Goal: Task Accomplishment & Management: Use online tool/utility

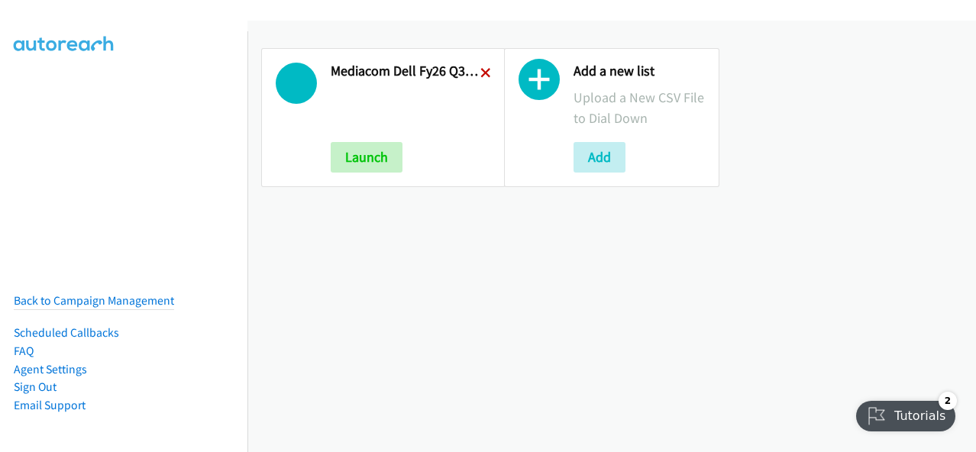
click at [481, 71] on icon at bounding box center [486, 74] width 11 height 11
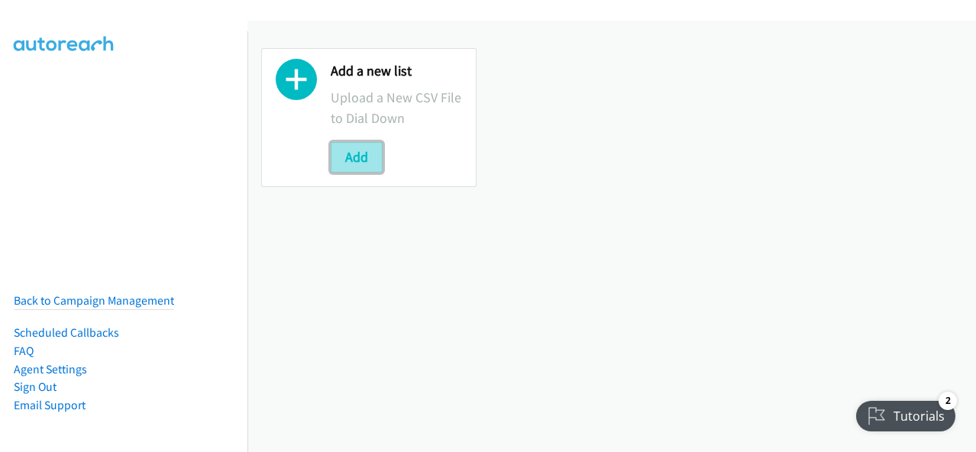
click at [356, 158] on button "Add" at bounding box center [357, 157] width 52 height 31
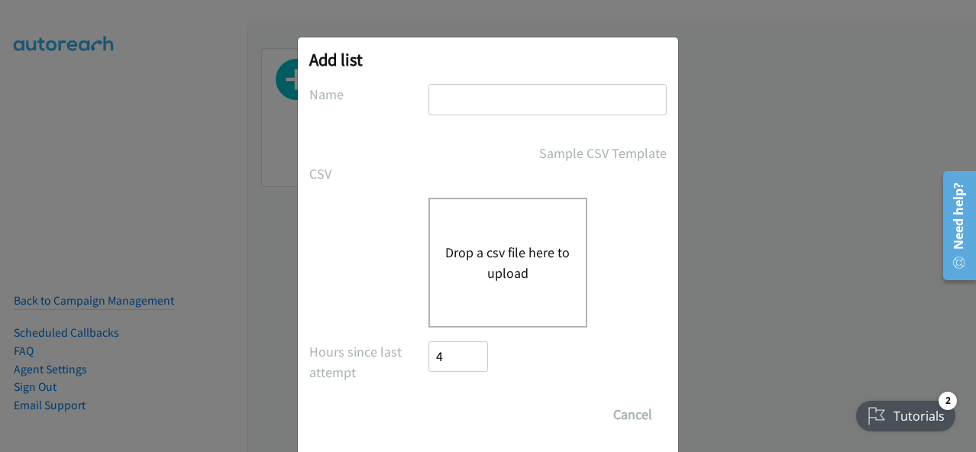
click at [466, 100] on input "text" at bounding box center [548, 99] width 238 height 31
type input "Mediacom Dell FY26Q3 SB ISG - LA HOT LEADS"
click at [475, 262] on button "Drop a csv file here to upload" at bounding box center [507, 262] width 125 height 41
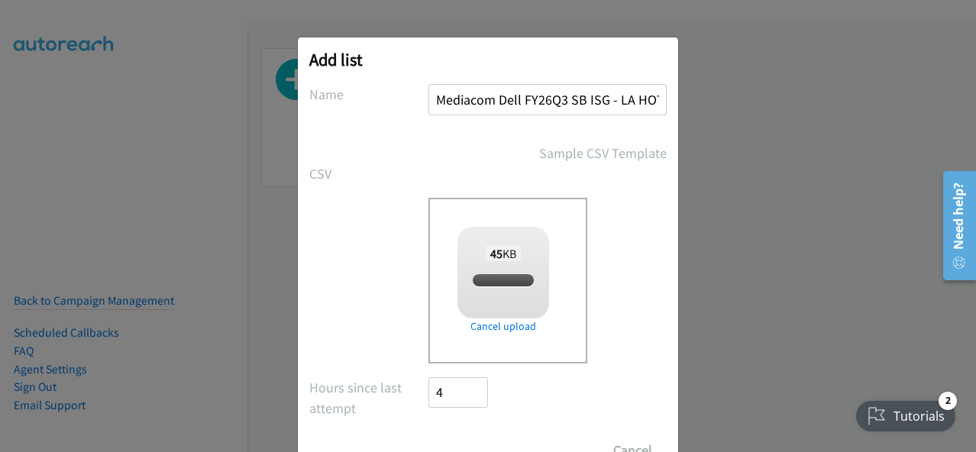
checkbox input "true"
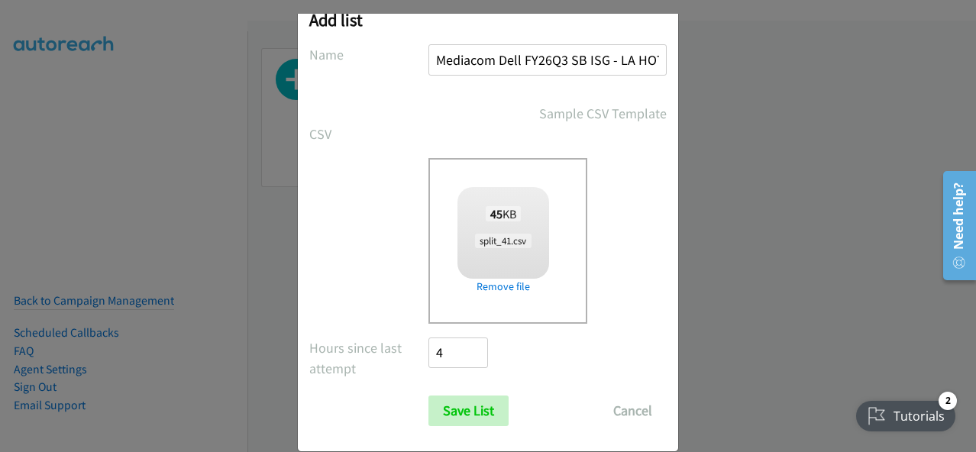
scroll to position [62, 0]
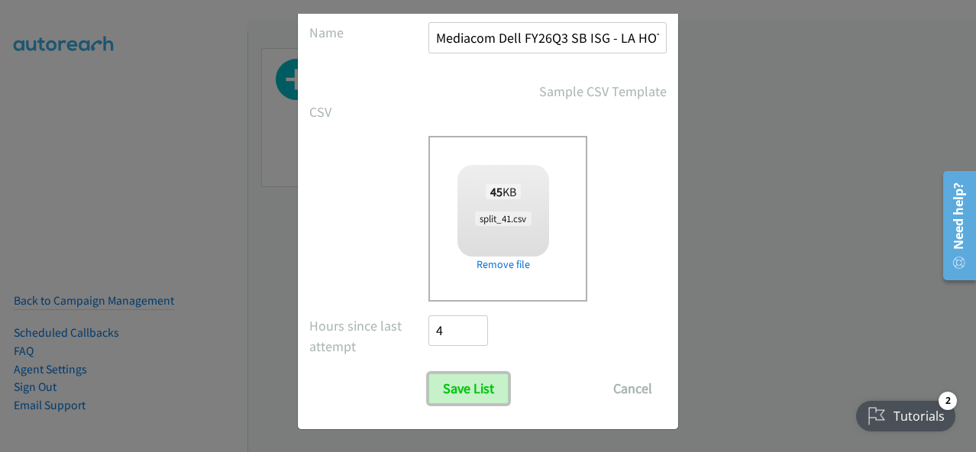
drag, startPoint x: 457, startPoint y: 390, endPoint x: 426, endPoint y: 368, distance: 37.8
click at [458, 388] on input "Save List" at bounding box center [469, 389] width 80 height 31
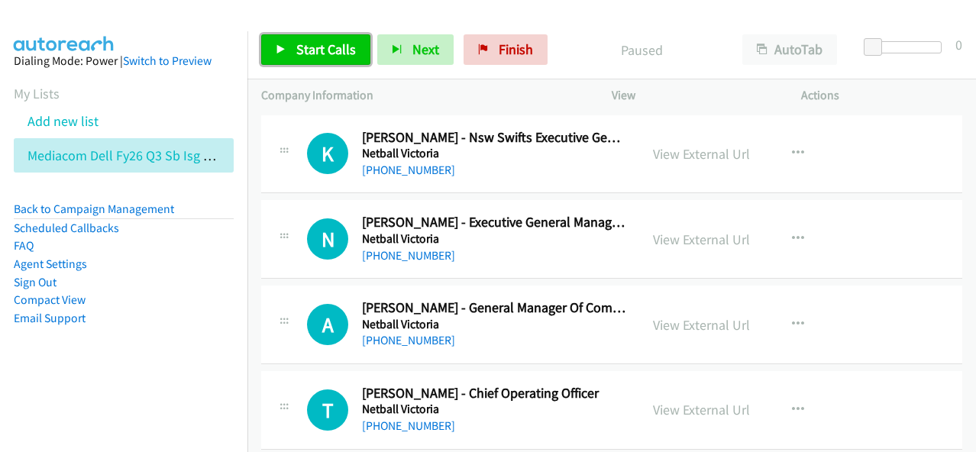
click at [343, 44] on span "Start Calls" at bounding box center [326, 49] width 60 height 18
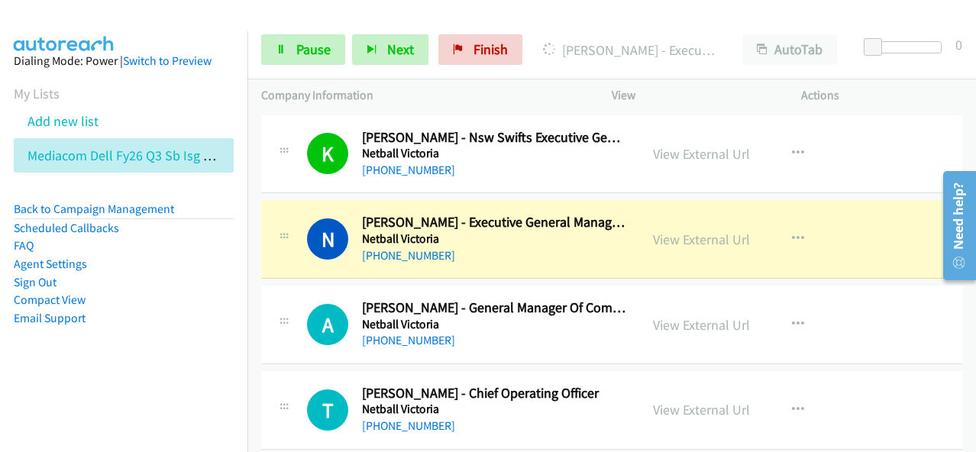
scroll to position [76, 0]
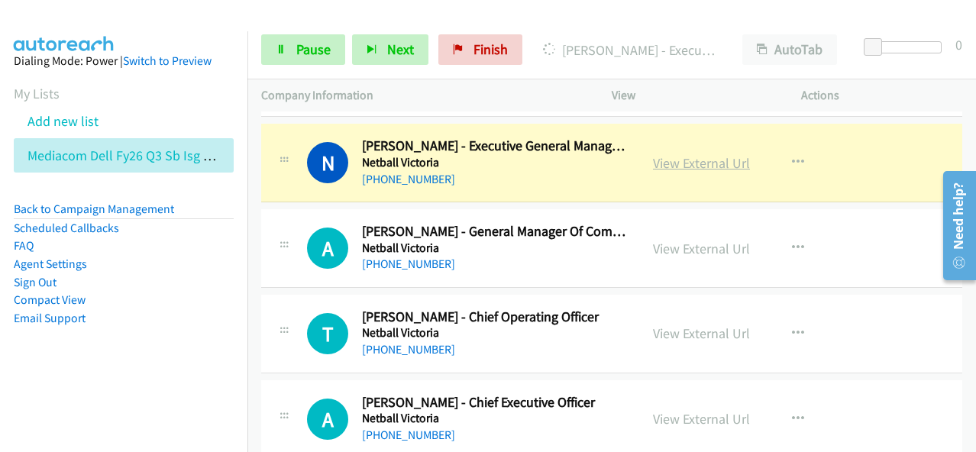
click at [681, 161] on link "View External Url" at bounding box center [701, 163] width 97 height 18
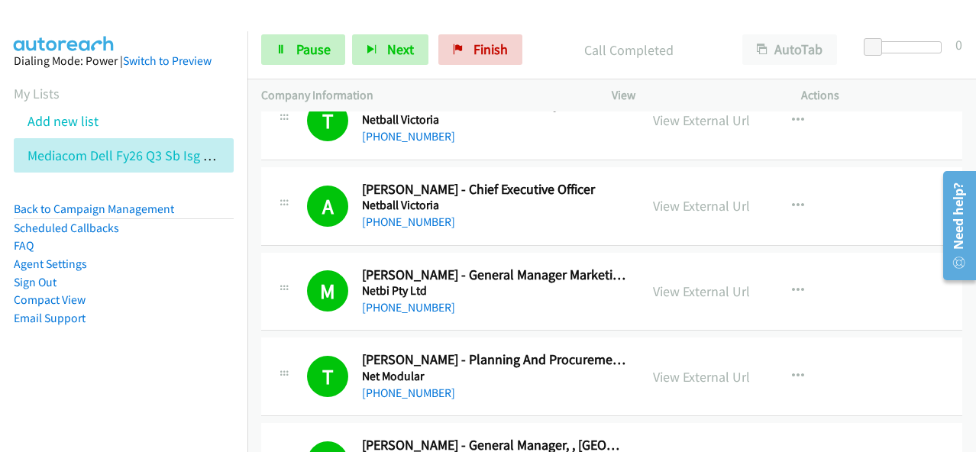
scroll to position [306, 0]
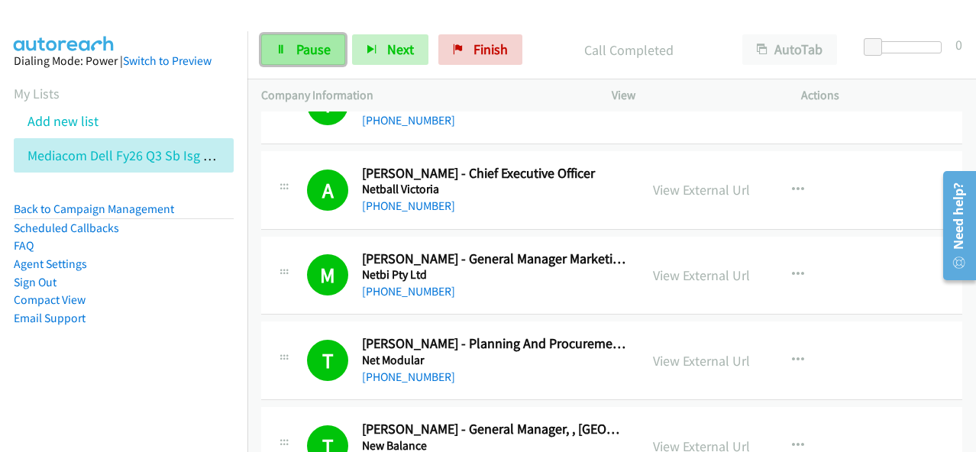
click at [309, 57] on span "Pause" at bounding box center [313, 49] width 34 height 18
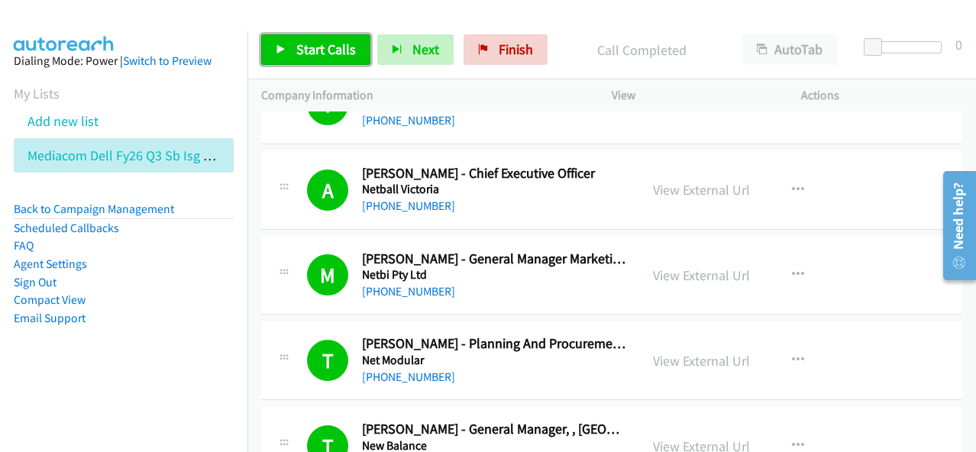
drag, startPoint x: 341, startPoint y: 43, endPoint x: 368, endPoint y: 11, distance: 42.3
click at [341, 42] on span "Start Calls" at bounding box center [326, 49] width 60 height 18
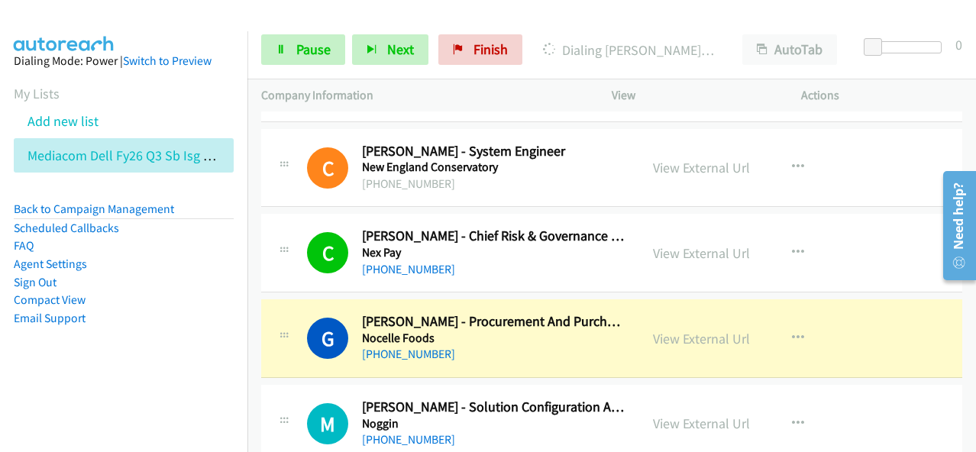
scroll to position [917, 0]
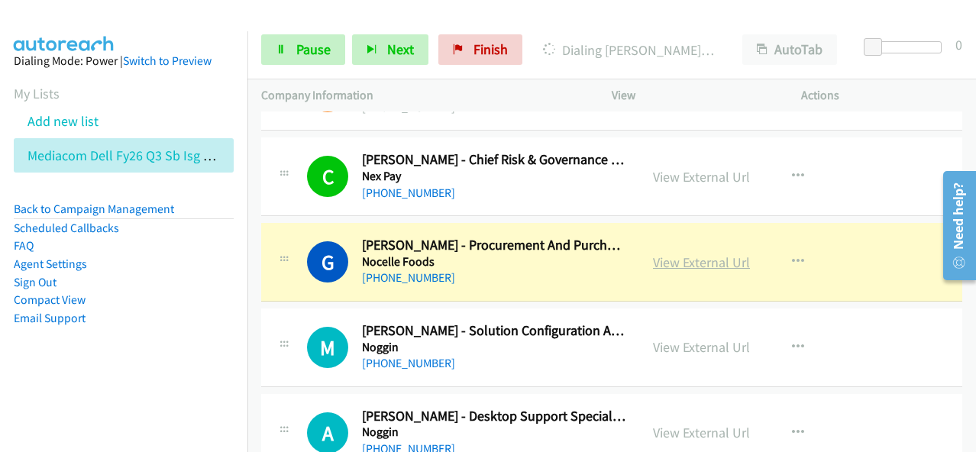
click at [691, 260] on link "View External Url" at bounding box center [701, 263] width 97 height 18
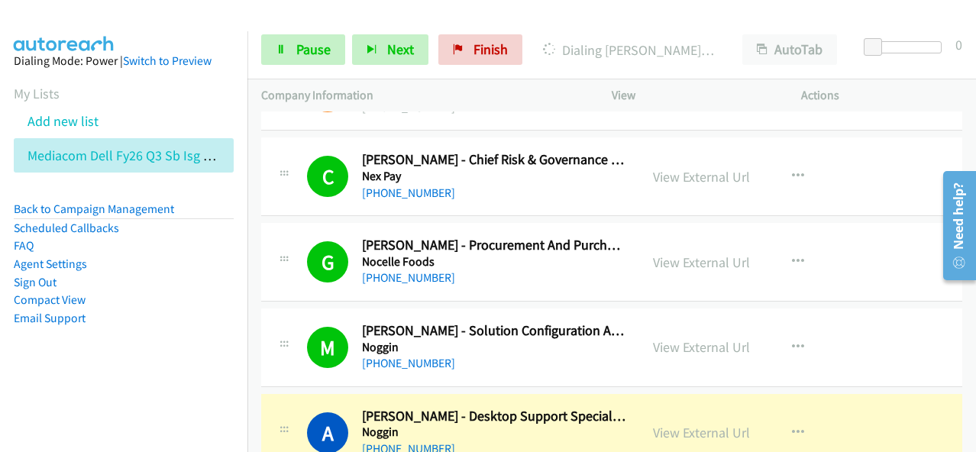
click at [307, 65] on div "Start Calls Pause Next Finish Dialing Andrew Brodala - Desktop Support Speciali…" at bounding box center [612, 50] width 729 height 59
click at [307, 57] on span "Pause" at bounding box center [313, 49] width 34 height 18
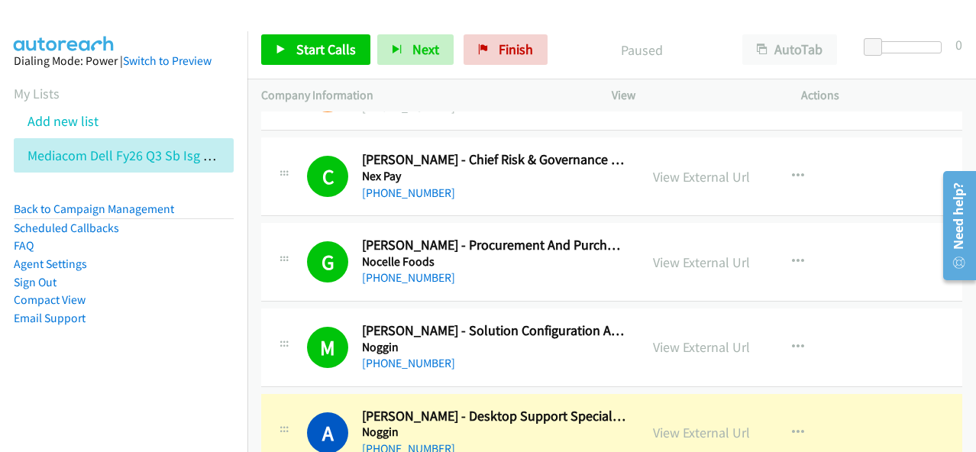
scroll to position [1070, 0]
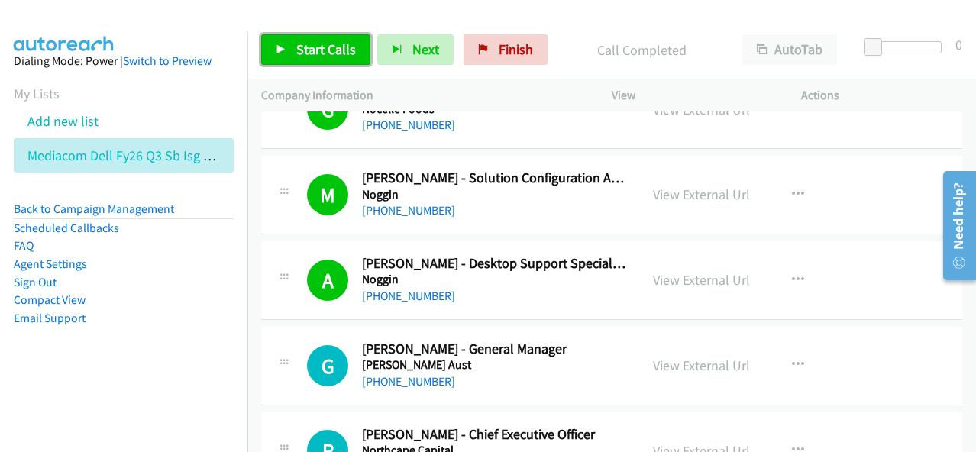
click at [338, 47] on span "Start Calls" at bounding box center [326, 49] width 60 height 18
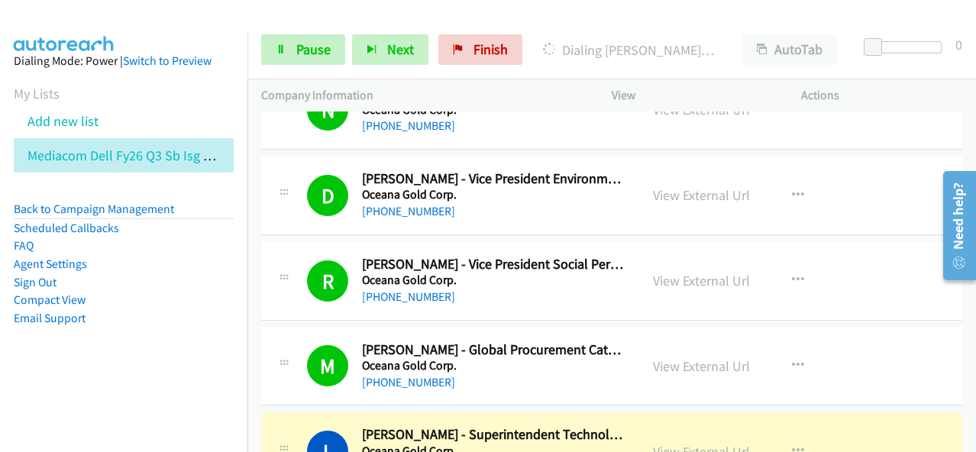
scroll to position [2751, 0]
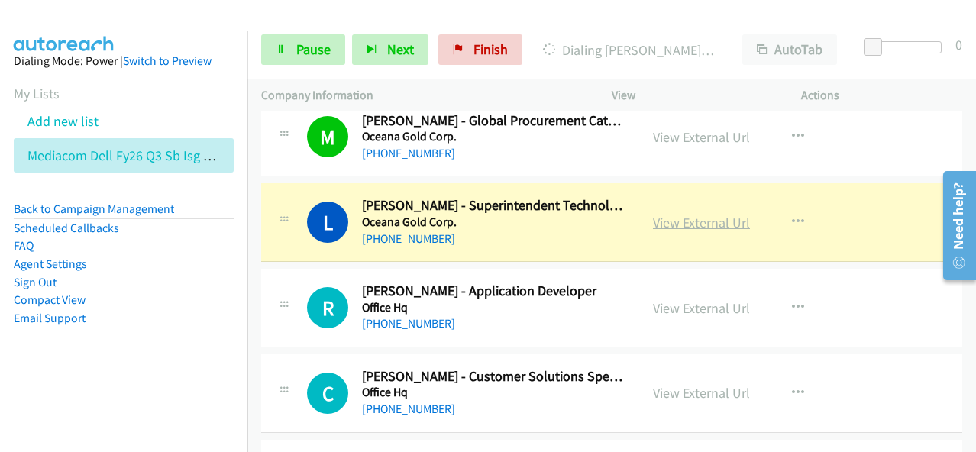
click at [681, 217] on link "View External Url" at bounding box center [701, 223] width 97 height 18
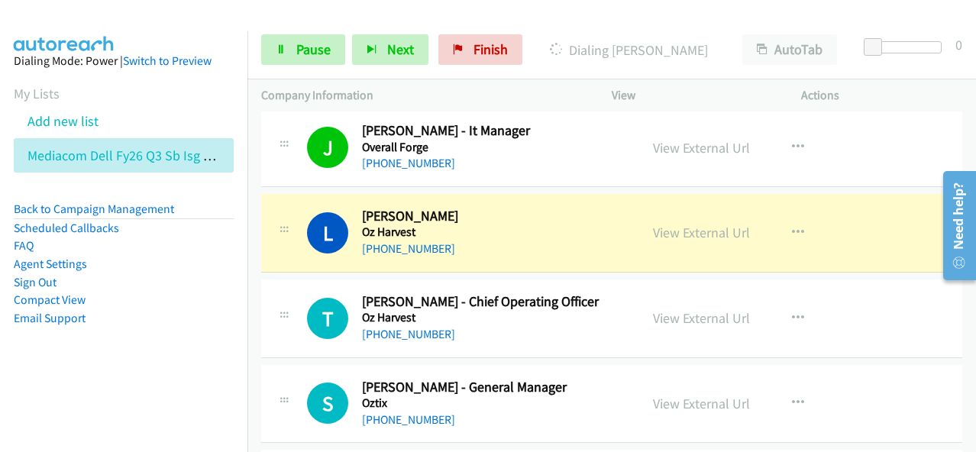
scroll to position [4279, 0]
click at [663, 223] on link "View External Url" at bounding box center [701, 232] width 97 height 18
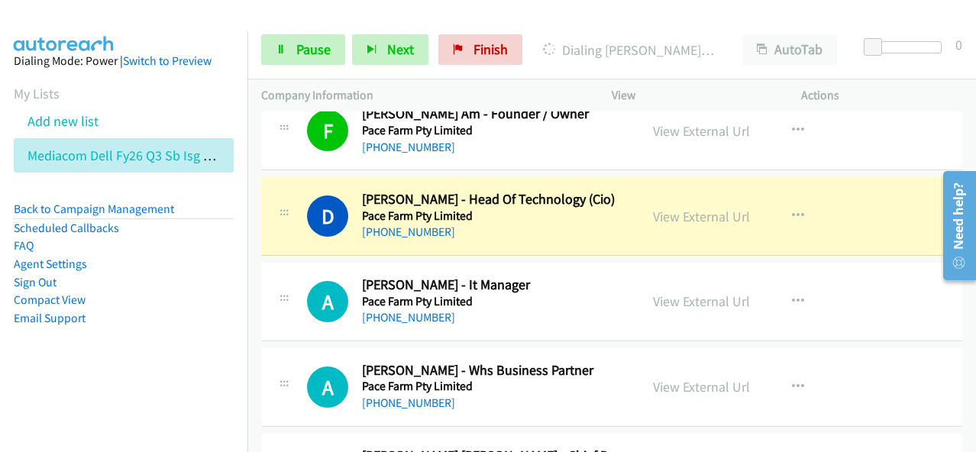
scroll to position [4661, 0]
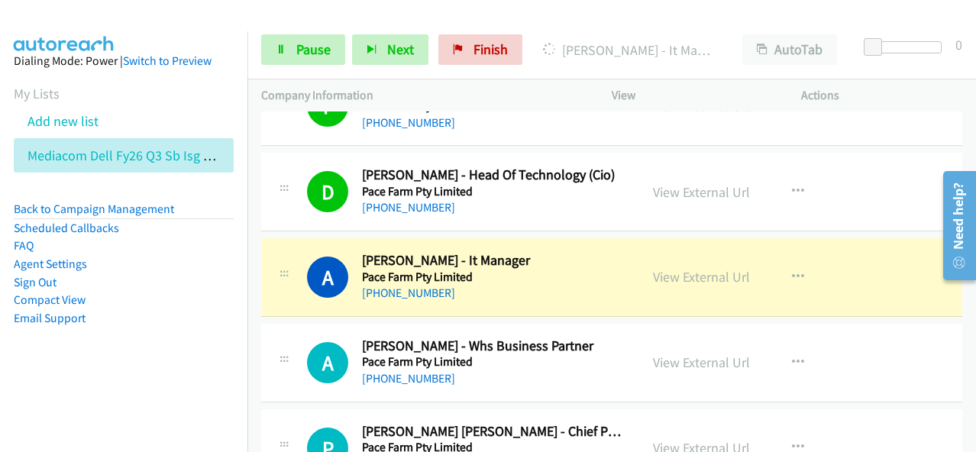
click at [371, 252] on h2 "Alex Nguyen - It Manager" at bounding box center [494, 261] width 264 height 18
click at [711, 268] on link "View External Url" at bounding box center [701, 277] width 97 height 18
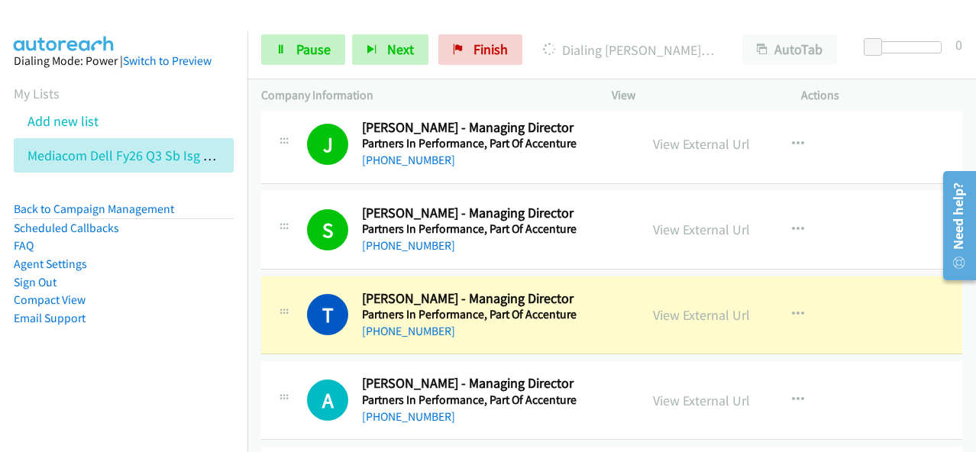
scroll to position [5807, 0]
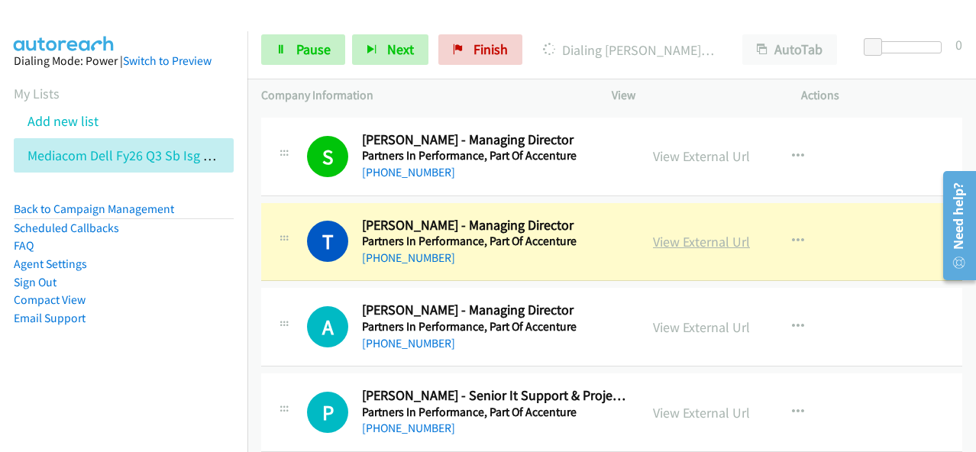
click at [683, 233] on link "View External Url" at bounding box center [701, 242] width 97 height 18
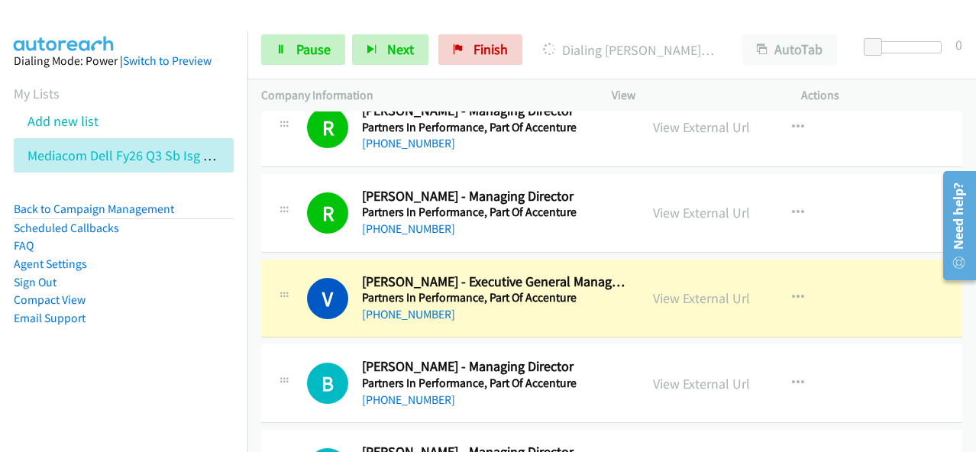
scroll to position [6189, 0]
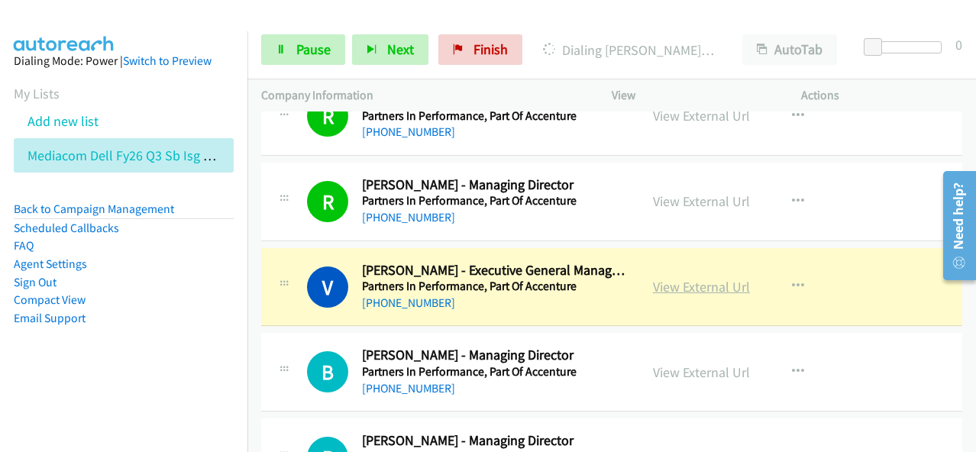
click at [710, 278] on link "View External Url" at bounding box center [701, 287] width 97 height 18
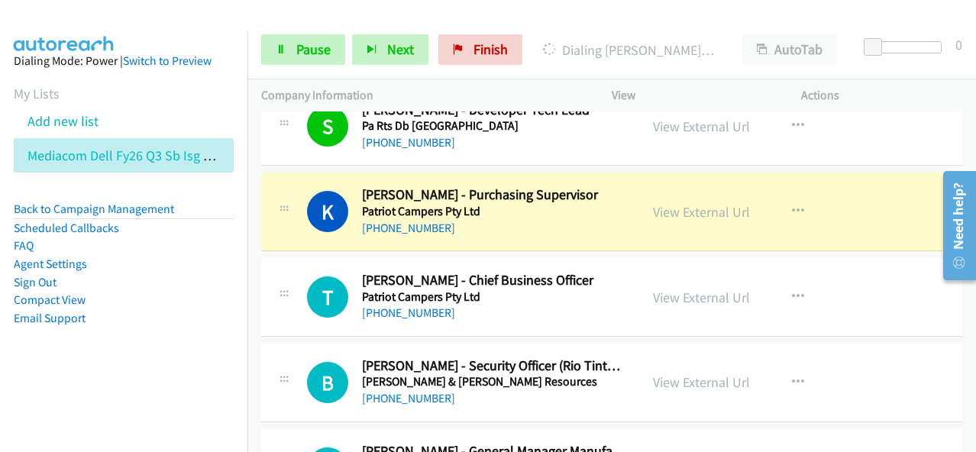
scroll to position [6877, 0]
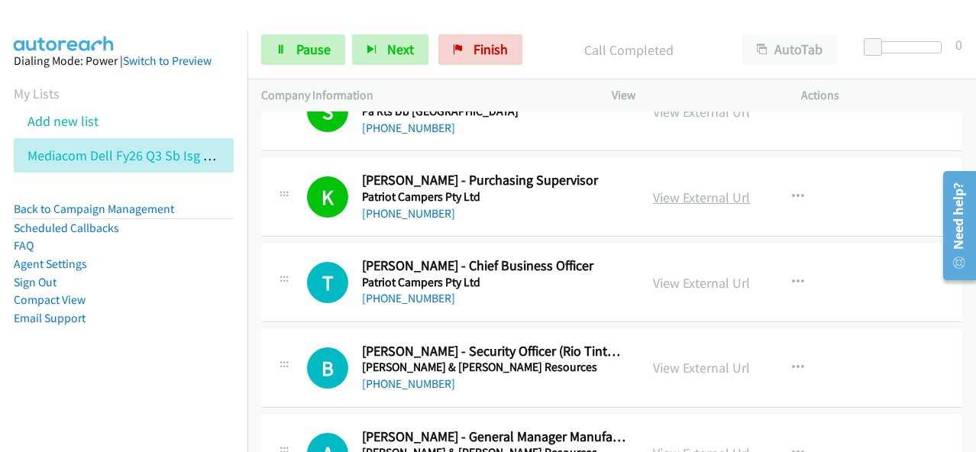
click at [718, 189] on link "View External Url" at bounding box center [701, 198] width 97 height 18
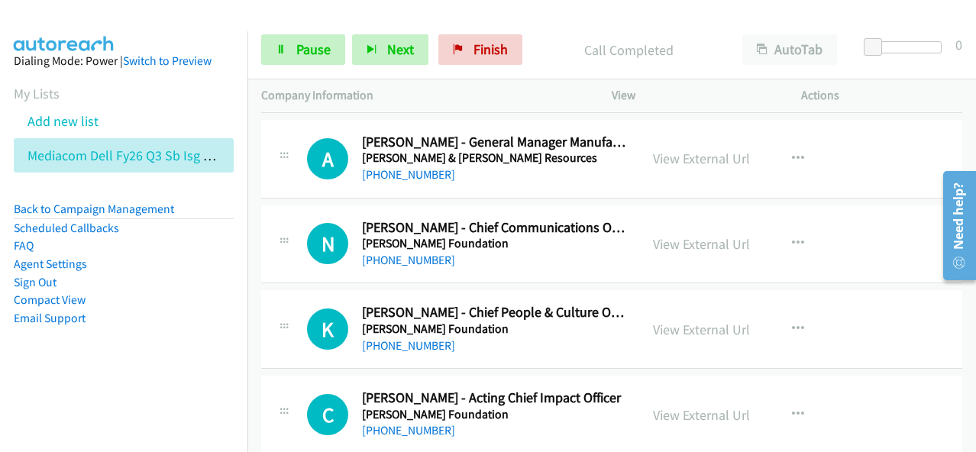
scroll to position [7259, 0]
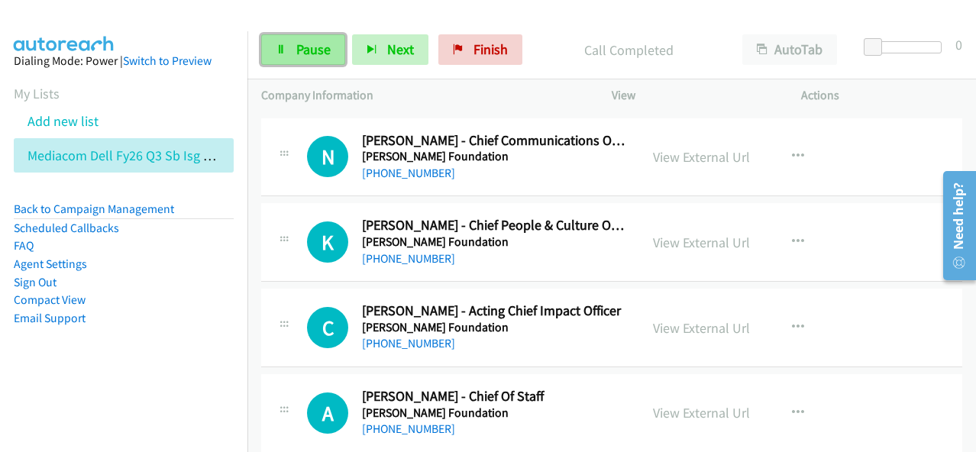
click at [324, 63] on link "Pause" at bounding box center [303, 49] width 84 height 31
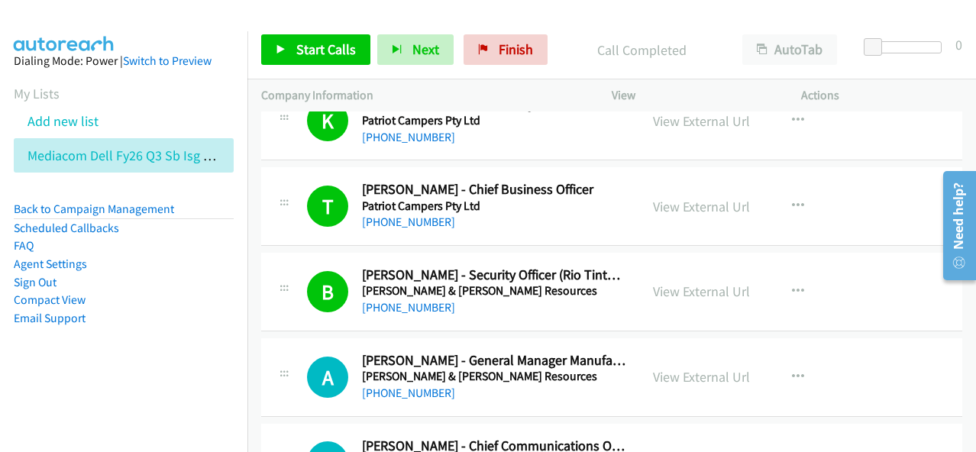
scroll to position [7030, 0]
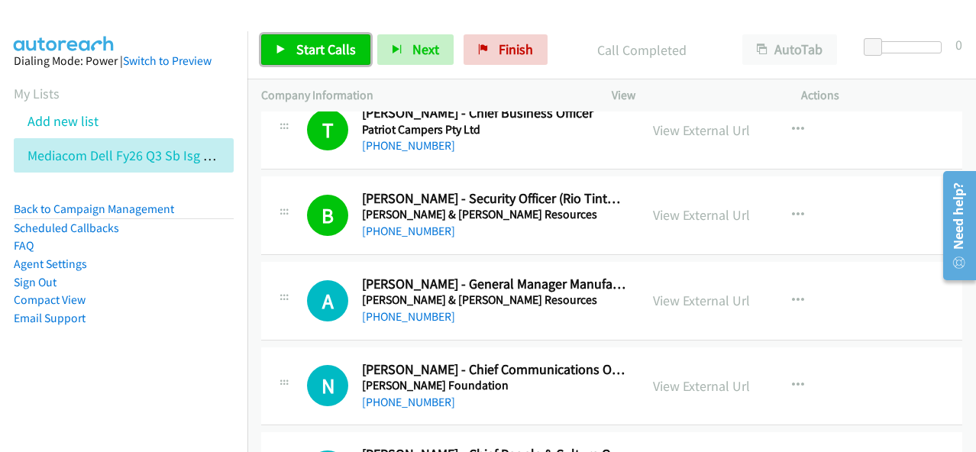
click at [307, 44] on span "Start Calls" at bounding box center [326, 49] width 60 height 18
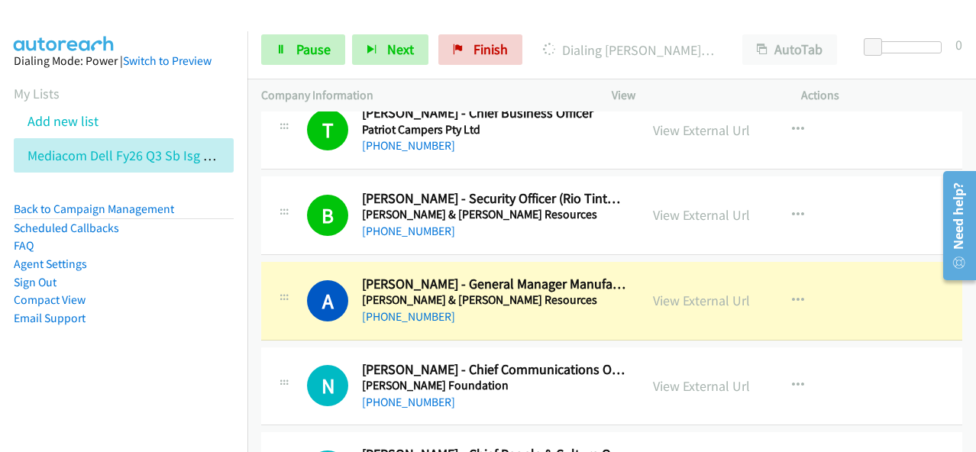
scroll to position [7106, 0]
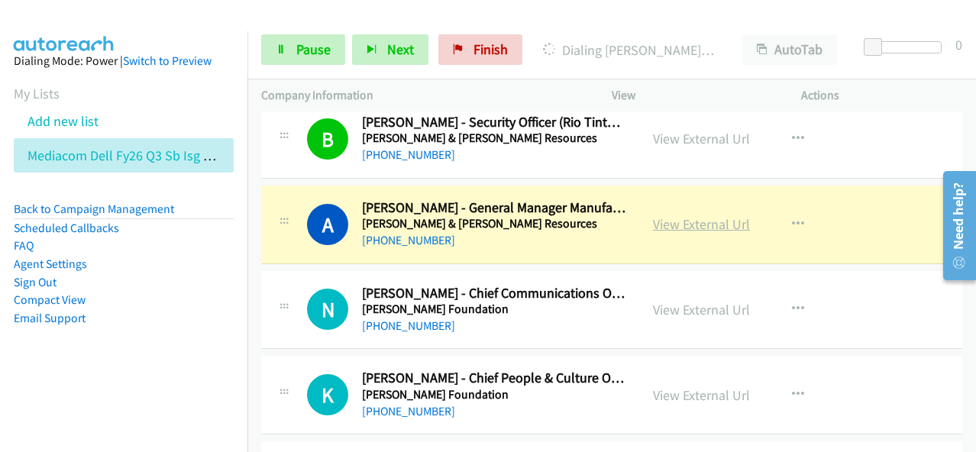
click at [683, 215] on link "View External Url" at bounding box center [701, 224] width 97 height 18
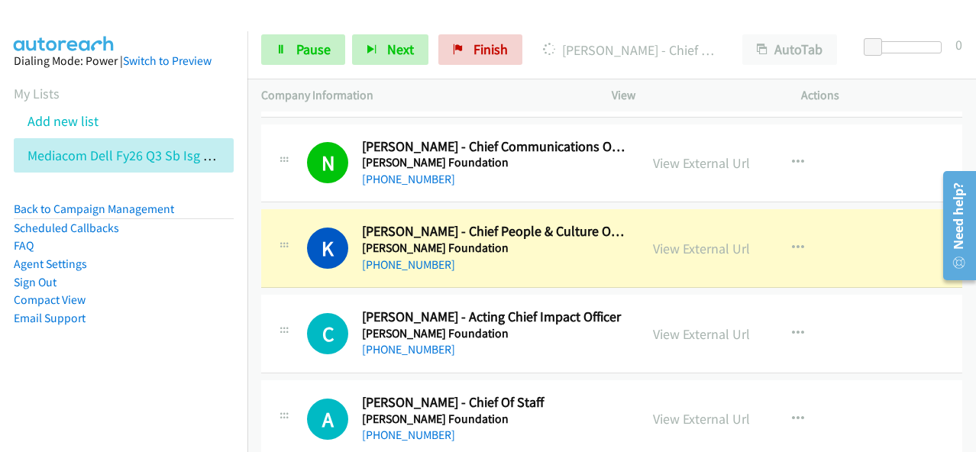
scroll to position [7259, 0]
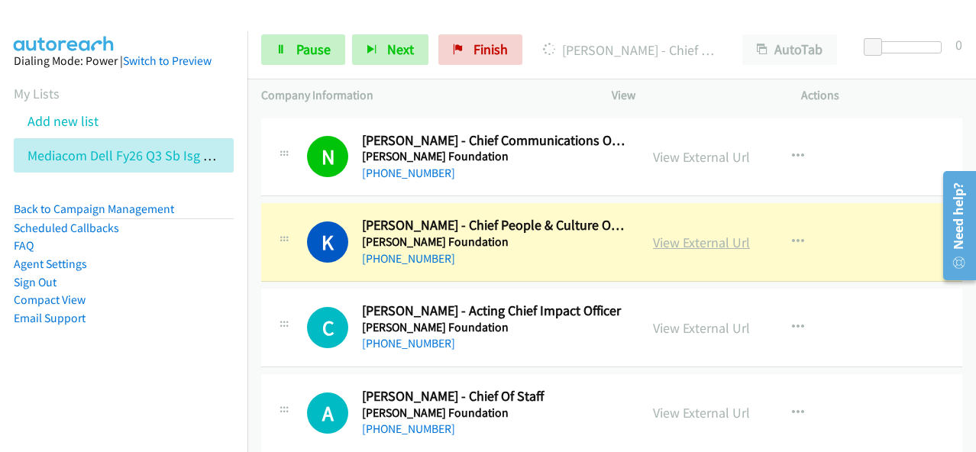
click at [724, 234] on link "View External Url" at bounding box center [701, 243] width 97 height 18
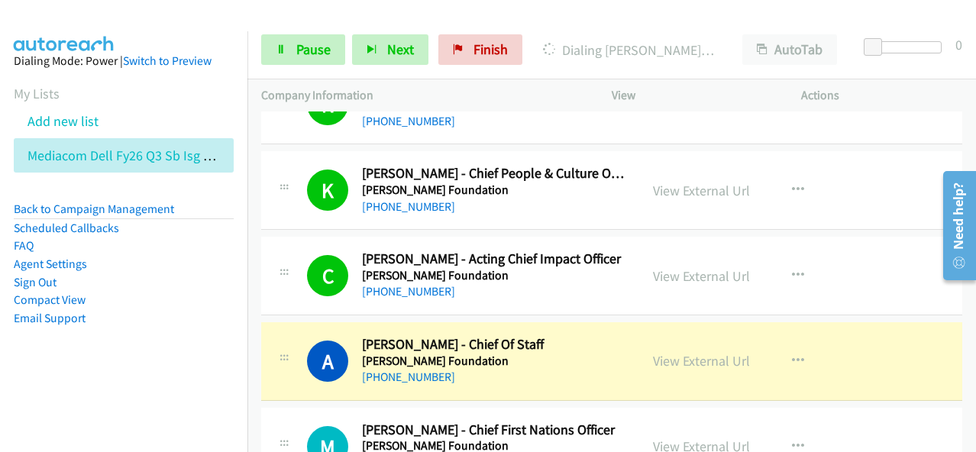
scroll to position [7335, 0]
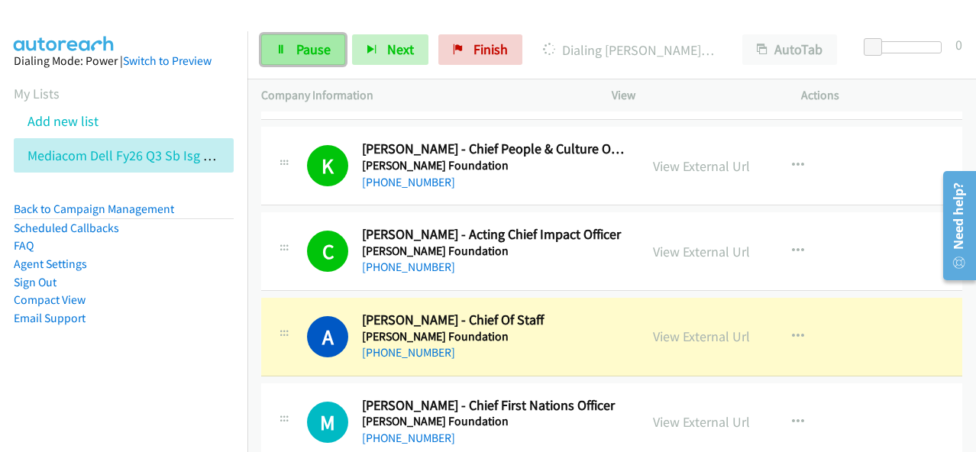
click at [287, 54] on link "Pause" at bounding box center [303, 49] width 84 height 31
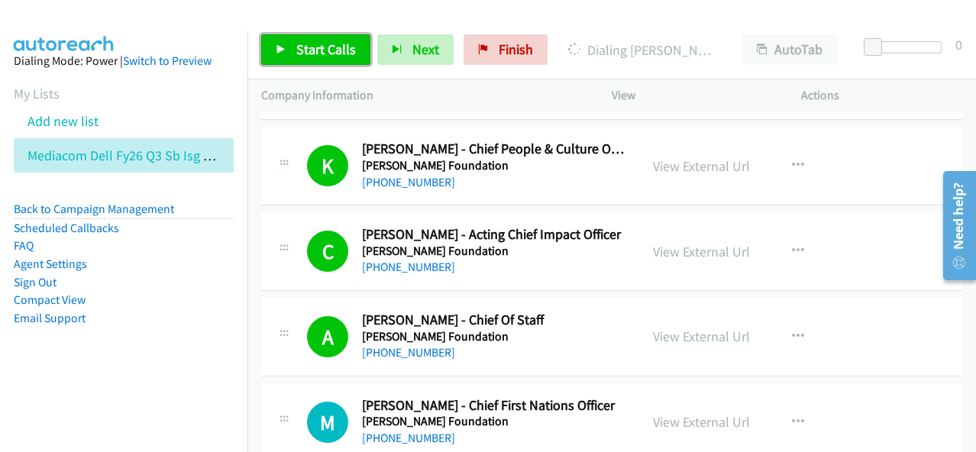
click at [338, 45] on span "Start Calls" at bounding box center [326, 49] width 60 height 18
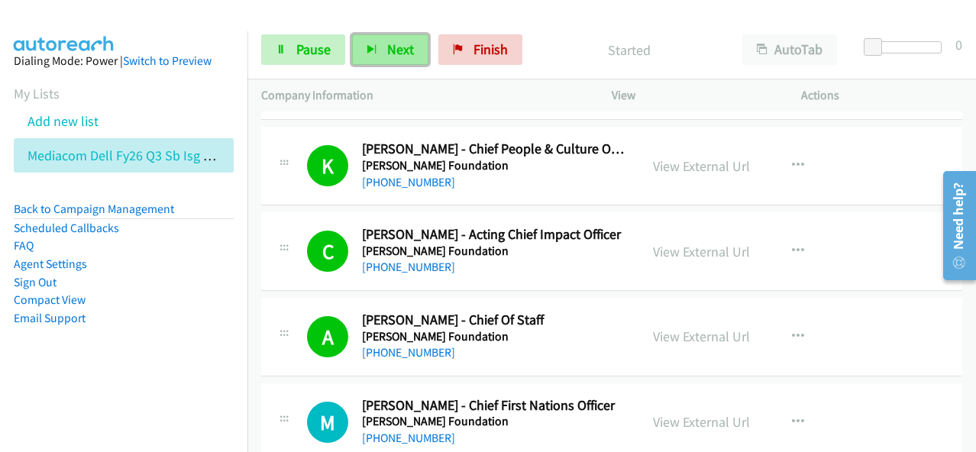
click at [388, 59] on button "Next" at bounding box center [390, 49] width 76 height 31
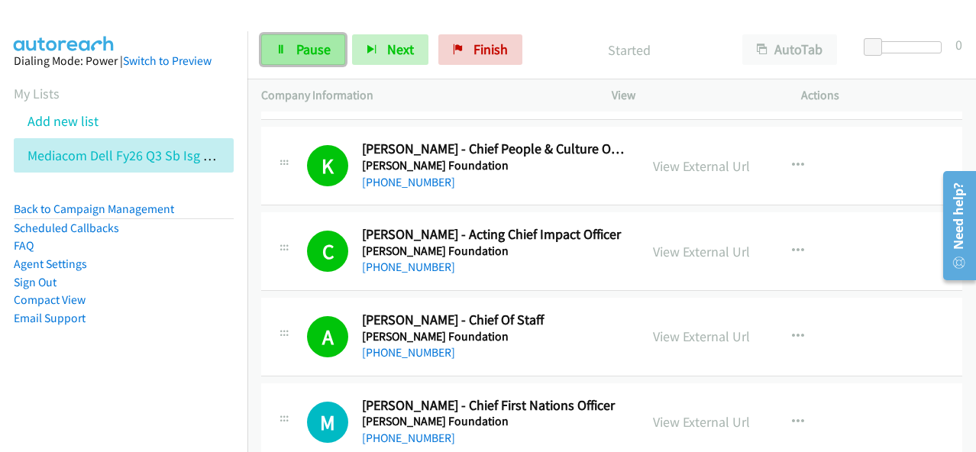
click at [309, 47] on span "Pause" at bounding box center [313, 49] width 34 height 18
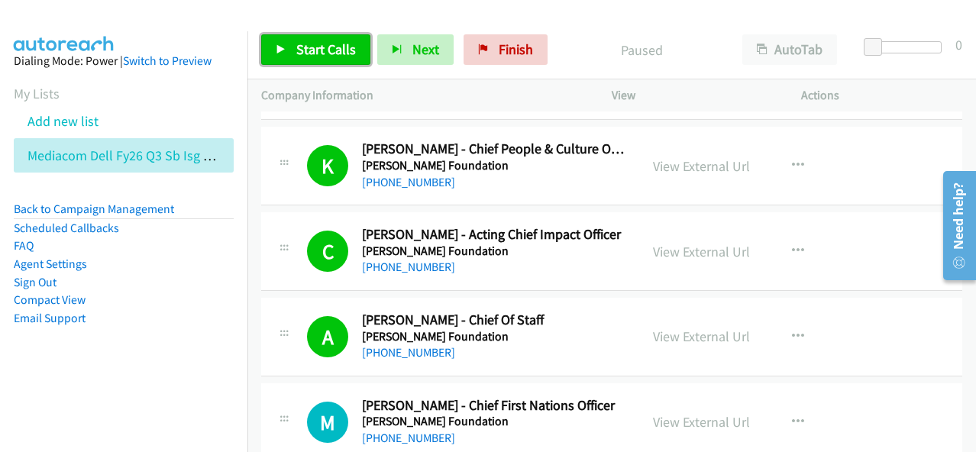
click at [312, 46] on span "Start Calls" at bounding box center [326, 49] width 60 height 18
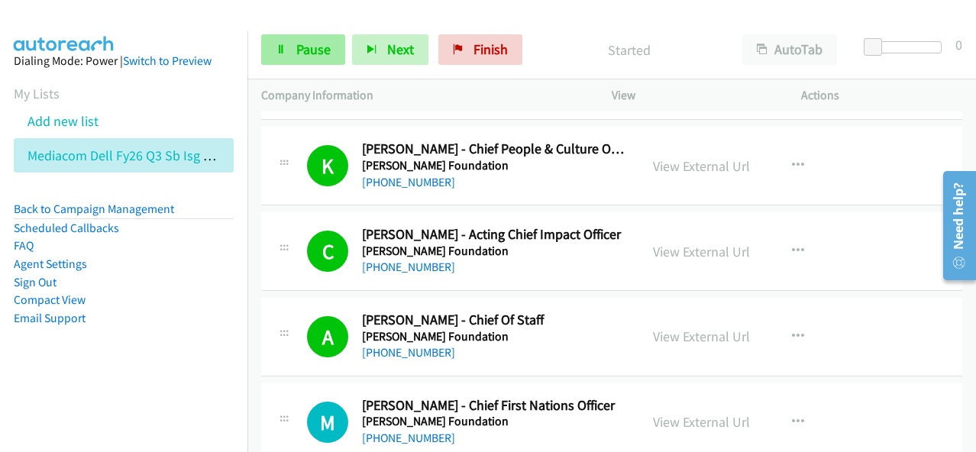
click at [309, 68] on div "Start Calls Pause Next Finish Started AutoTab AutoTab 0" at bounding box center [612, 50] width 729 height 59
click at [309, 59] on link "Pause" at bounding box center [303, 49] width 84 height 31
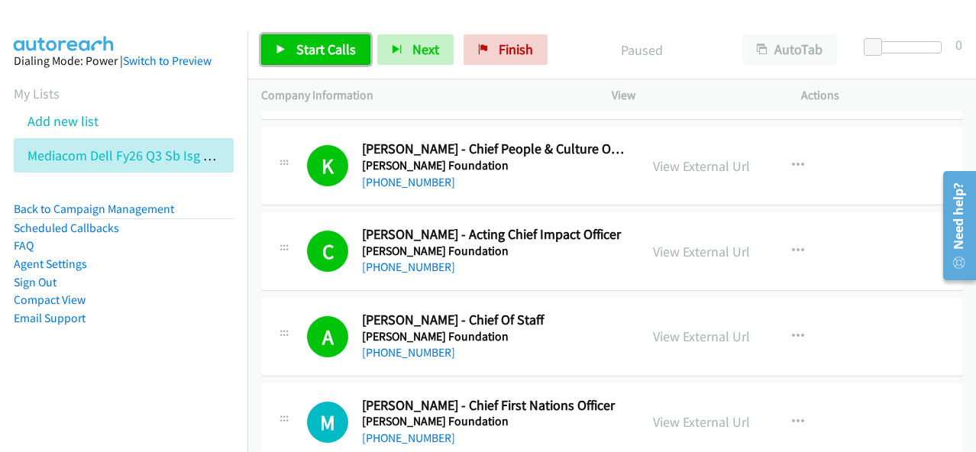
click at [285, 53] on icon at bounding box center [281, 50] width 11 height 11
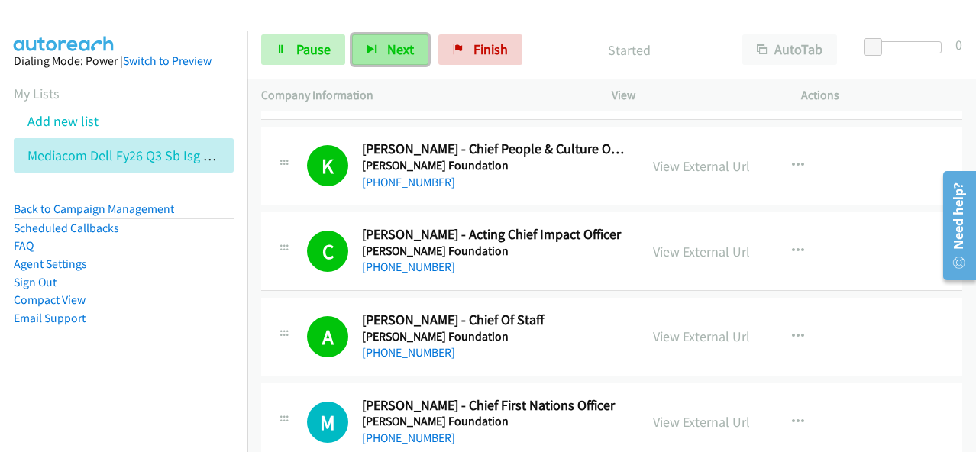
click at [399, 59] on button "Next" at bounding box center [390, 49] width 76 height 31
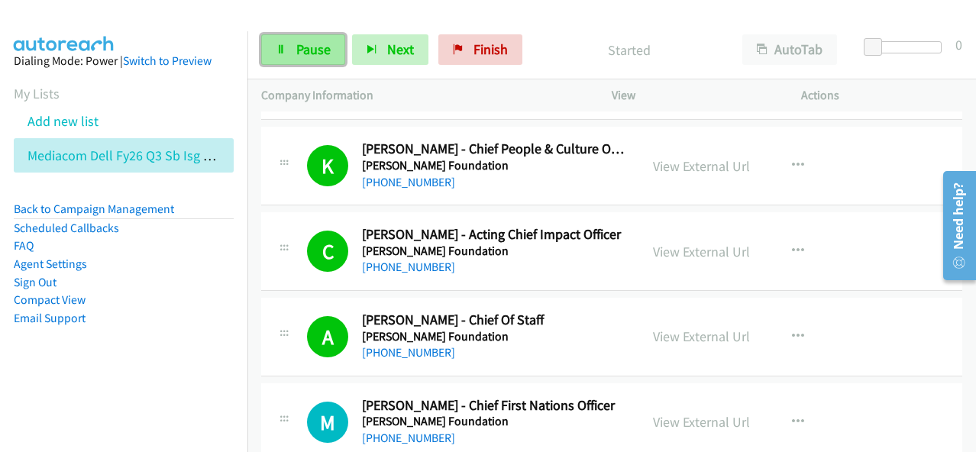
click at [316, 47] on span "Pause" at bounding box center [313, 49] width 34 height 18
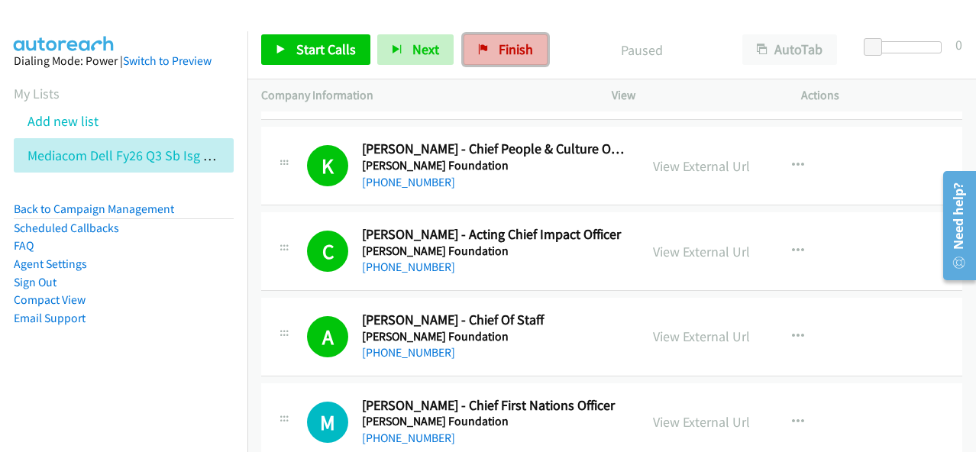
click at [483, 47] on icon at bounding box center [483, 50] width 11 height 11
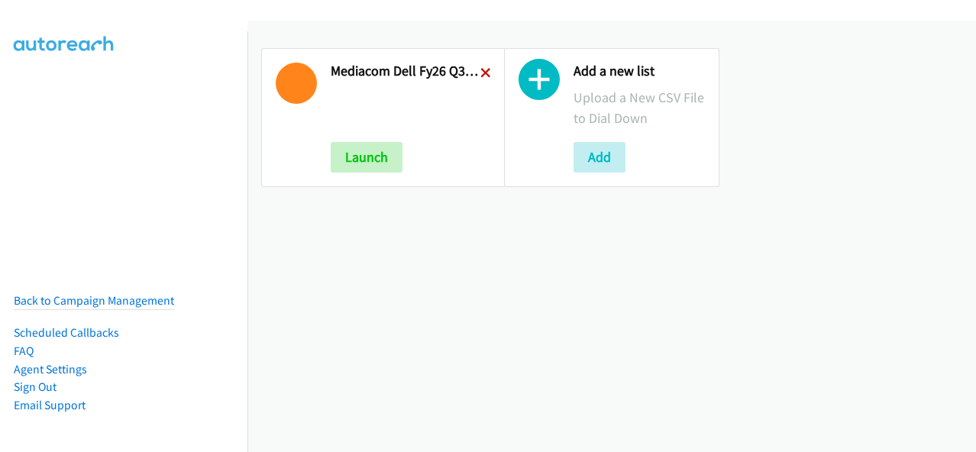
click at [481, 77] on icon at bounding box center [486, 74] width 11 height 11
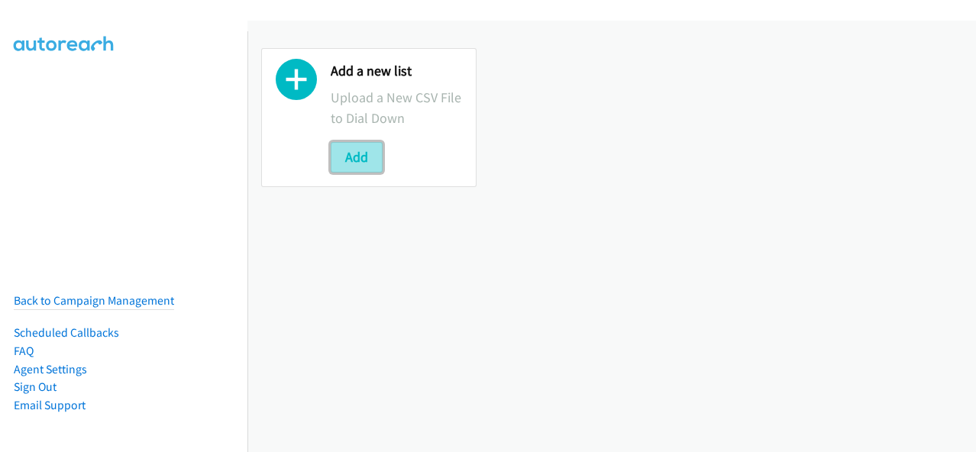
click at [355, 164] on button "Add" at bounding box center [357, 157] width 52 height 31
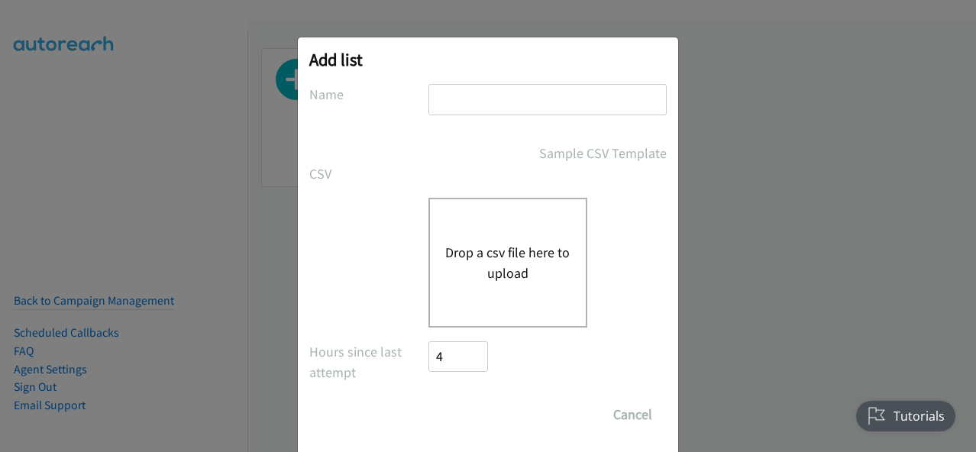
click at [442, 115] on div at bounding box center [548, 106] width 238 height 45
click at [446, 102] on input "text" at bounding box center [548, 99] width 238 height 31
type input "Mediacom Dell FY26Q3 SB ISG - LA HOT LEADS"
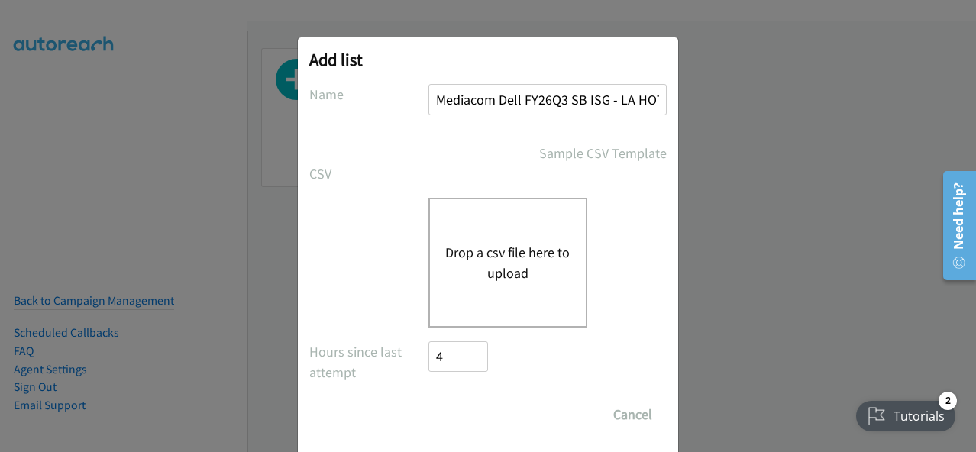
click at [504, 259] on button "Drop a csv file here to upload" at bounding box center [507, 262] width 125 height 41
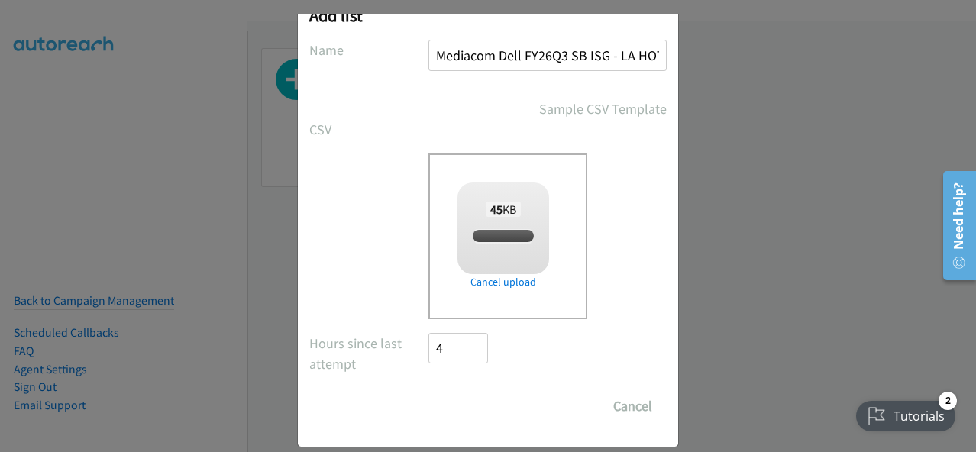
checkbox input "true"
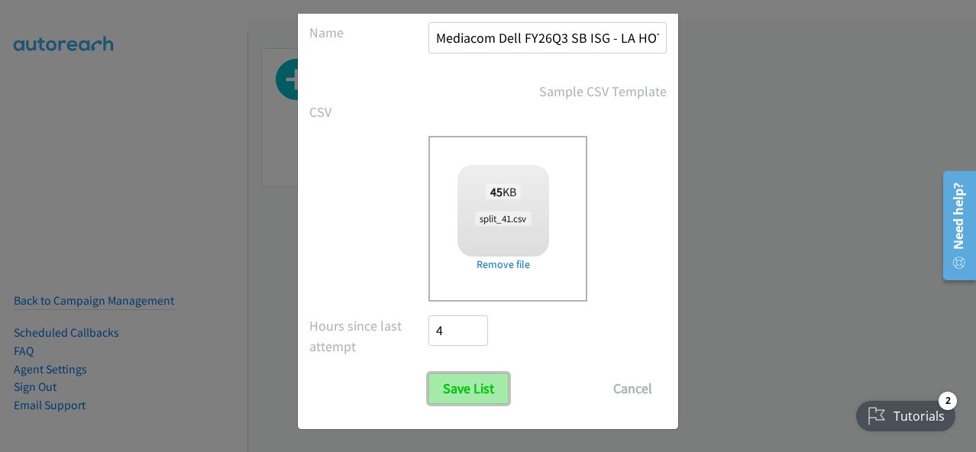
click at [484, 402] on input "Save List" at bounding box center [469, 389] width 80 height 31
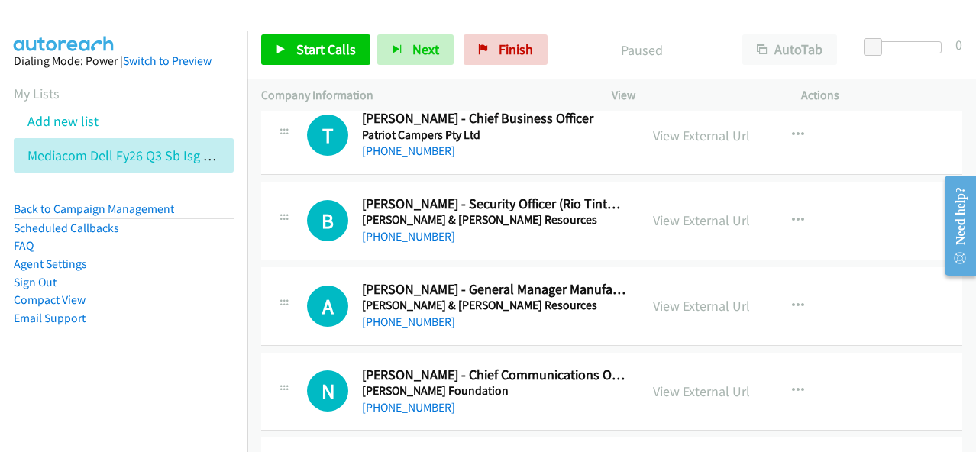
scroll to position [7030, 0]
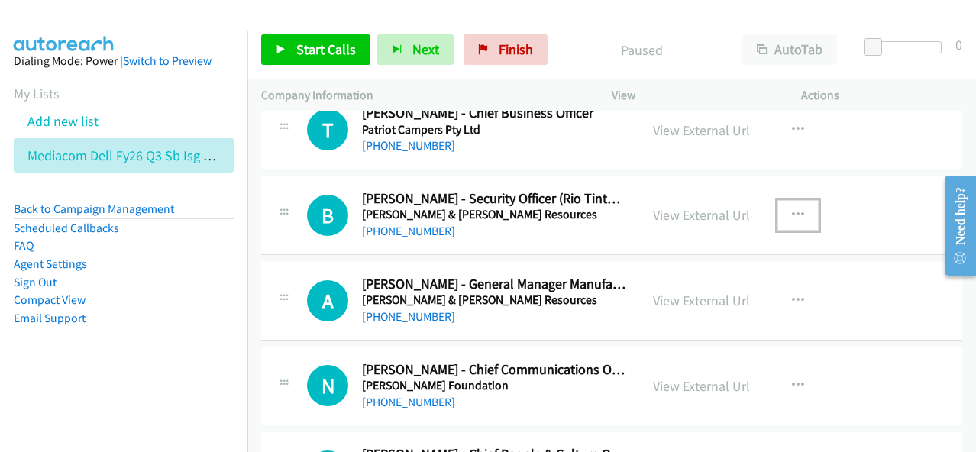
click at [792, 209] on icon "button" at bounding box center [798, 215] width 12 height 12
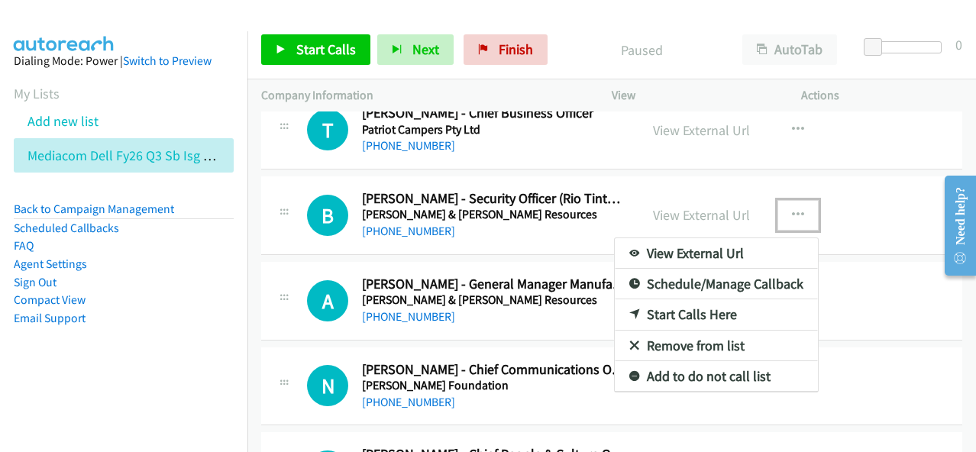
click at [703, 300] on link "Start Calls Here" at bounding box center [716, 315] width 203 height 31
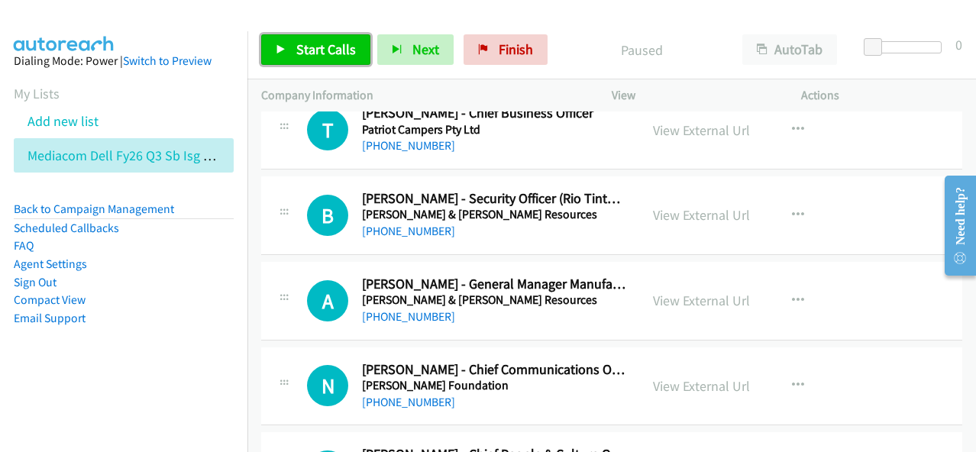
click at [328, 50] on span "Start Calls" at bounding box center [326, 49] width 60 height 18
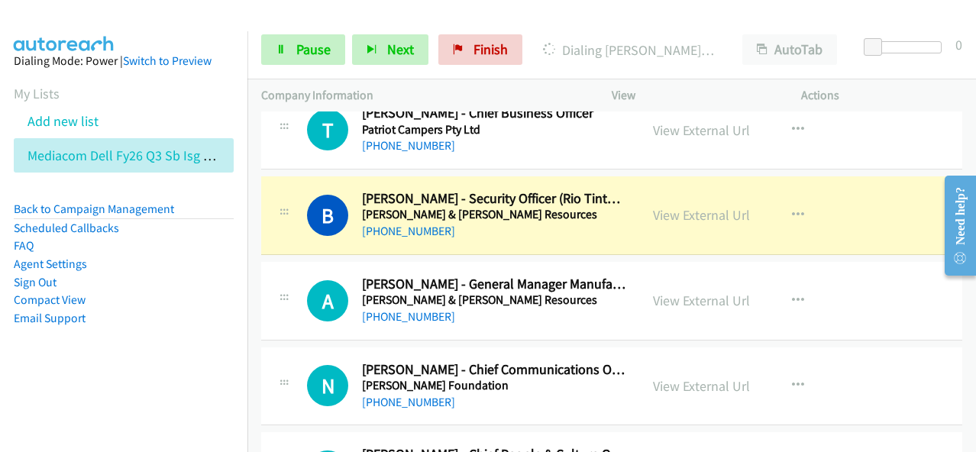
click at [118, 246] on li "FAQ" at bounding box center [124, 246] width 220 height 18
click at [685, 206] on link "View External Url" at bounding box center [701, 215] width 97 height 18
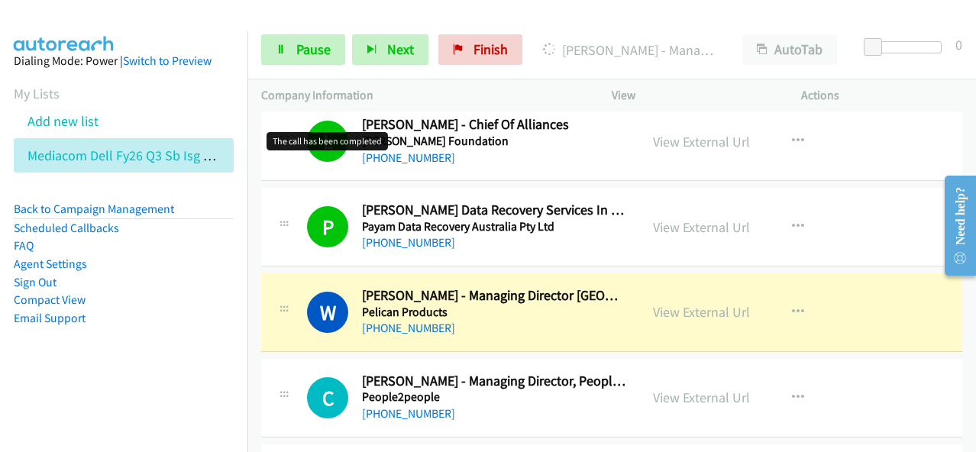
scroll to position [7794, 0]
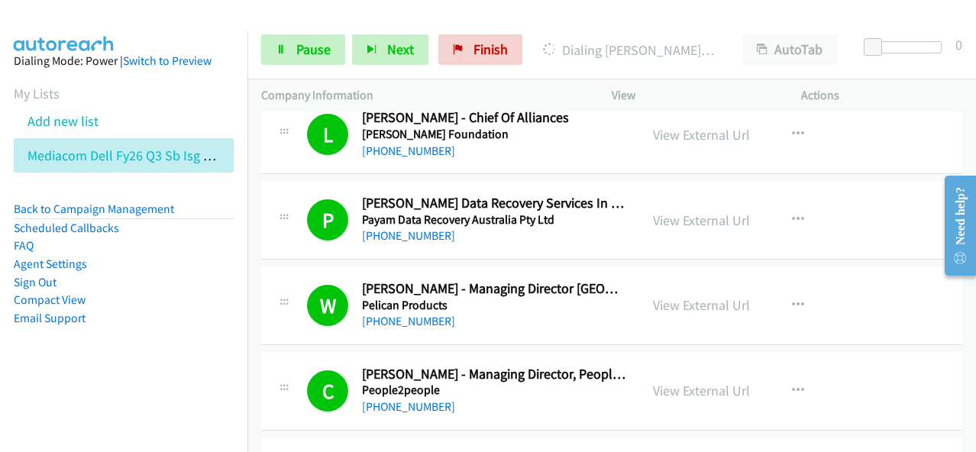
drag, startPoint x: 202, startPoint y: 270, endPoint x: 197, endPoint y: 253, distance: 17.6
click at [199, 264] on li "Agent Settings" at bounding box center [124, 264] width 220 height 18
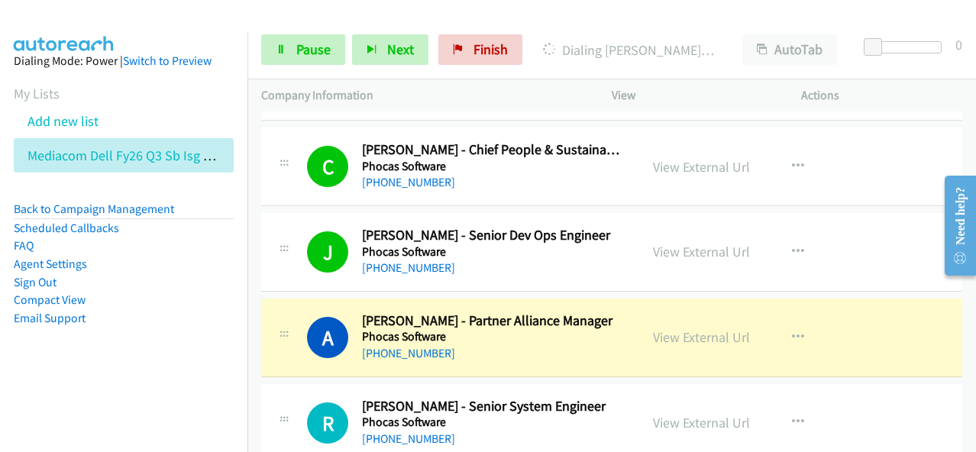
scroll to position [8863, 0]
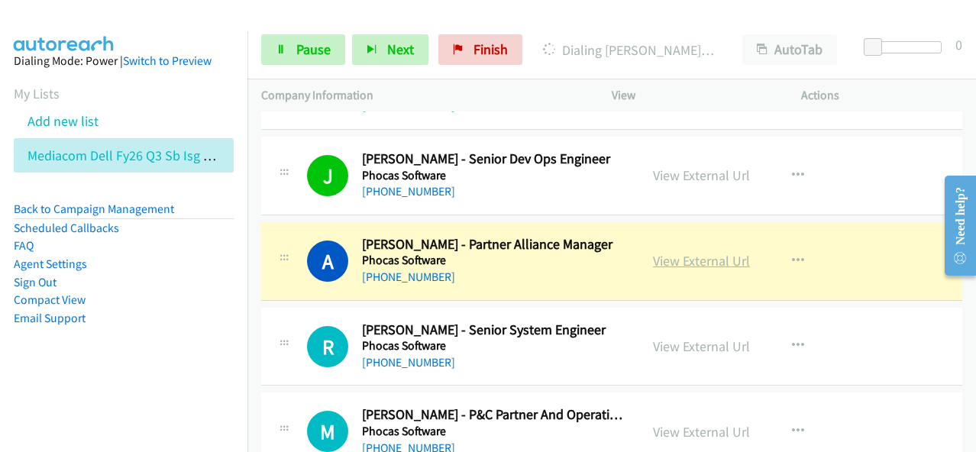
drag, startPoint x: 686, startPoint y: 229, endPoint x: 680, endPoint y: 238, distance: 10.4
click at [685, 252] on link "View External Url" at bounding box center [701, 261] width 97 height 18
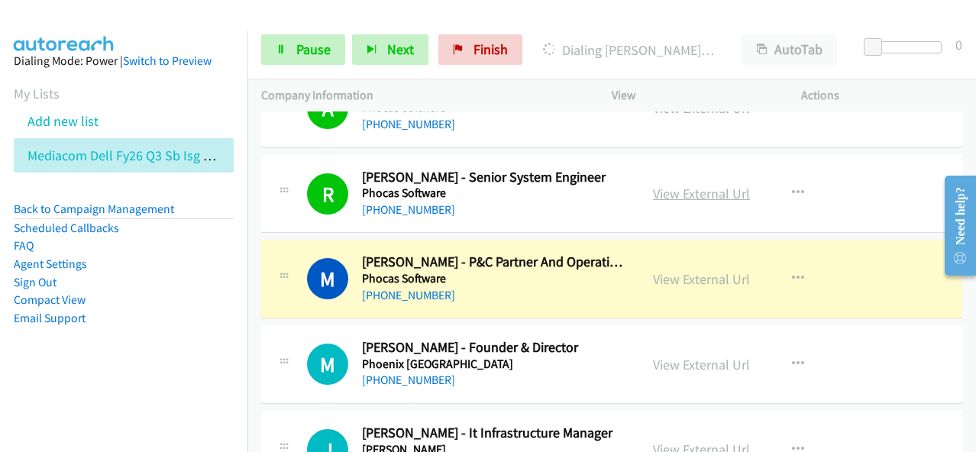
scroll to position [9093, 0]
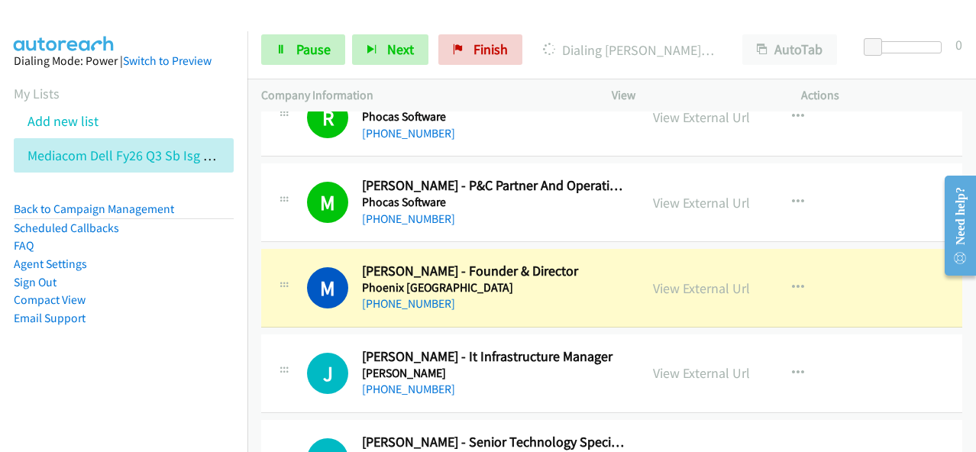
click at [181, 313] on li "Email Support" at bounding box center [124, 318] width 220 height 18
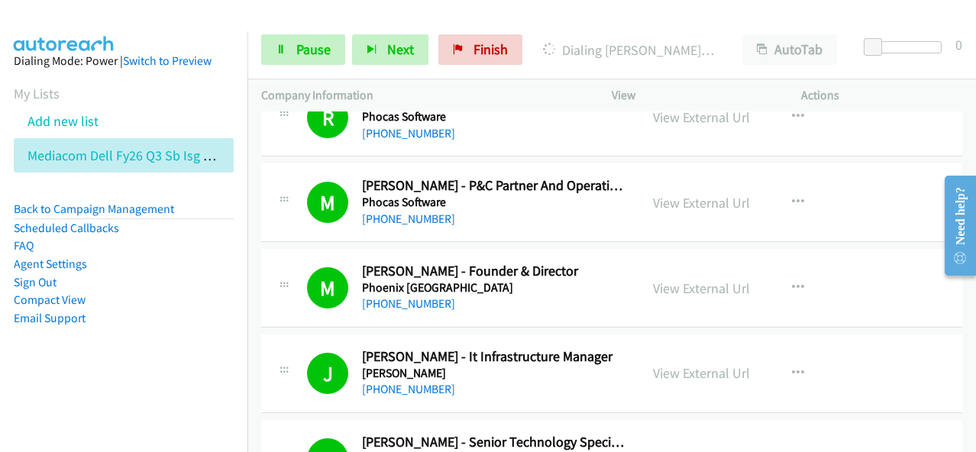
click at [204, 302] on li "Compact View" at bounding box center [124, 300] width 220 height 18
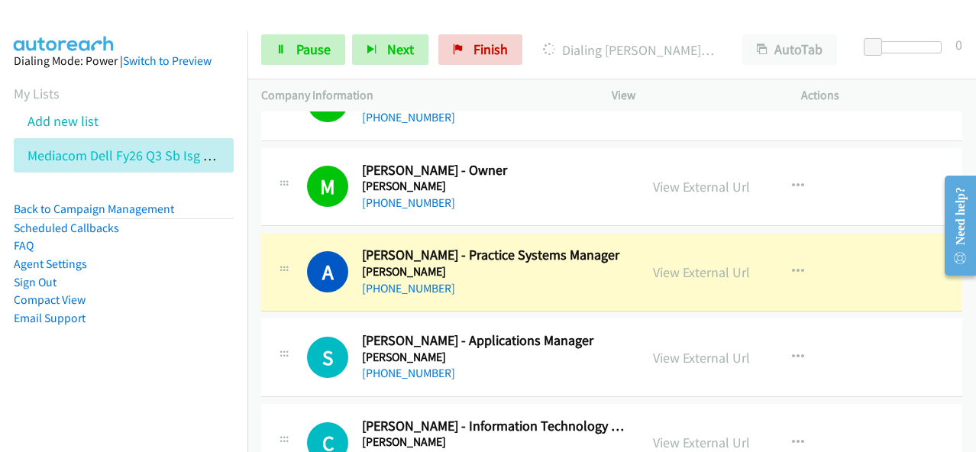
scroll to position [9551, 0]
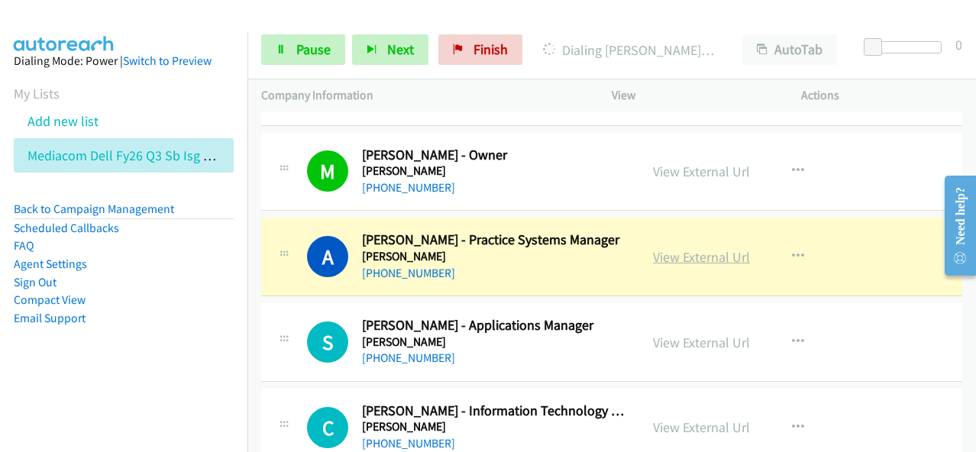
click at [704, 248] on link "View External Url" at bounding box center [701, 257] width 97 height 18
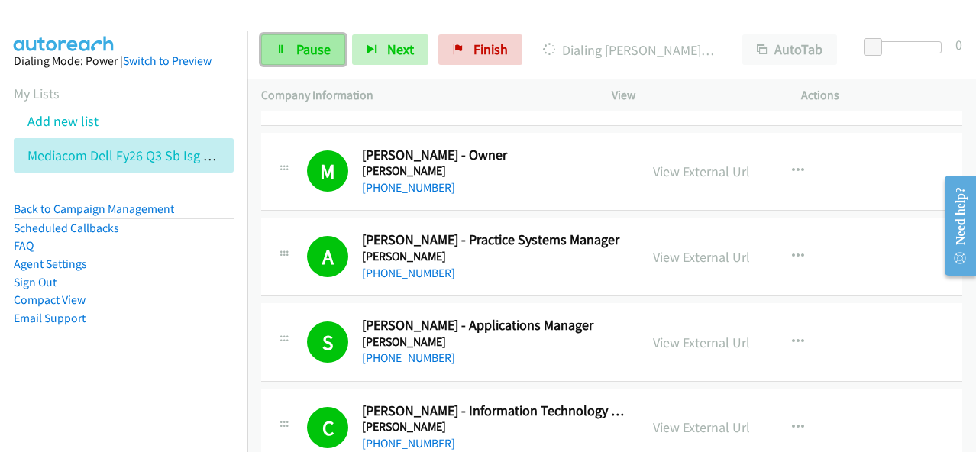
click at [319, 48] on span "Pause" at bounding box center [313, 49] width 34 height 18
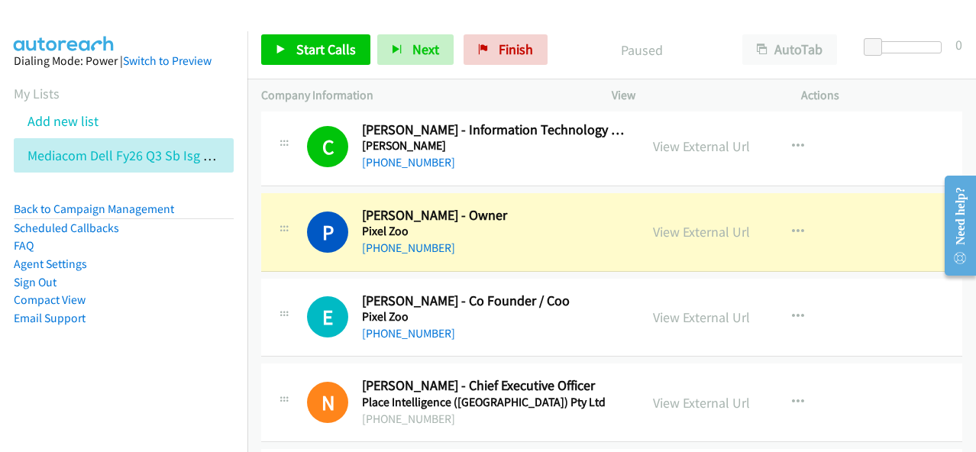
scroll to position [9857, 0]
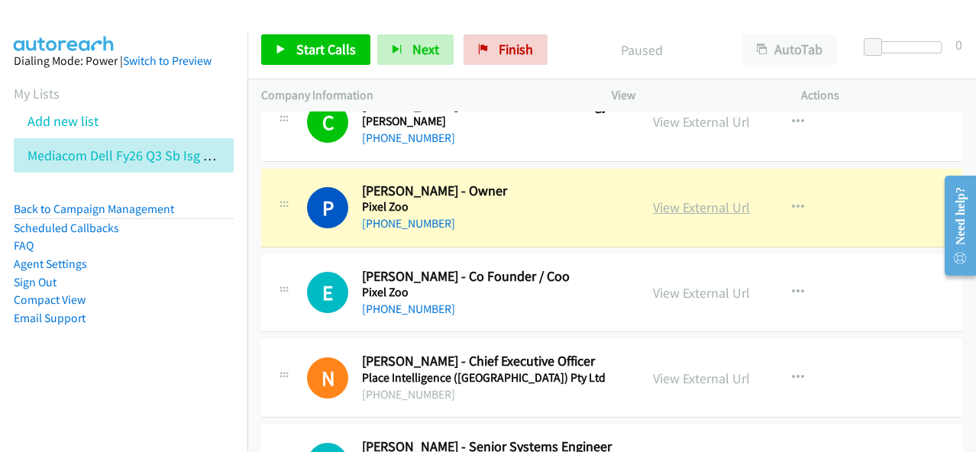
click at [712, 199] on link "View External Url" at bounding box center [701, 208] width 97 height 18
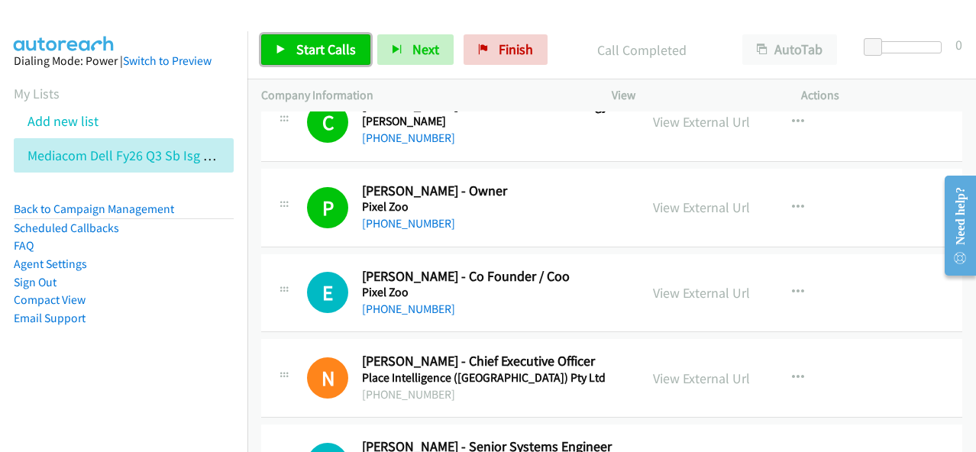
click at [336, 47] on span "Start Calls" at bounding box center [326, 49] width 60 height 18
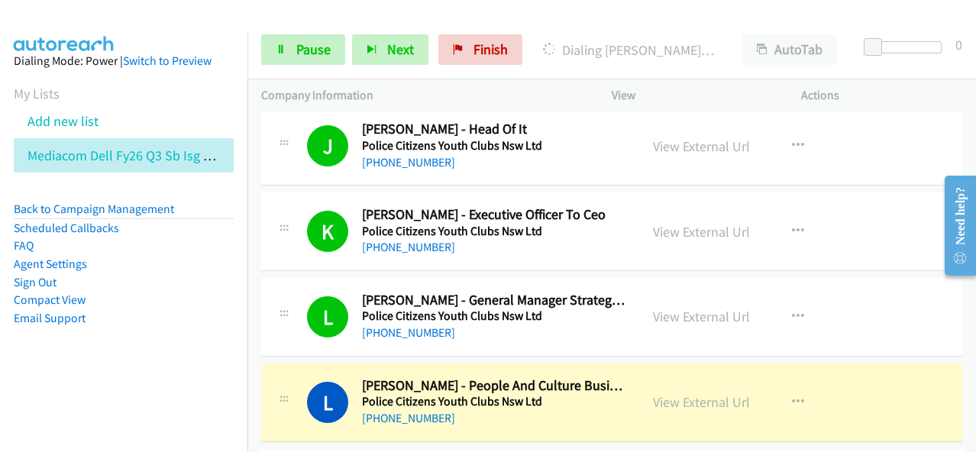
scroll to position [11156, 0]
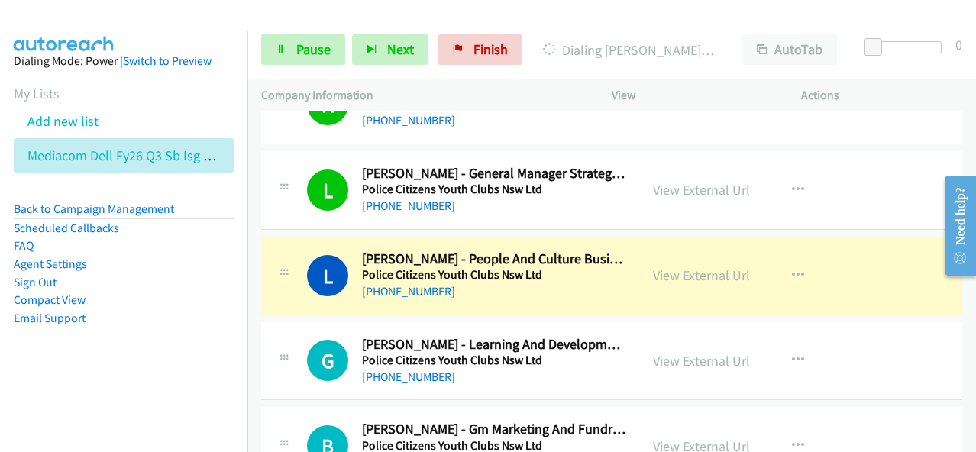
click at [454, 283] on div "+61 400 377 336" at bounding box center [494, 292] width 264 height 18
click at [665, 267] on link "View External Url" at bounding box center [701, 276] width 97 height 18
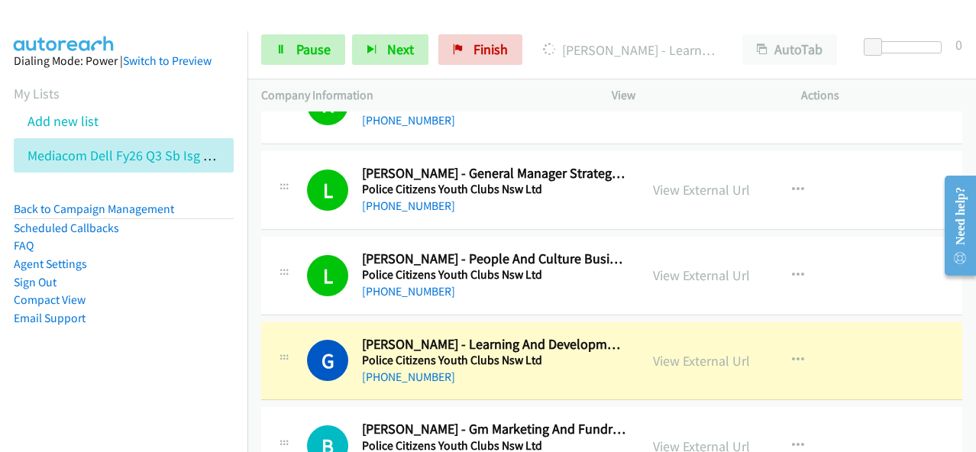
scroll to position [11232, 0]
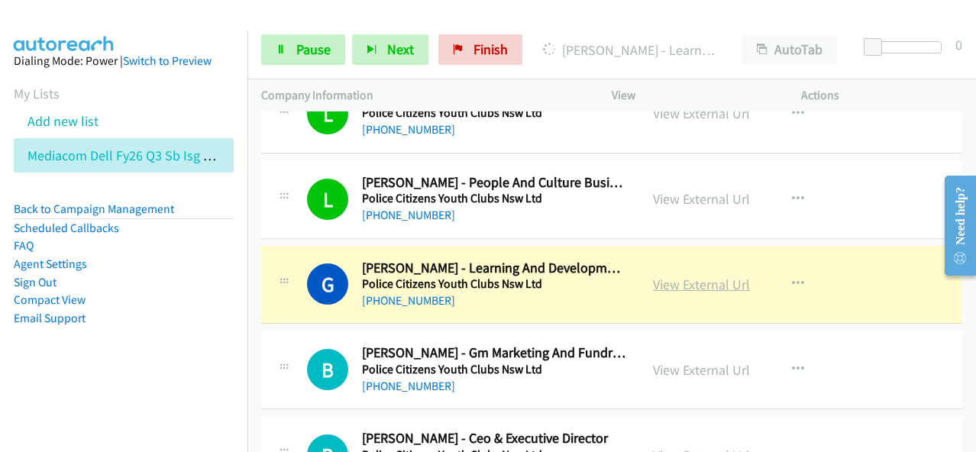
click at [685, 276] on link "View External Url" at bounding box center [701, 285] width 97 height 18
click at [304, 51] on span "Pause" at bounding box center [313, 49] width 34 height 18
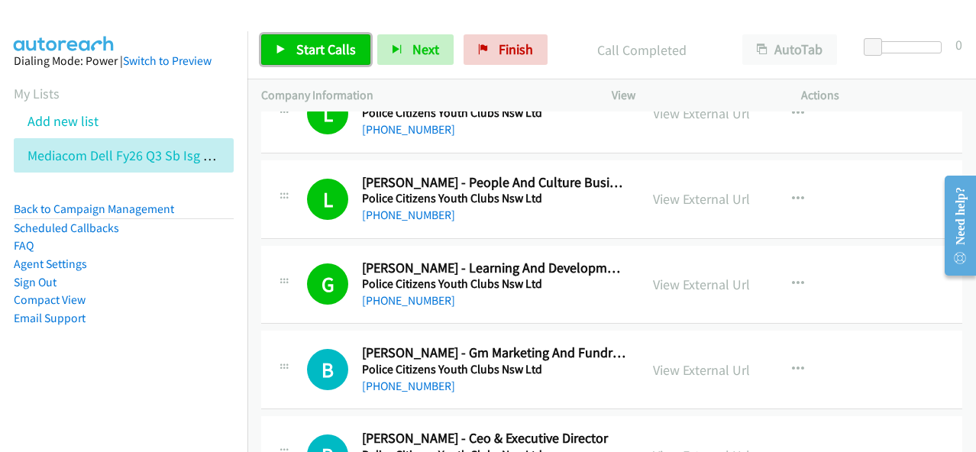
click at [342, 47] on span "Start Calls" at bounding box center [326, 49] width 60 height 18
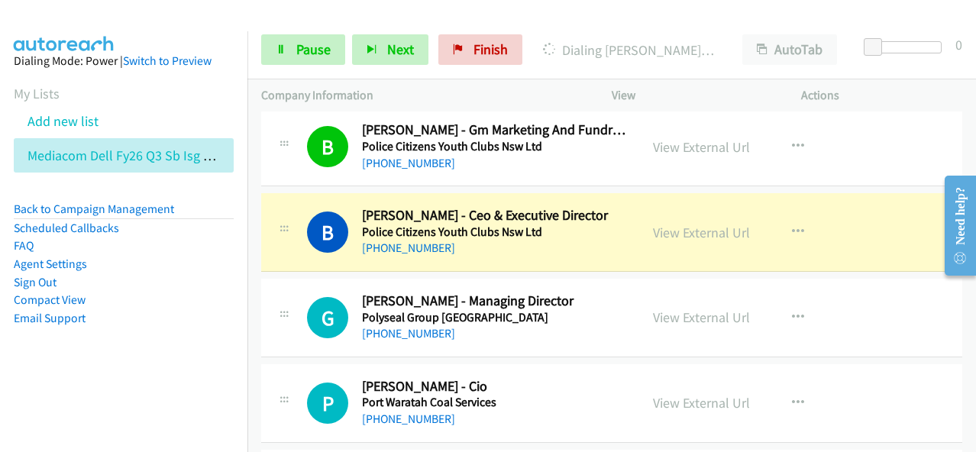
scroll to position [11461, 0]
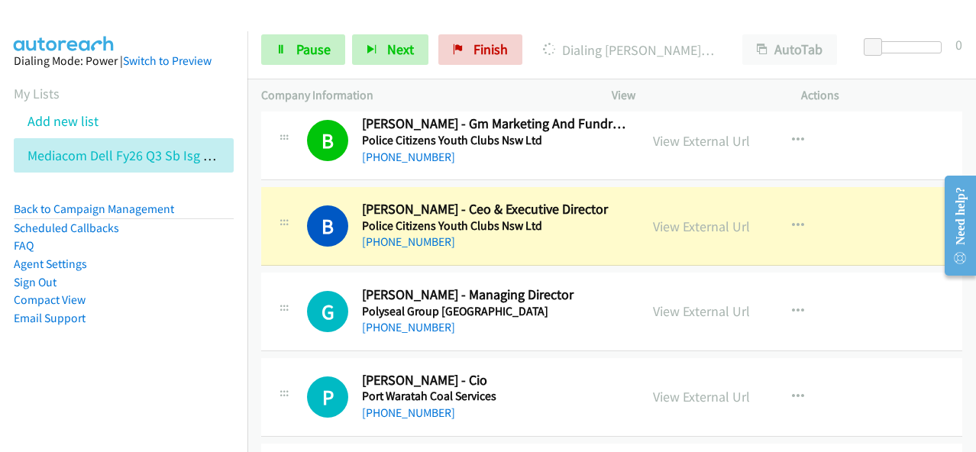
click at [692, 216] on div "View External Url" at bounding box center [701, 226] width 97 height 21
click at [691, 218] on link "View External Url" at bounding box center [701, 227] width 97 height 18
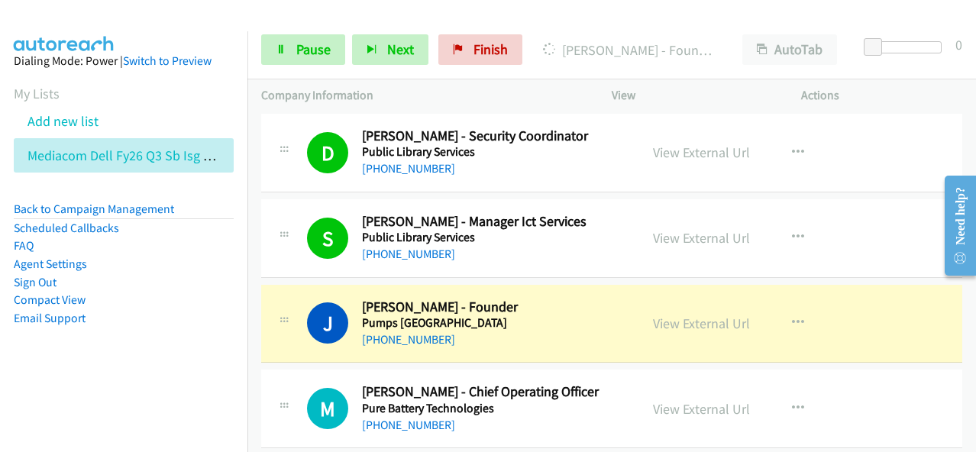
scroll to position [13524, 0]
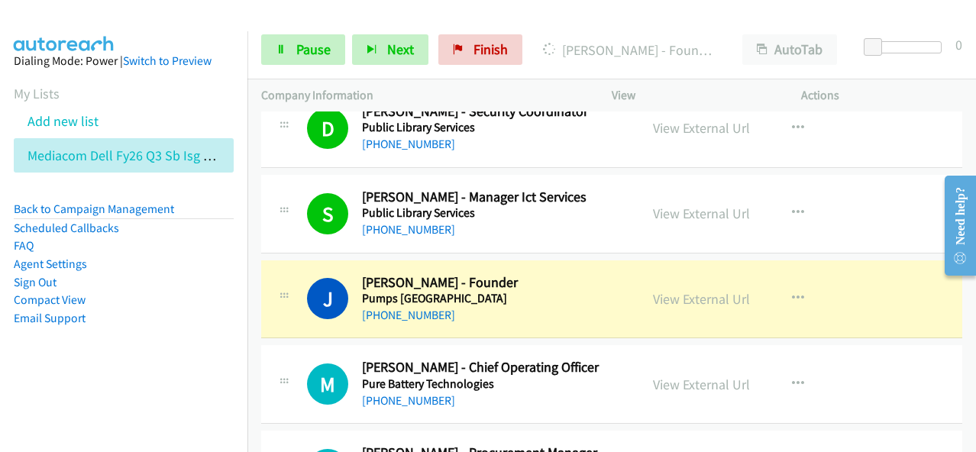
click at [491, 291] on h5 "Pumps Australia" at bounding box center [494, 298] width 264 height 15
click at [683, 290] on link "View External Url" at bounding box center [701, 299] width 97 height 18
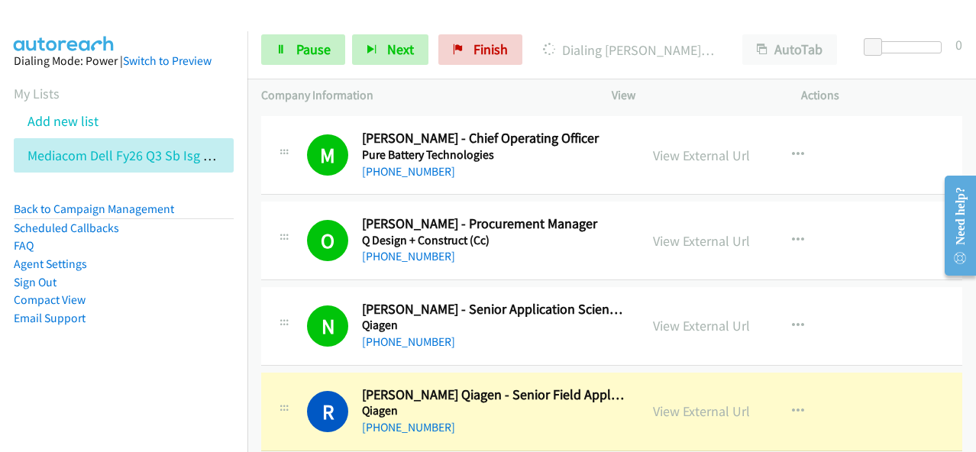
scroll to position [13830, 0]
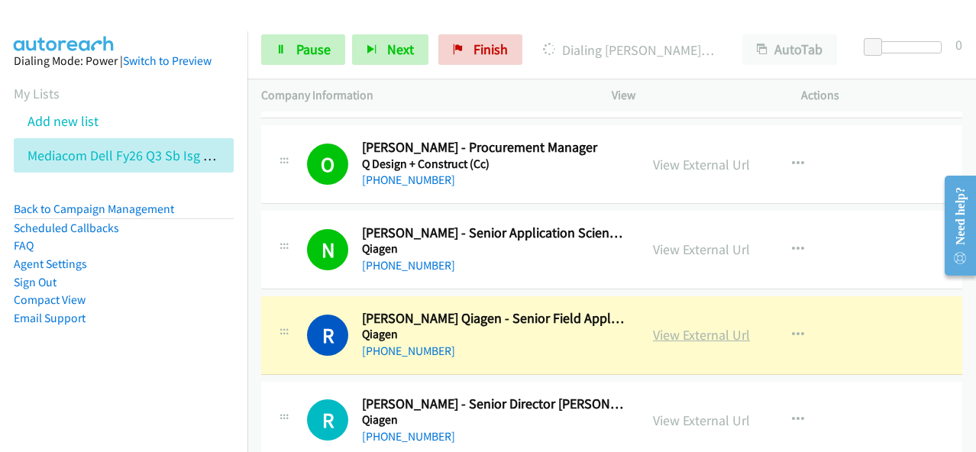
click at [707, 326] on link "View External Url" at bounding box center [701, 335] width 97 height 18
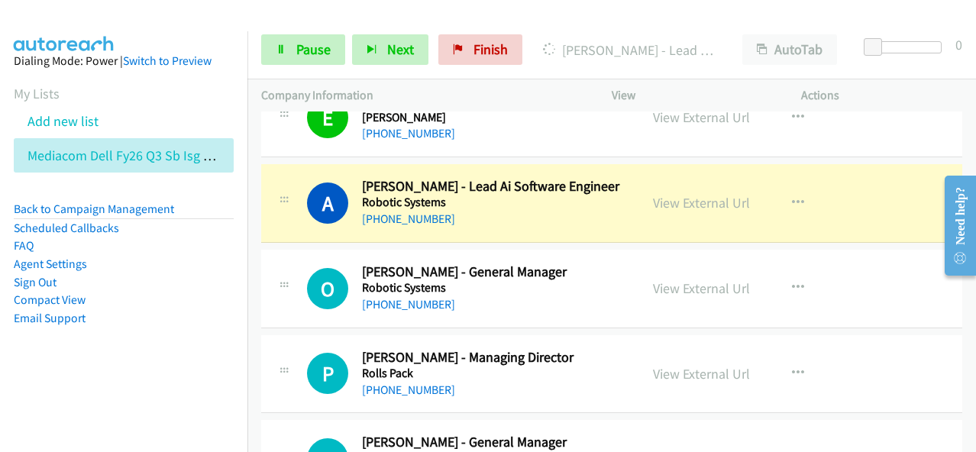
scroll to position [16198, 0]
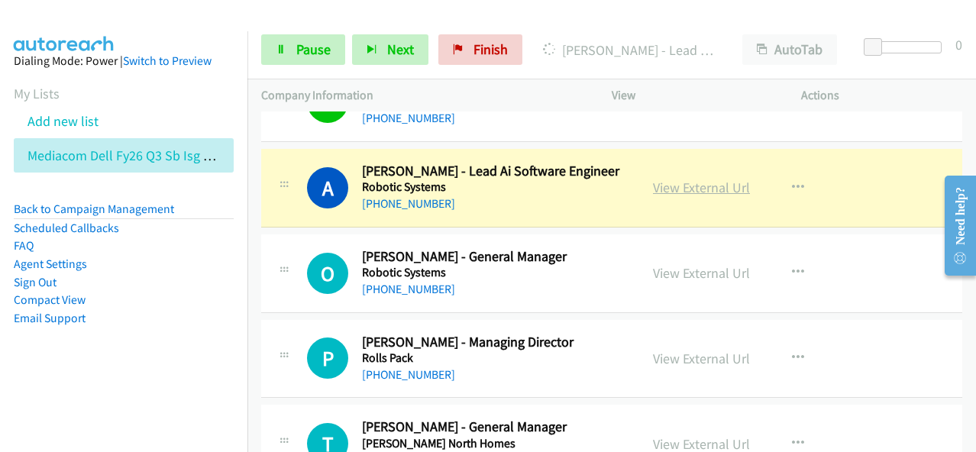
click at [711, 179] on link "View External Url" at bounding box center [701, 188] width 97 height 18
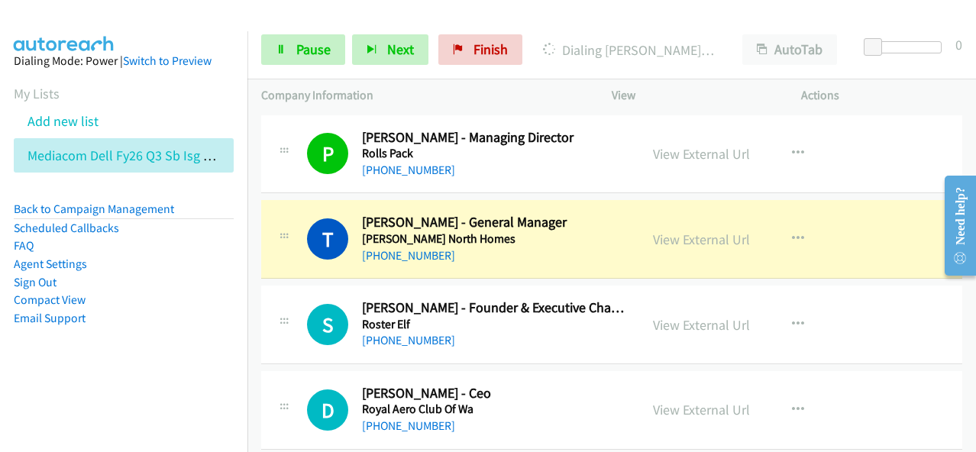
scroll to position [16428, 0]
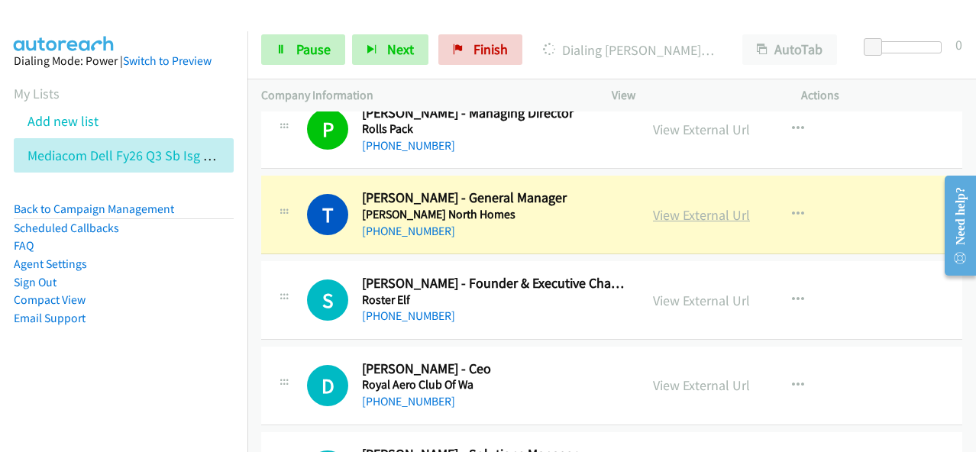
click at [672, 206] on link "View External Url" at bounding box center [701, 215] width 97 height 18
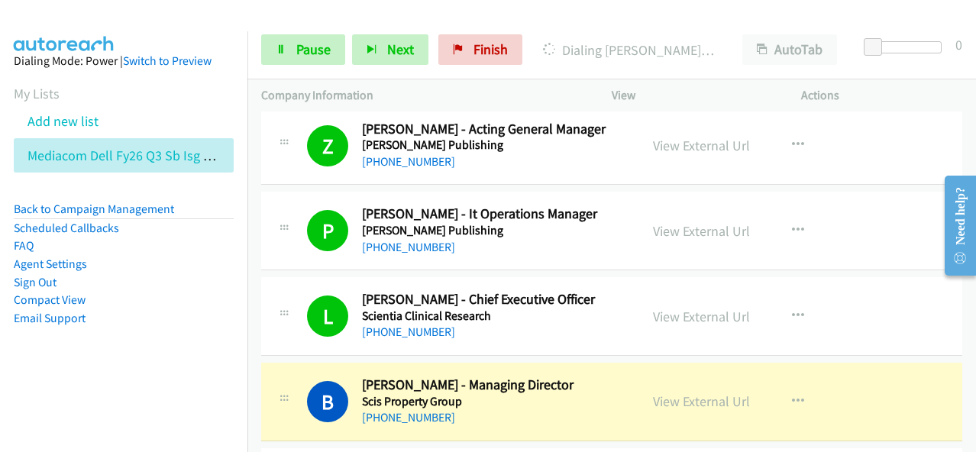
scroll to position [18673, 0]
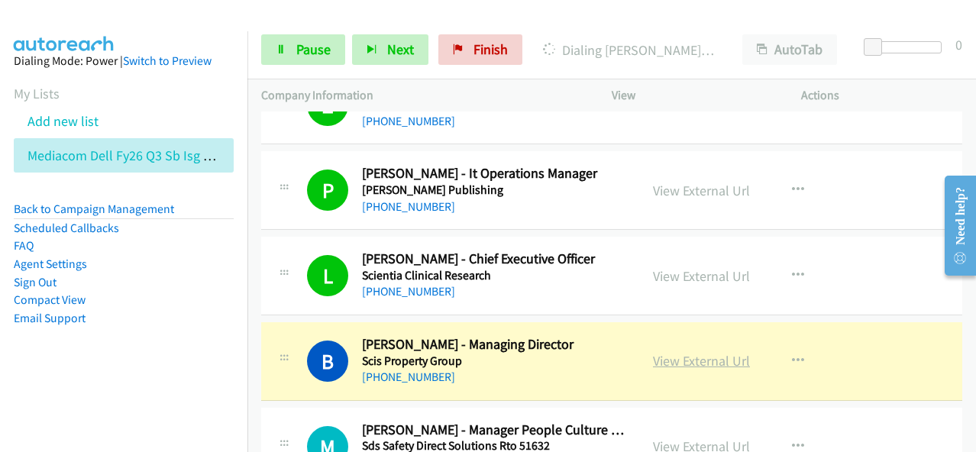
click at [698, 352] on link "View External Url" at bounding box center [701, 361] width 97 height 18
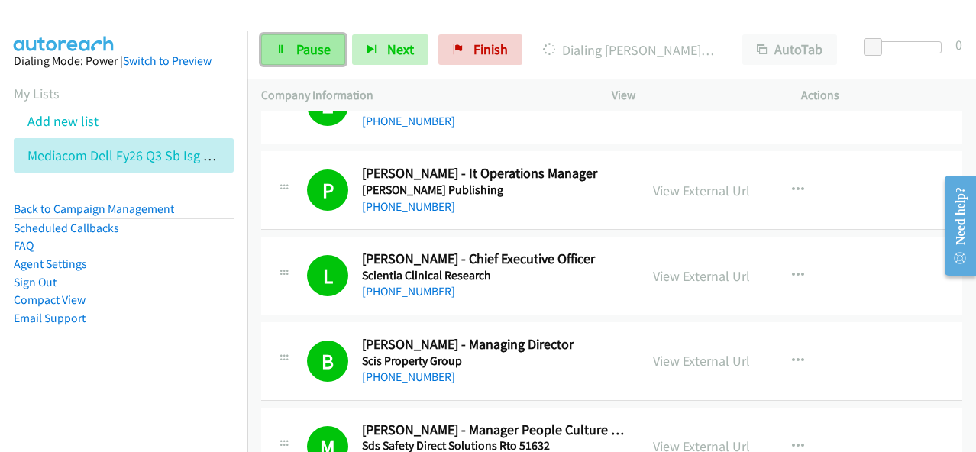
click at [325, 59] on link "Pause" at bounding box center [303, 49] width 84 height 31
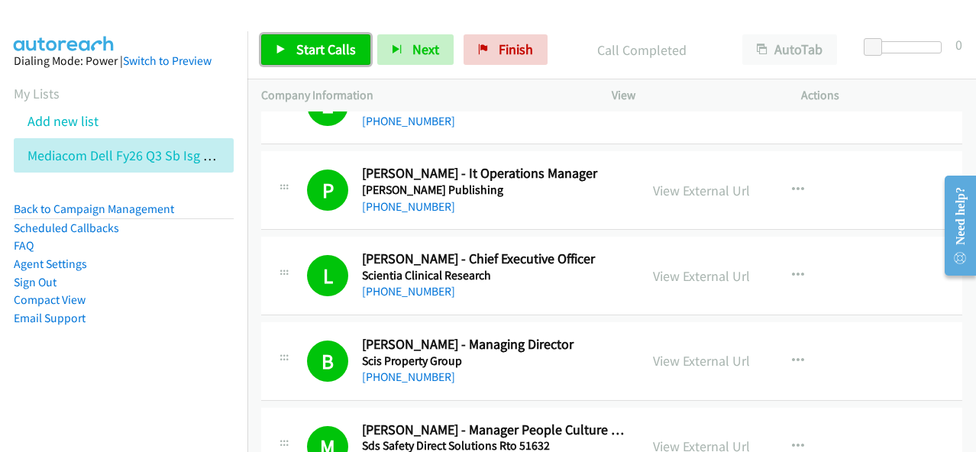
click at [306, 49] on span "Start Calls" at bounding box center [326, 49] width 60 height 18
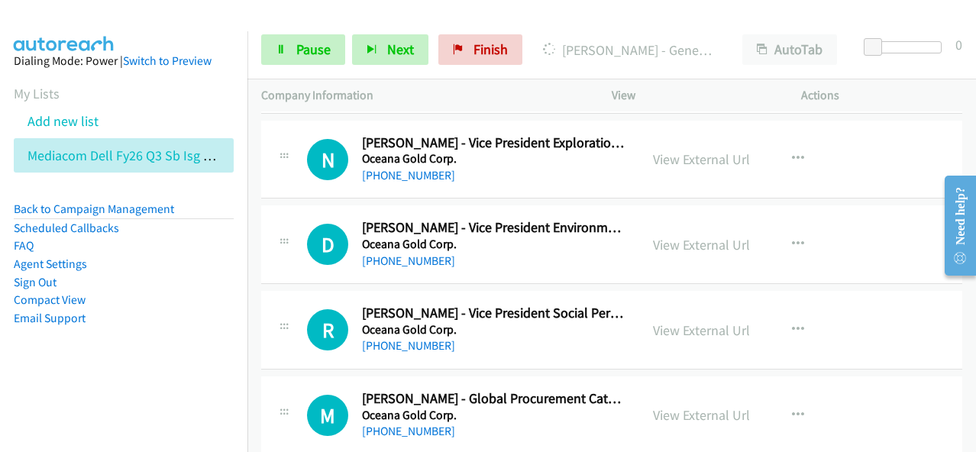
scroll to position [1880, 0]
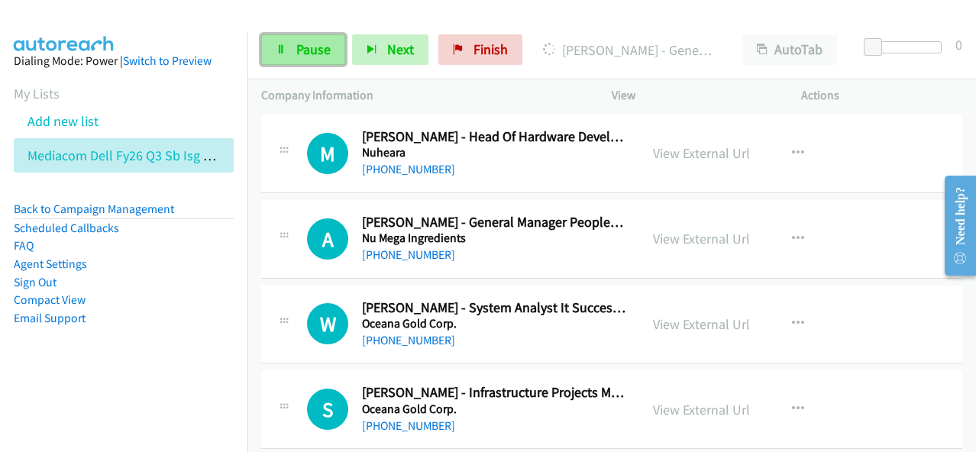
click at [309, 53] on span "Pause" at bounding box center [313, 49] width 34 height 18
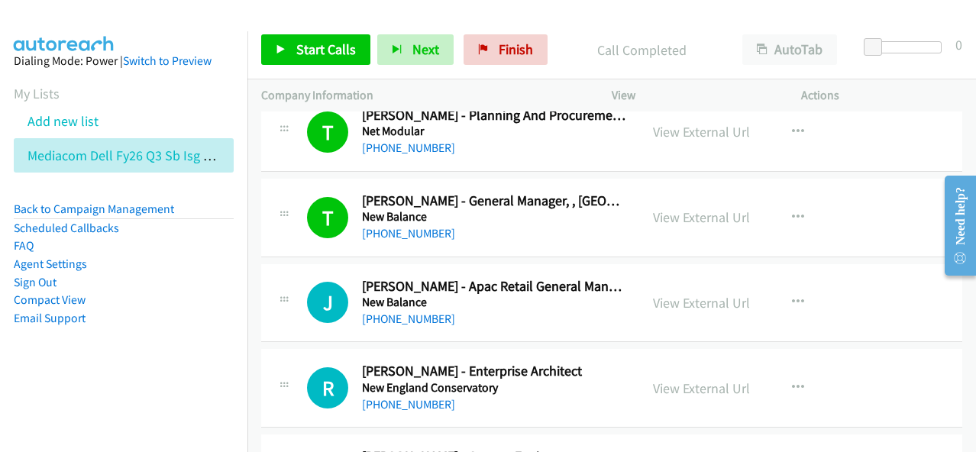
scroll to position [535, 0]
click at [792, 214] on icon "button" at bounding box center [798, 217] width 12 height 12
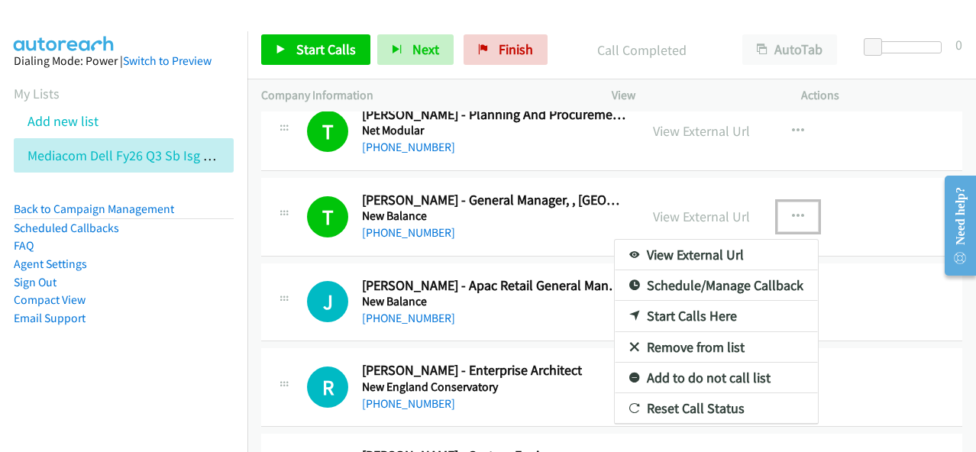
click at [666, 309] on link "Start Calls Here" at bounding box center [716, 316] width 203 height 31
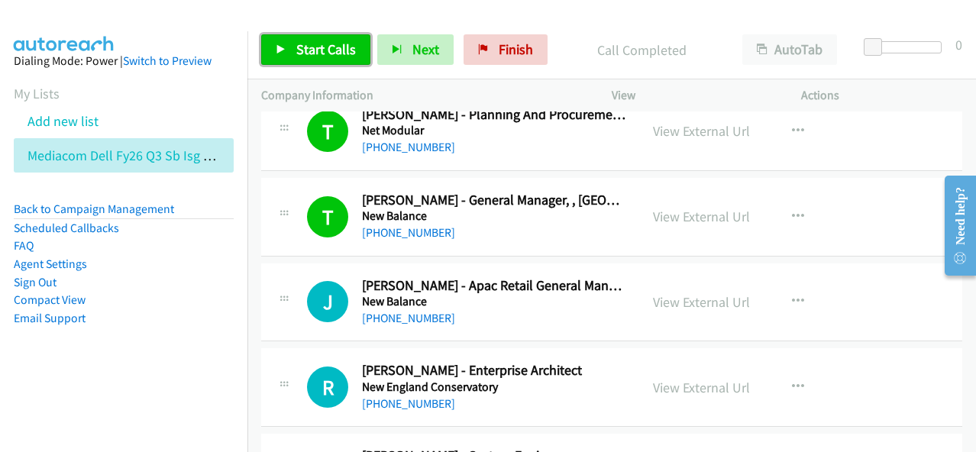
click at [332, 62] on link "Start Calls" at bounding box center [315, 49] width 109 height 31
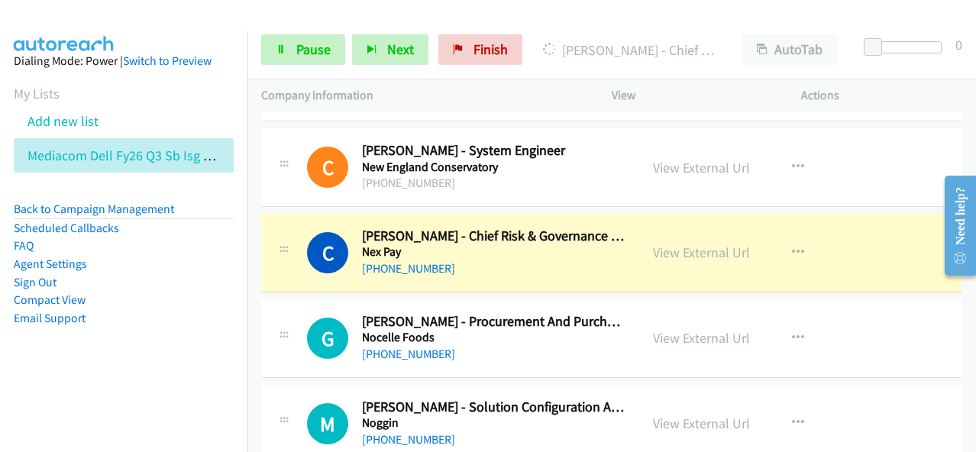
scroll to position [917, 0]
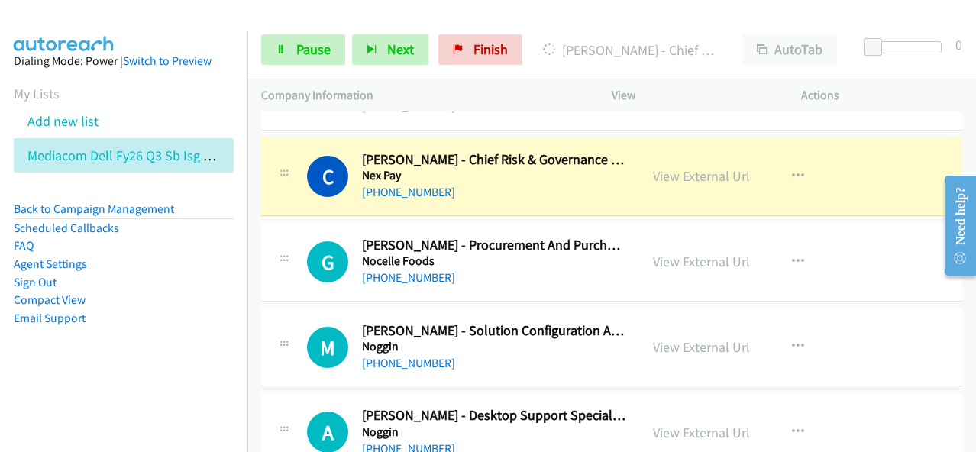
click at [177, 333] on aside "Dialing Mode: Power | Switch to Preview My Lists Add new list Mediacom Dell Fy2…" at bounding box center [124, 213] width 248 height 365
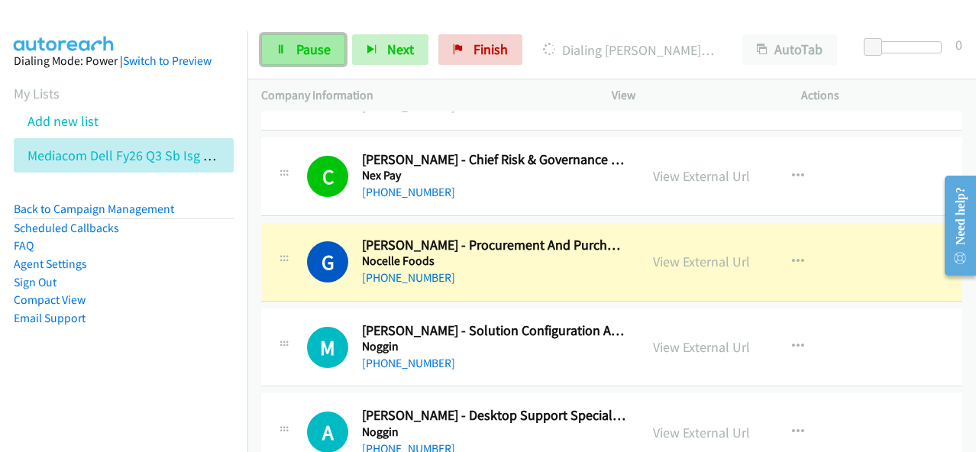
click at [311, 48] on span "Pause" at bounding box center [313, 49] width 34 height 18
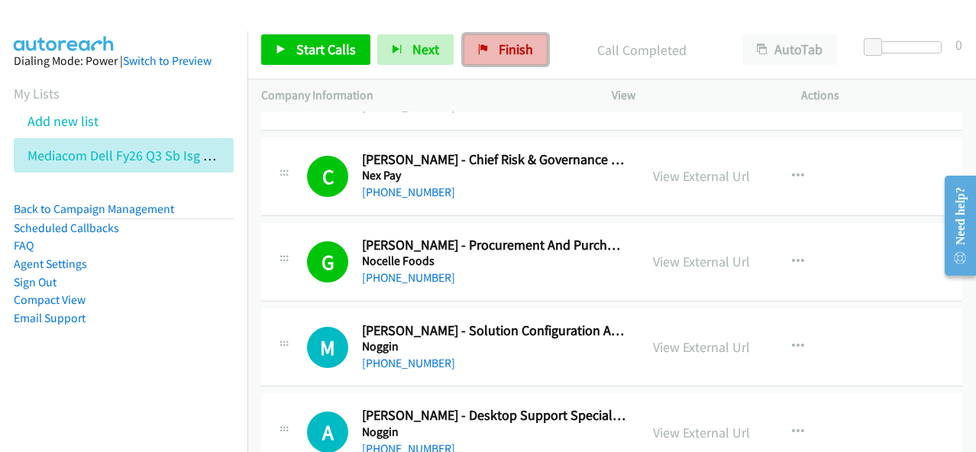
click at [516, 59] on link "Finish" at bounding box center [506, 49] width 84 height 31
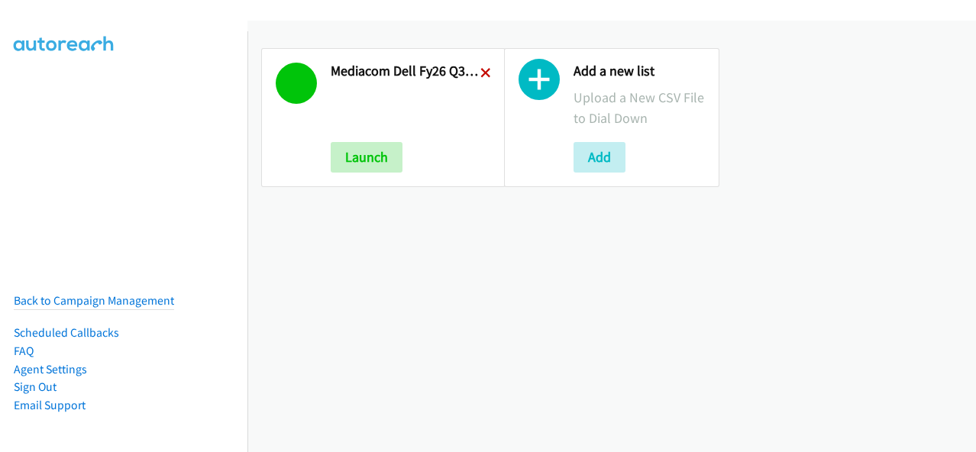
click at [481, 75] on icon at bounding box center [486, 74] width 11 height 11
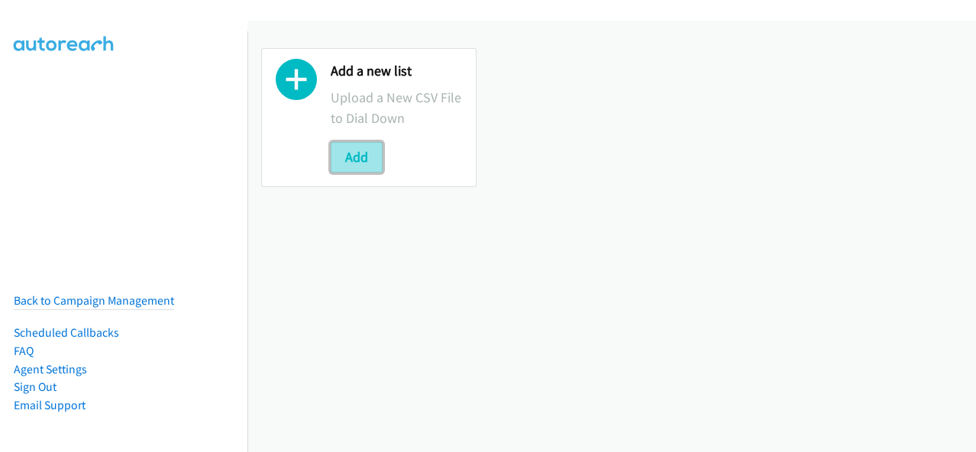
click at [372, 150] on button "Add" at bounding box center [357, 157] width 52 height 31
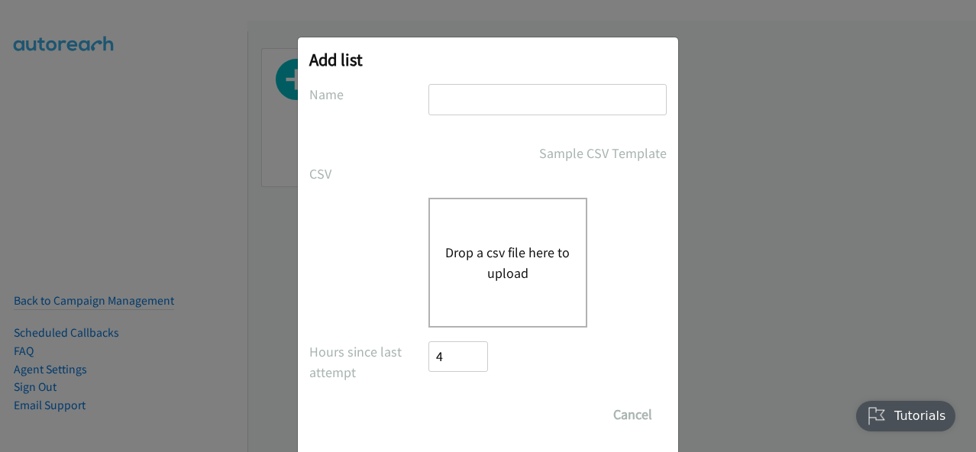
click at [475, 101] on input "text" at bounding box center [548, 99] width 238 height 31
type input "Mediacom Dell FY26Q3 SB ISG - LA HOT LEADS"
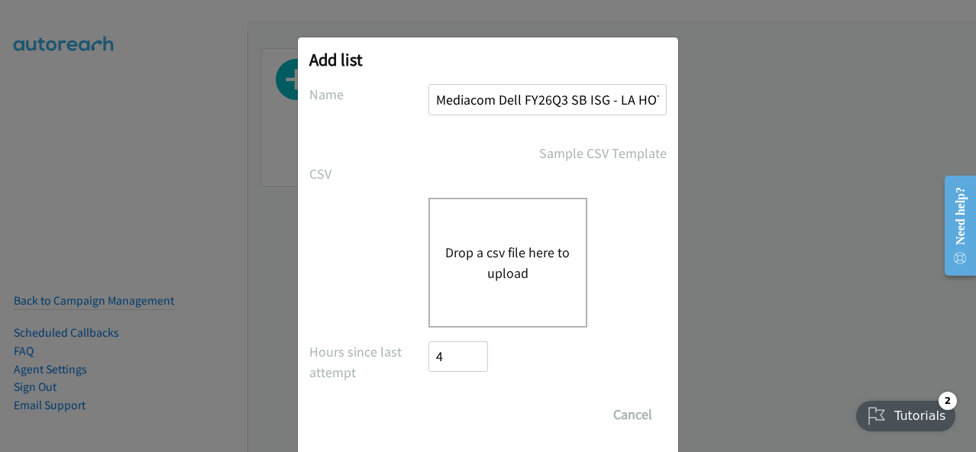
click at [480, 279] on button "Drop a csv file here to upload" at bounding box center [507, 262] width 125 height 41
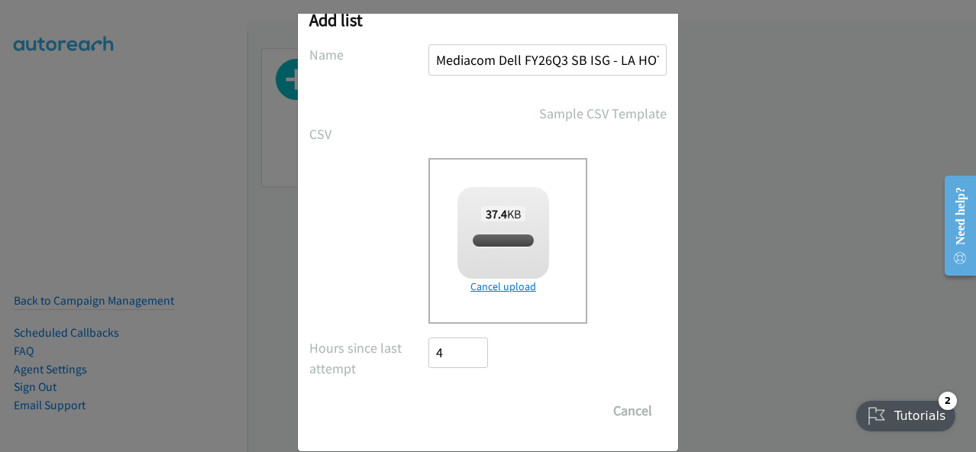
scroll to position [62, 0]
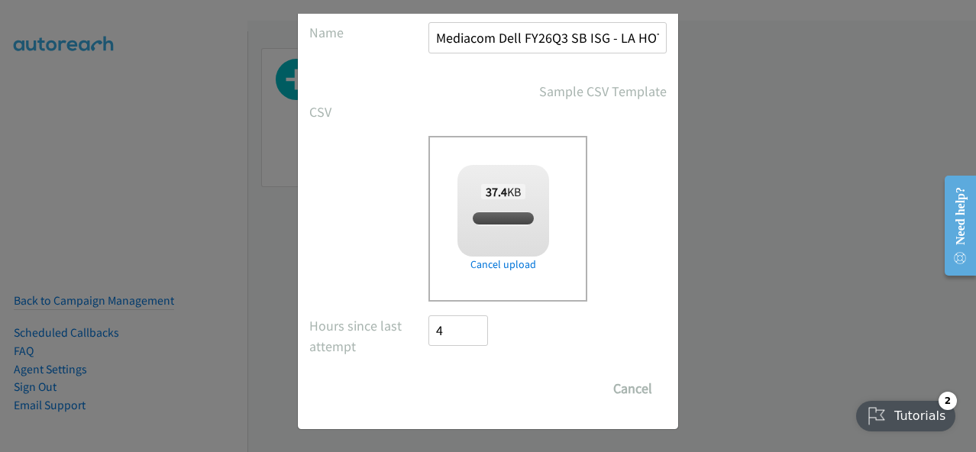
checkbox input "true"
click at [471, 381] on input "Save List" at bounding box center [469, 389] width 80 height 31
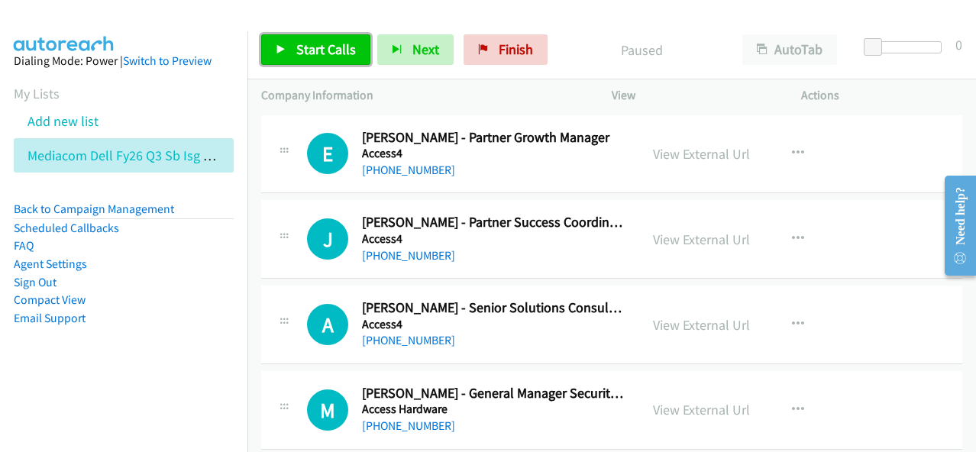
click at [274, 53] on link "Start Calls" at bounding box center [315, 49] width 109 height 31
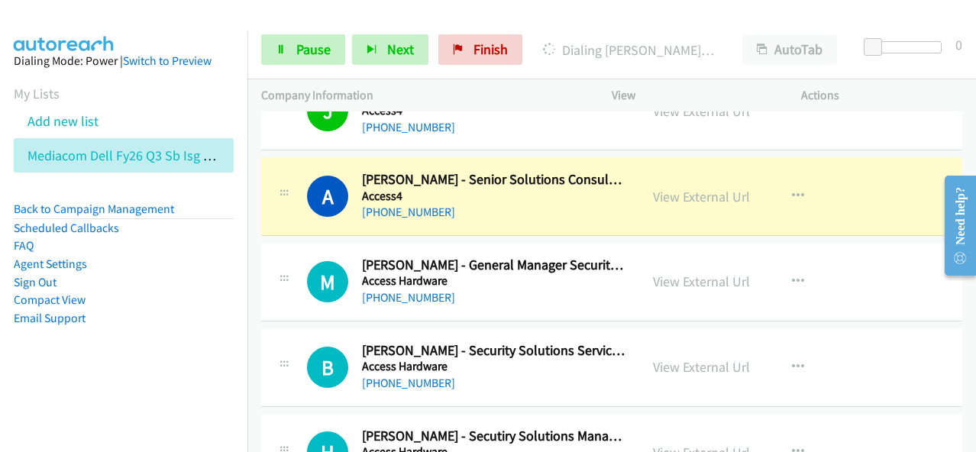
scroll to position [153, 0]
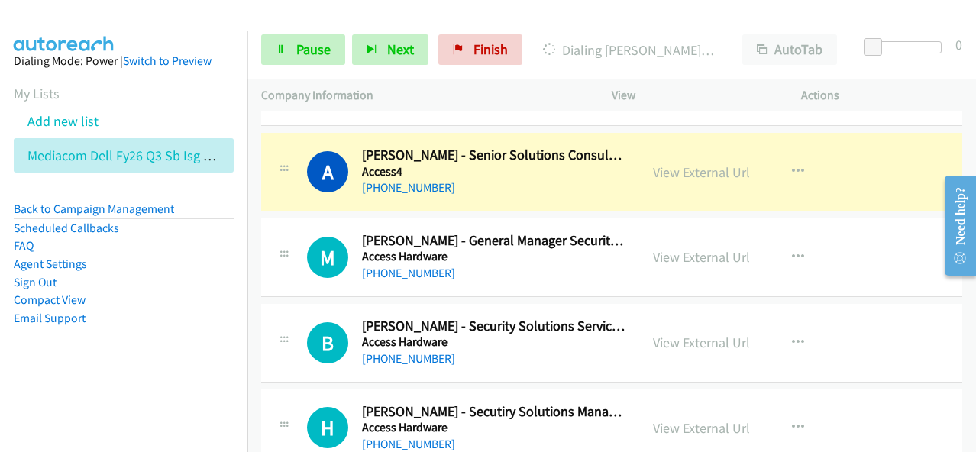
click at [174, 361] on aside "Dialing Mode: Power | Switch to Preview My Lists Add new list Mediacom Dell Fy2…" at bounding box center [124, 213] width 248 height 365
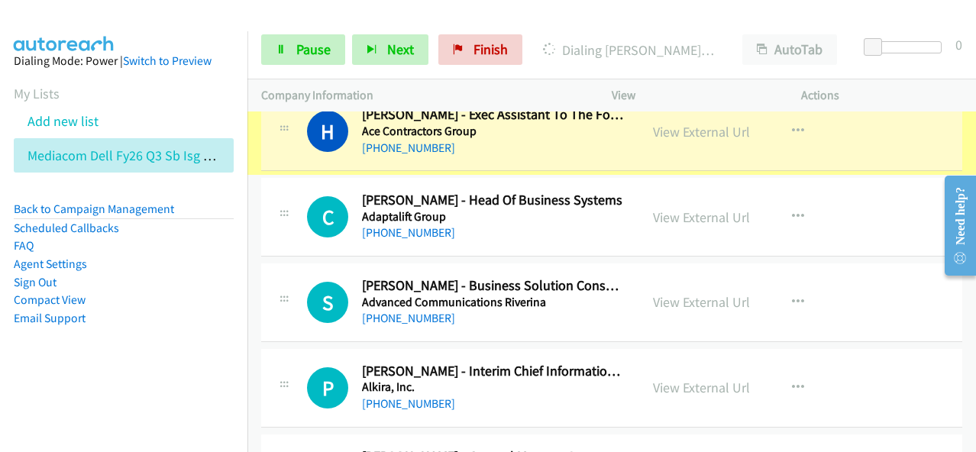
scroll to position [535, 0]
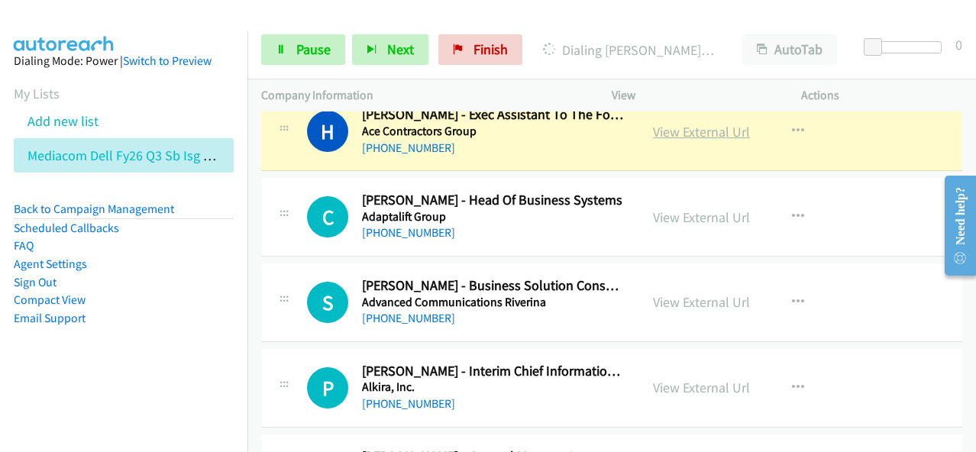
click at [689, 131] on link "View External Url" at bounding box center [701, 132] width 97 height 18
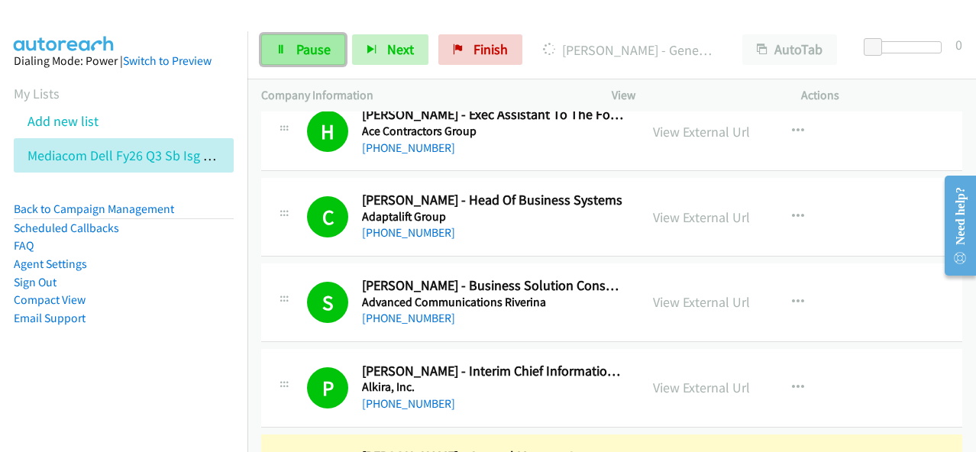
click at [309, 50] on span "Pause" at bounding box center [313, 49] width 34 height 18
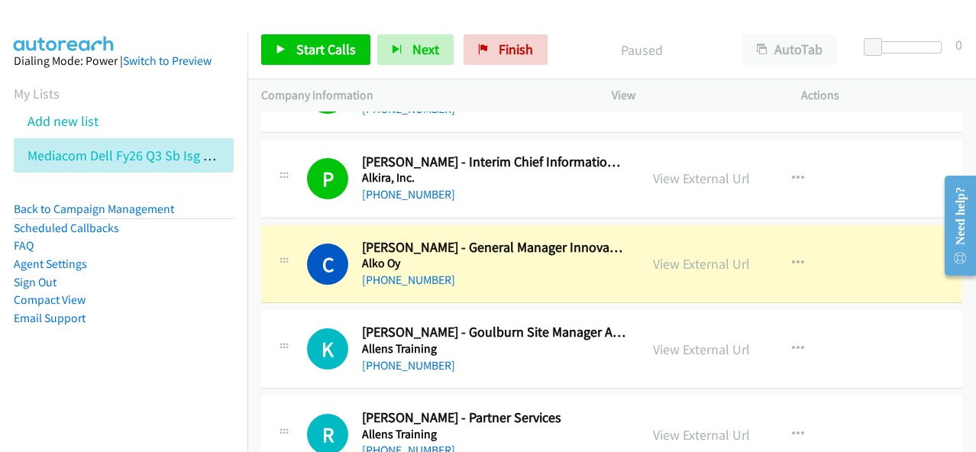
scroll to position [764, 0]
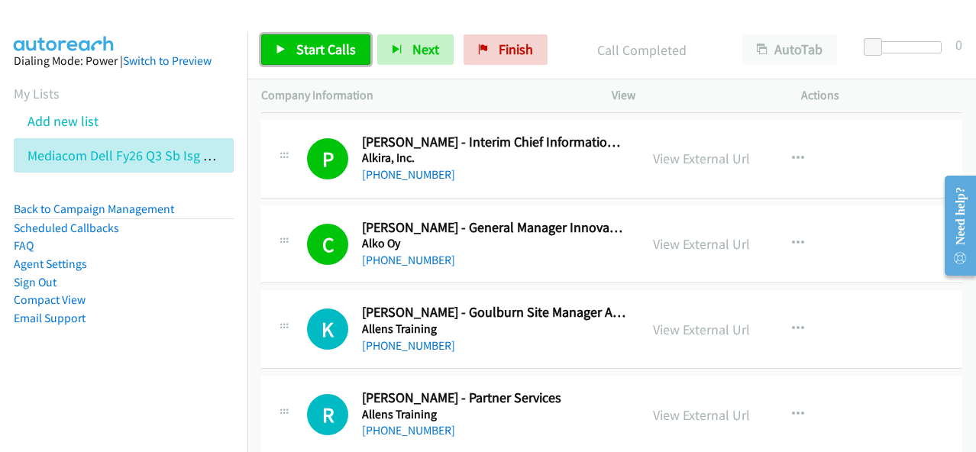
click at [345, 60] on link "Start Calls" at bounding box center [315, 49] width 109 height 31
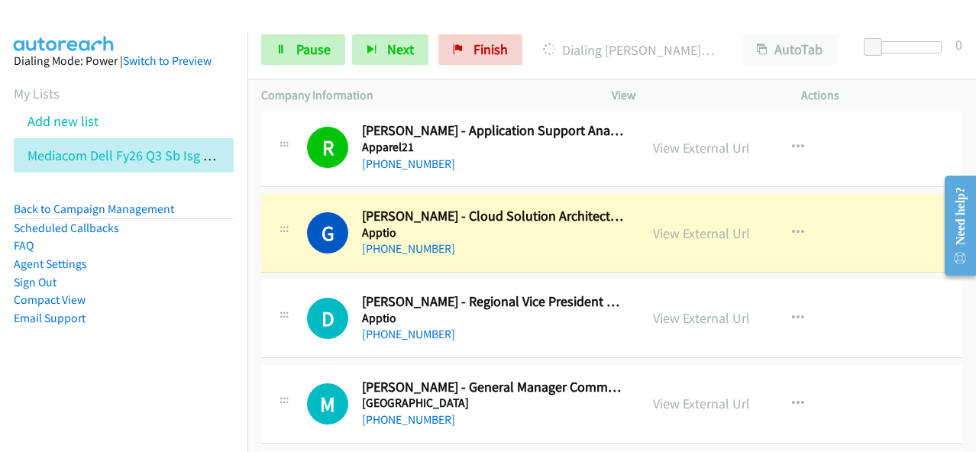
scroll to position [1910, 0]
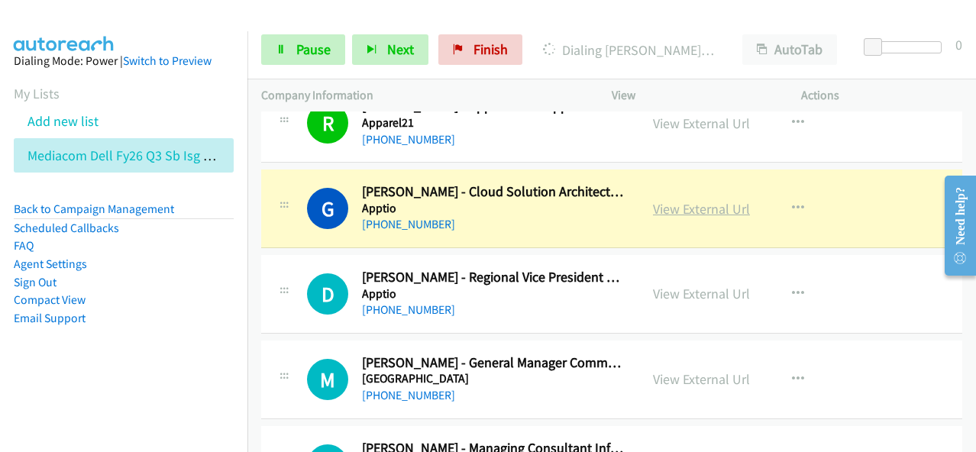
click at [675, 204] on link "View External Url" at bounding box center [701, 209] width 97 height 18
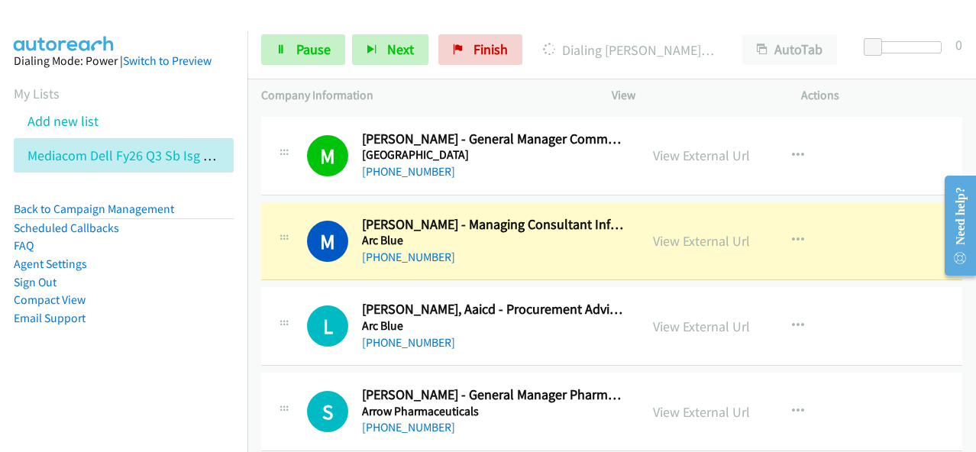
scroll to position [2139, 0]
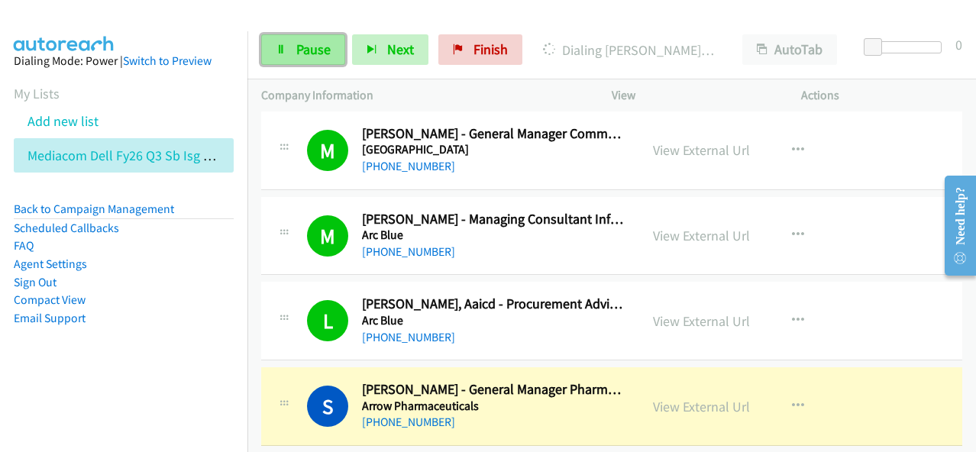
click at [321, 42] on span "Pause" at bounding box center [313, 49] width 34 height 18
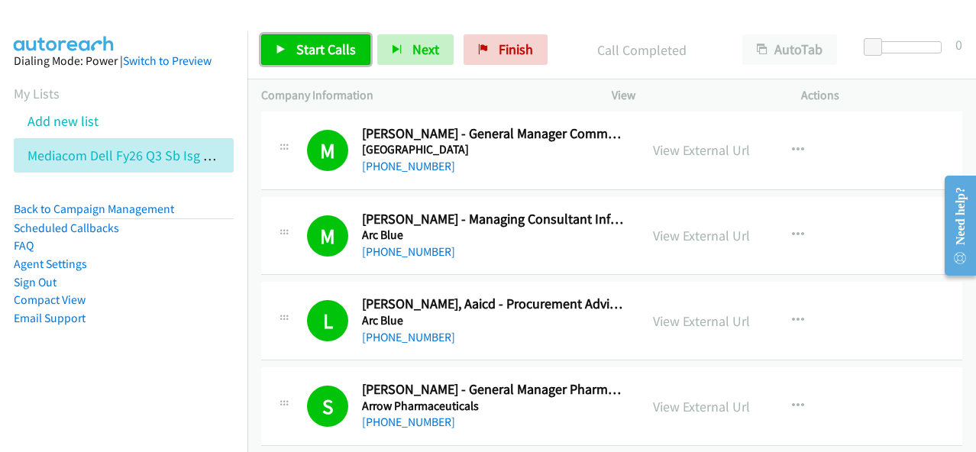
click at [317, 63] on link "Start Calls" at bounding box center [315, 49] width 109 height 31
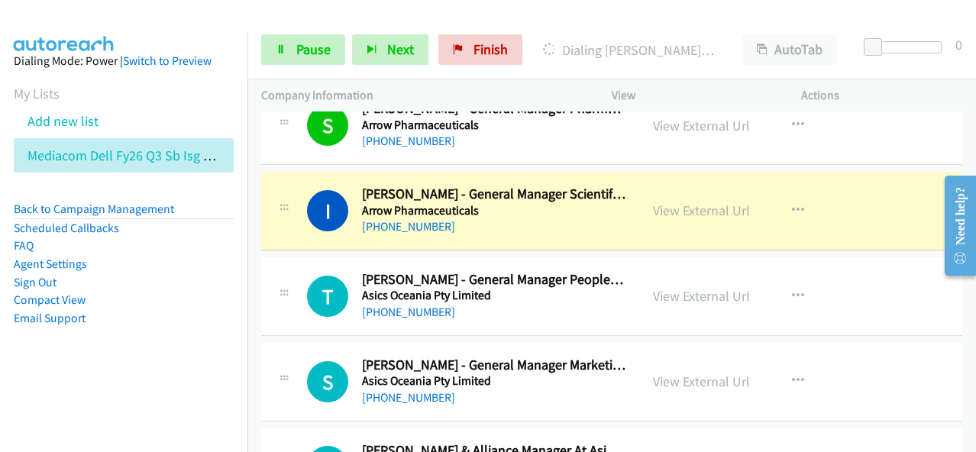
scroll to position [2445, 0]
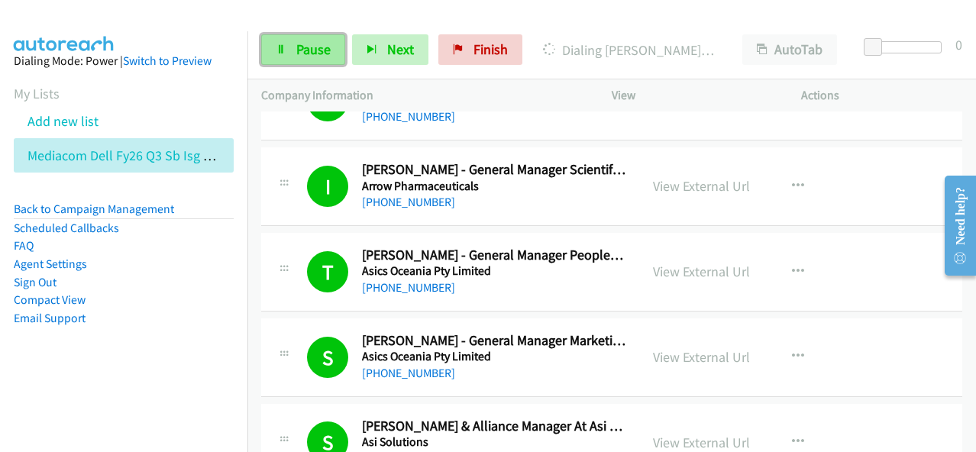
click at [280, 42] on link "Pause" at bounding box center [303, 49] width 84 height 31
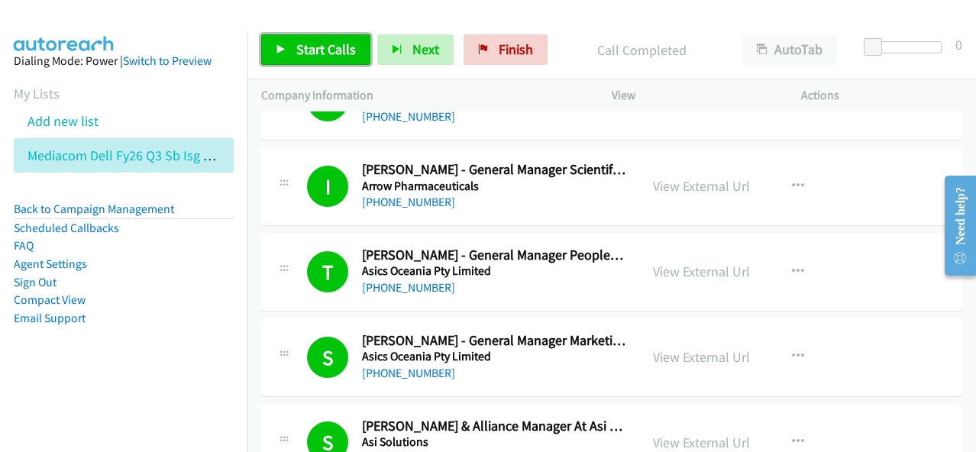
click at [350, 56] on span "Start Calls" at bounding box center [326, 49] width 60 height 18
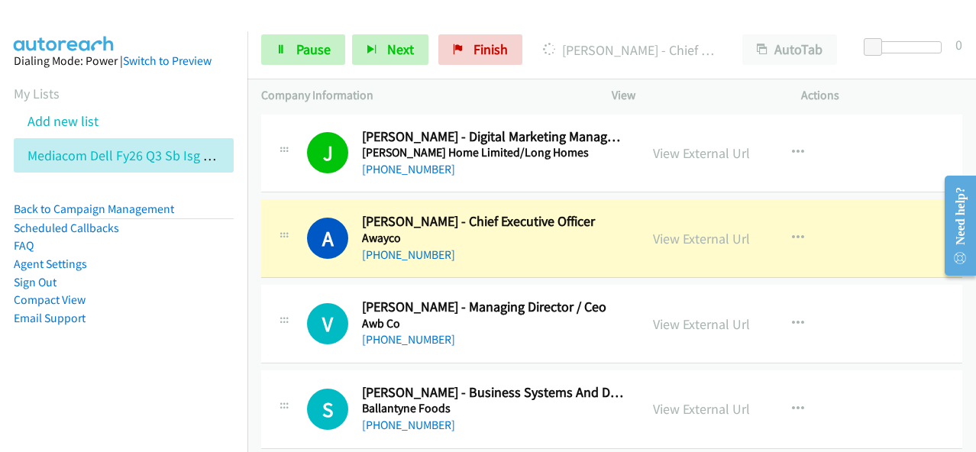
scroll to position [4126, 0]
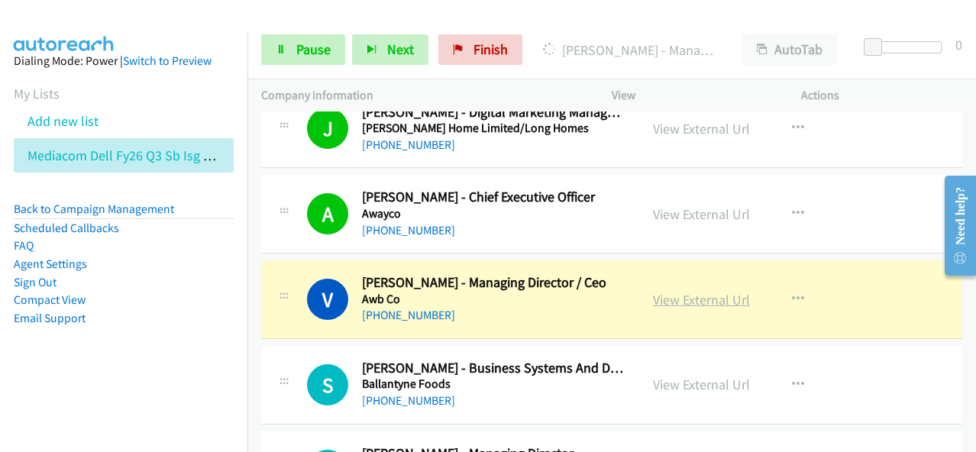
click at [686, 291] on link "View External Url" at bounding box center [701, 300] width 97 height 18
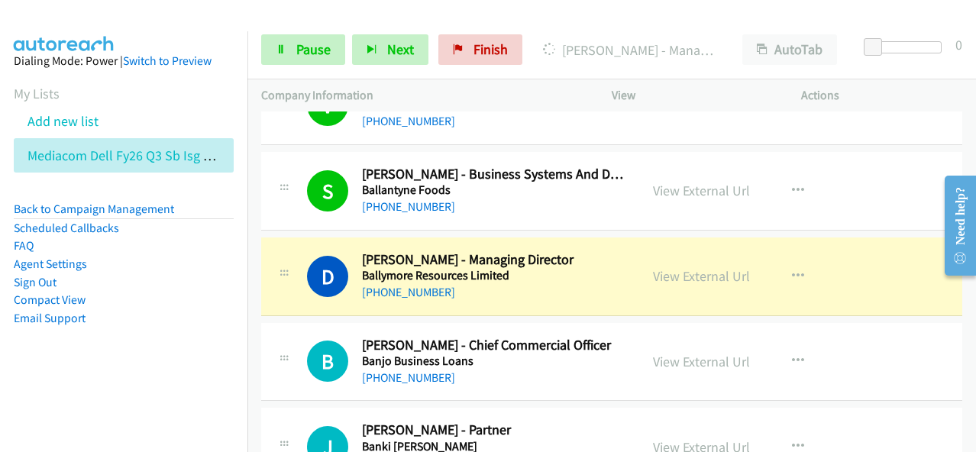
scroll to position [4355, 0]
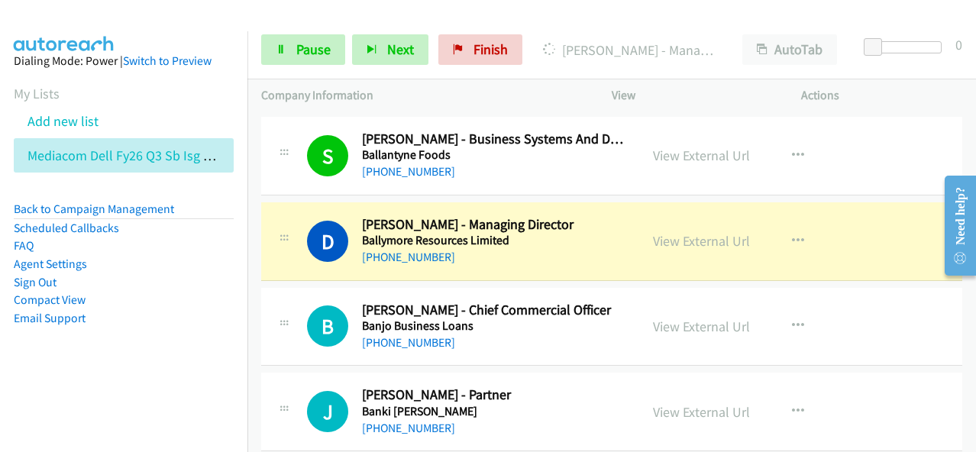
click at [167, 322] on li "Email Support" at bounding box center [124, 318] width 220 height 18
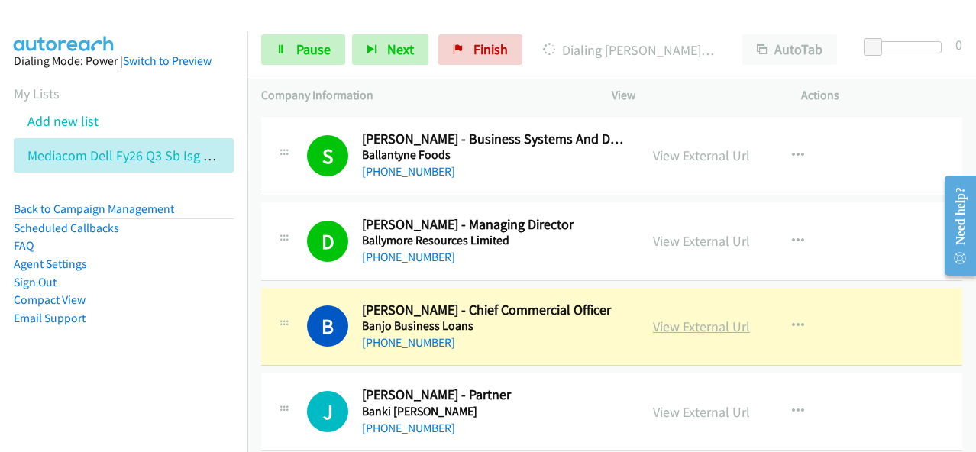
click at [692, 320] on link "View External Url" at bounding box center [701, 327] width 97 height 18
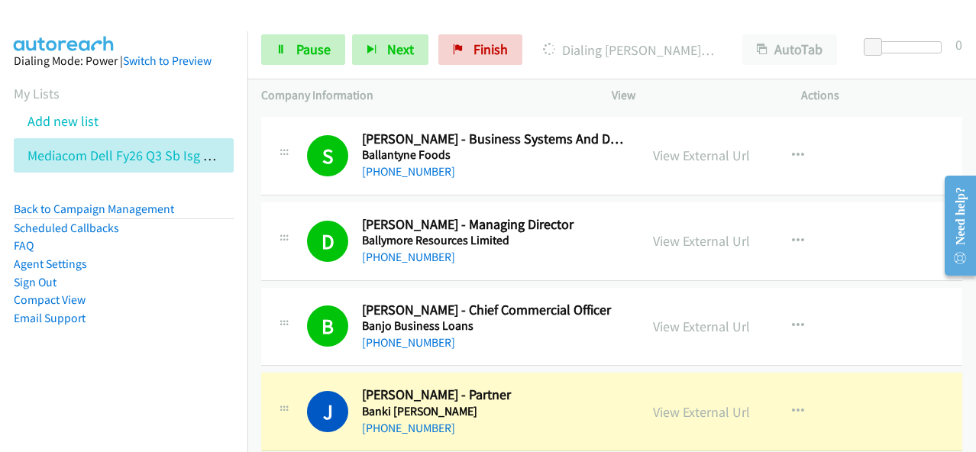
scroll to position [4432, 0]
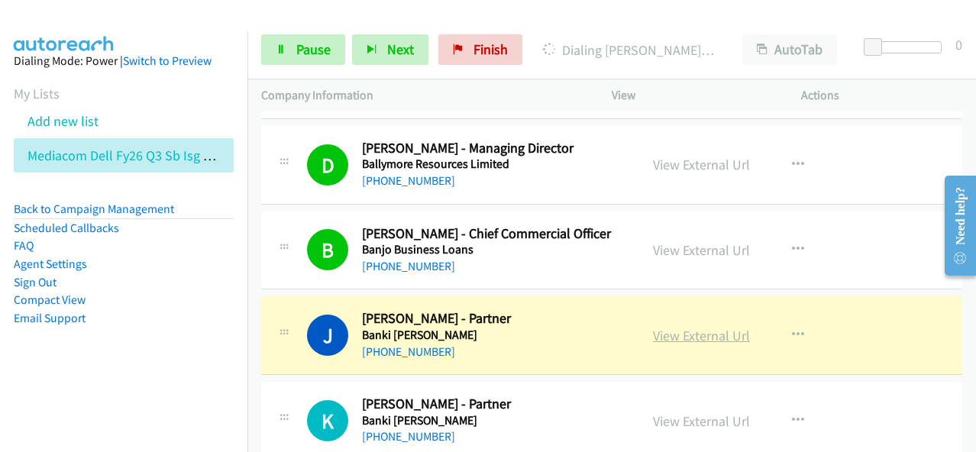
click at [695, 327] on link "View External Url" at bounding box center [701, 336] width 97 height 18
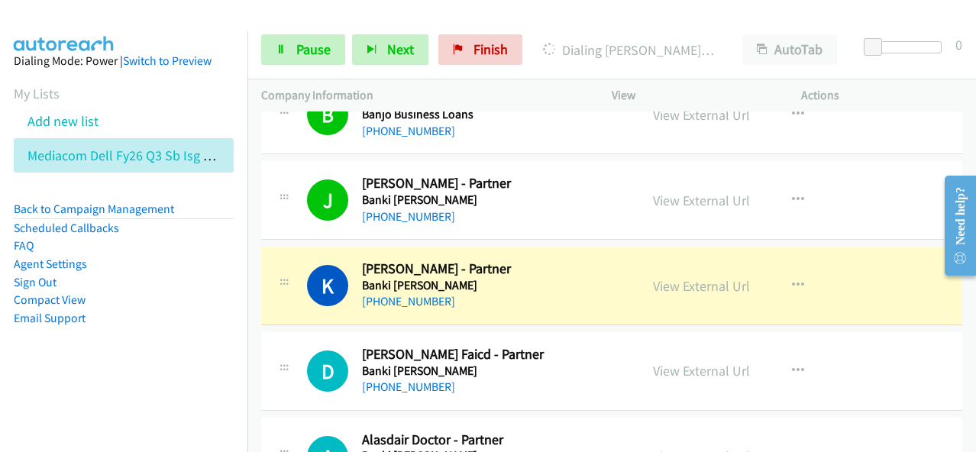
scroll to position [4584, 0]
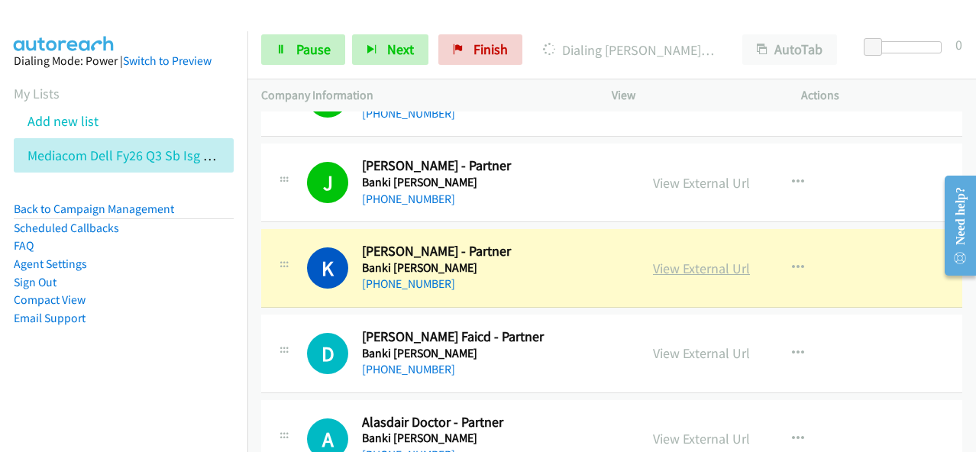
click at [682, 260] on link "View External Url" at bounding box center [701, 269] width 97 height 18
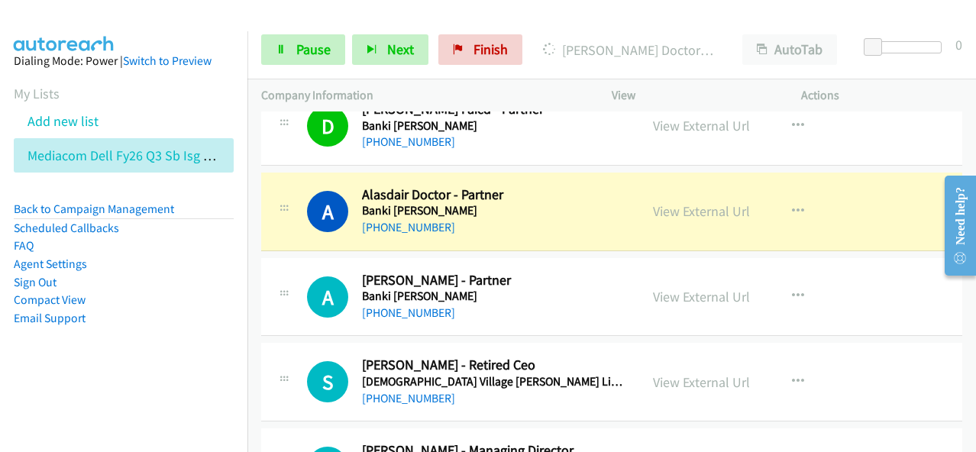
scroll to position [4814, 0]
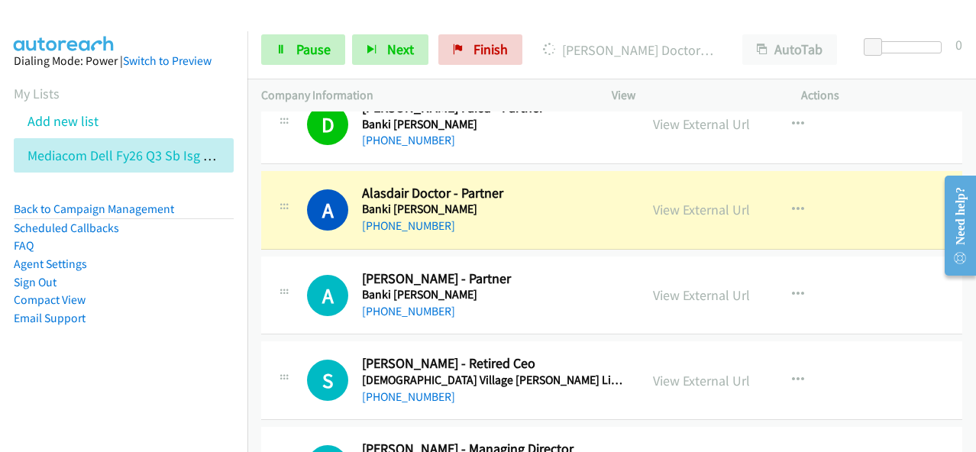
drag, startPoint x: 701, startPoint y: 197, endPoint x: 601, endPoint y: 2, distance: 219.0
click at [677, 201] on link "View External Url" at bounding box center [701, 210] width 97 height 18
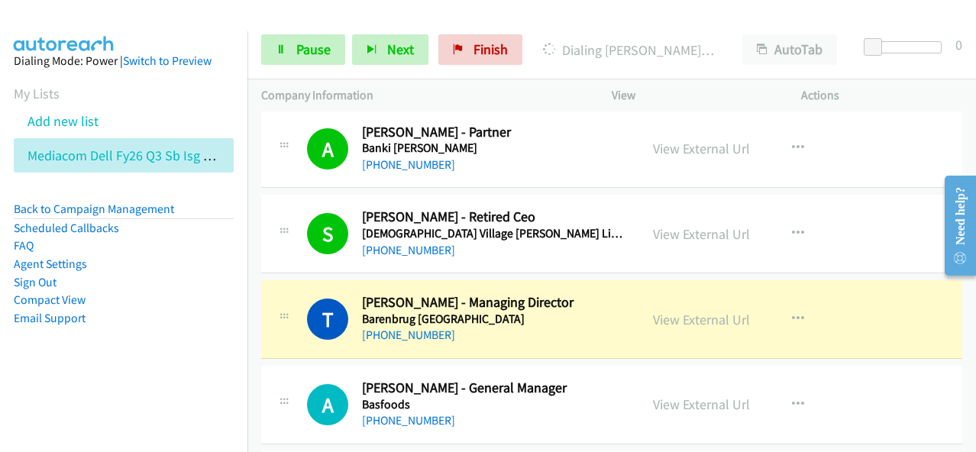
scroll to position [4966, 0]
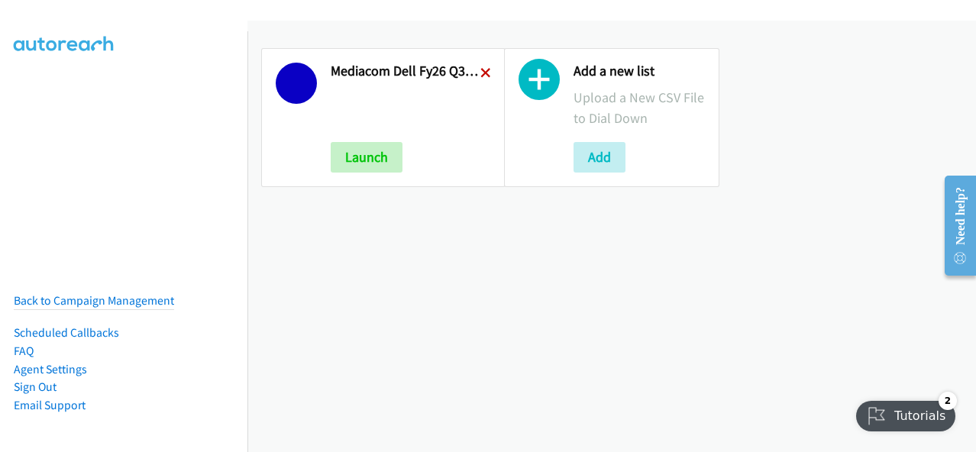
click at [483, 74] on icon at bounding box center [486, 74] width 11 height 11
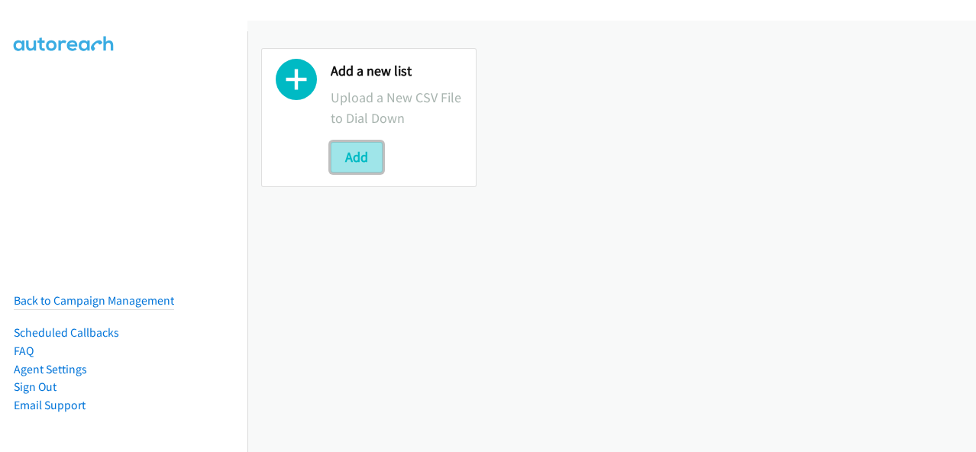
click at [359, 151] on button "Add" at bounding box center [357, 157] width 52 height 31
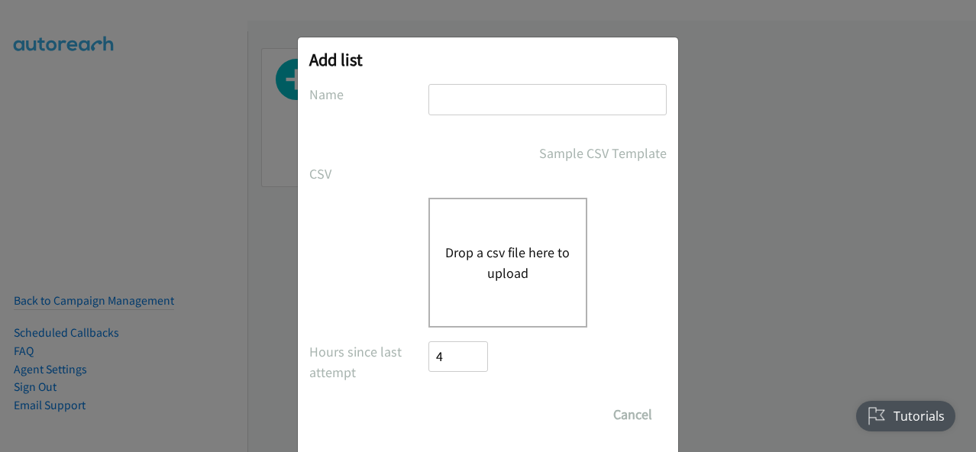
drag, startPoint x: 445, startPoint y: 100, endPoint x: 443, endPoint y: 109, distance: 9.3
click at [445, 100] on input "text" at bounding box center [548, 99] width 238 height 31
type input "Mediacom Dell FY26Q3 SB ISG - LA HOT LEADS"
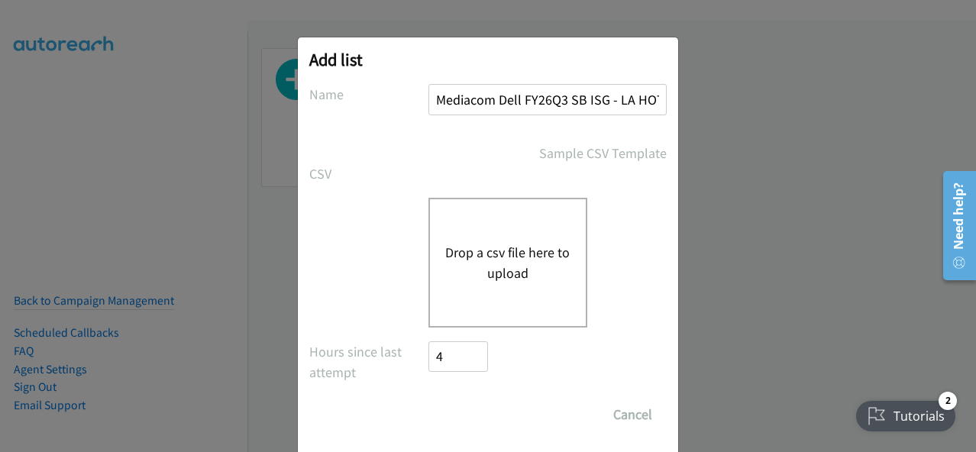
click at [484, 242] on button "Drop a csv file here to upload" at bounding box center [507, 262] width 125 height 41
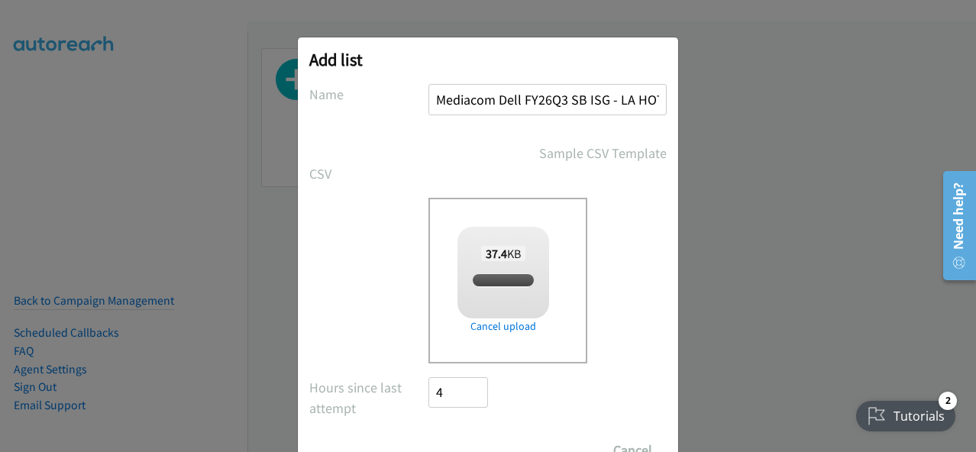
checkbox input "true"
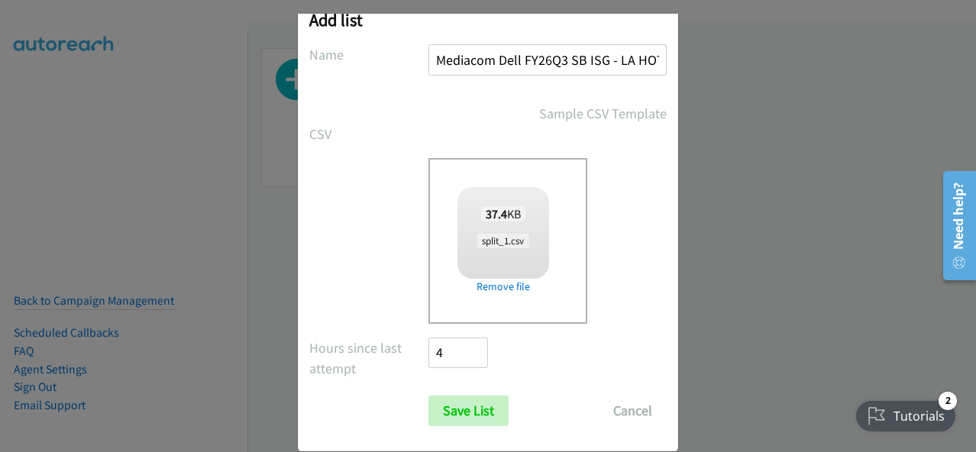
scroll to position [62, 0]
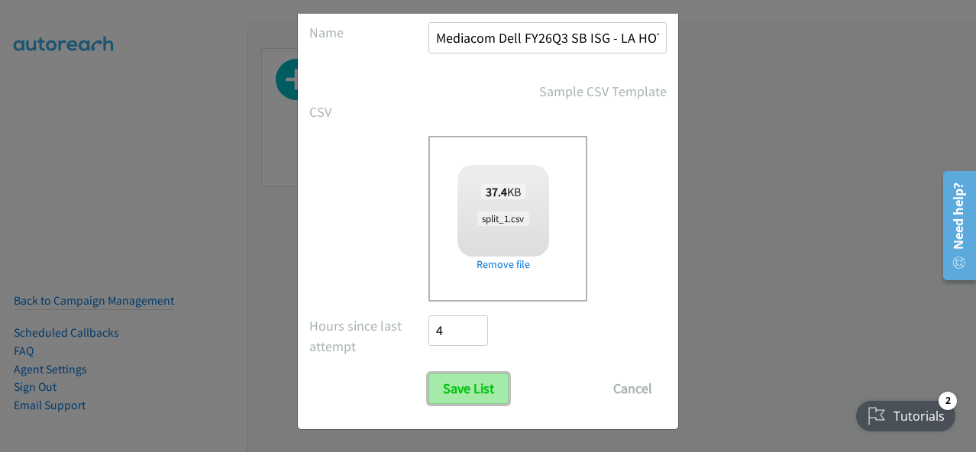
click at [472, 375] on input "Save List" at bounding box center [469, 389] width 80 height 31
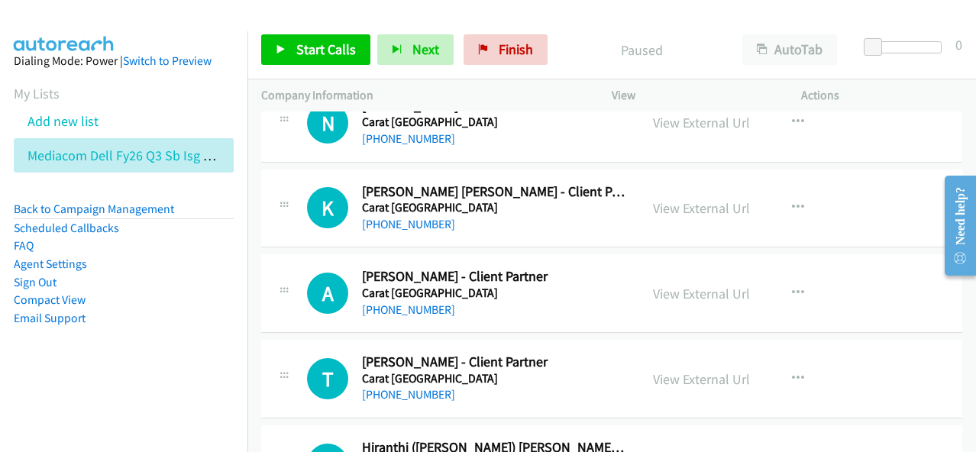
scroll to position [9591, 0]
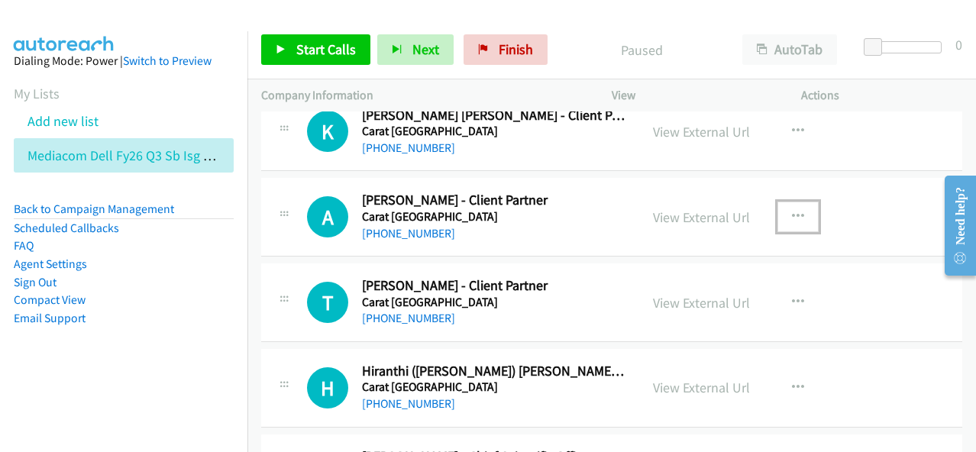
click at [792, 211] on icon "button" at bounding box center [798, 217] width 12 height 12
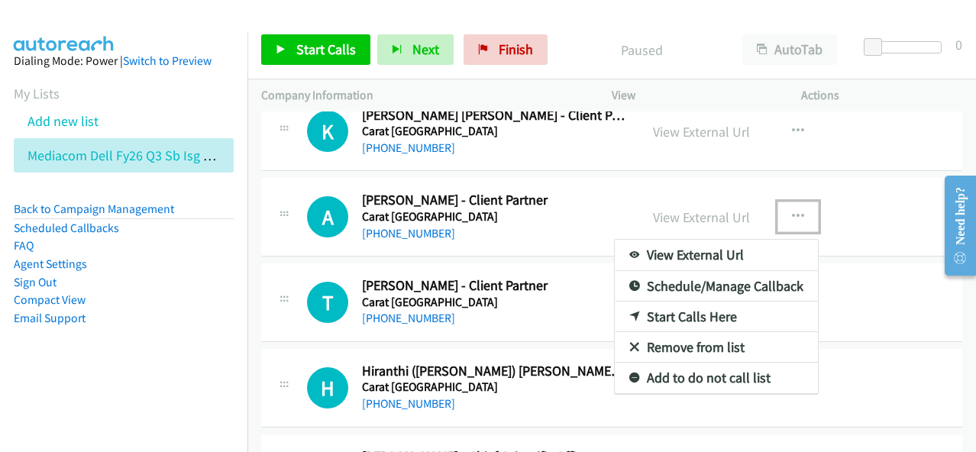
click at [667, 302] on link "Start Calls Here" at bounding box center [716, 317] width 203 height 31
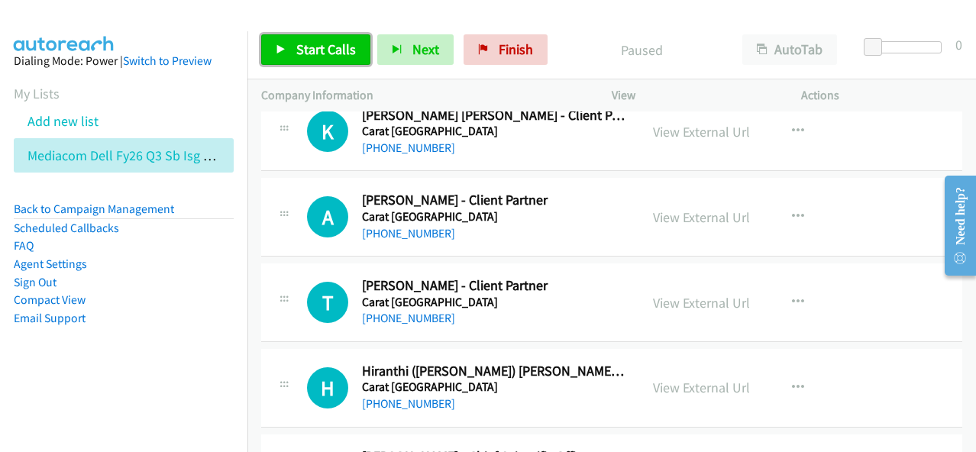
click at [333, 50] on span "Start Calls" at bounding box center [326, 49] width 60 height 18
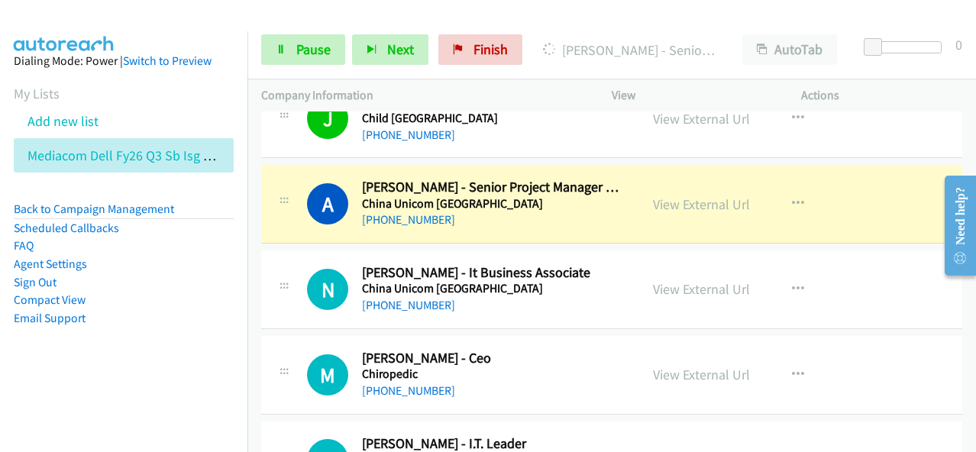
scroll to position [11042, 0]
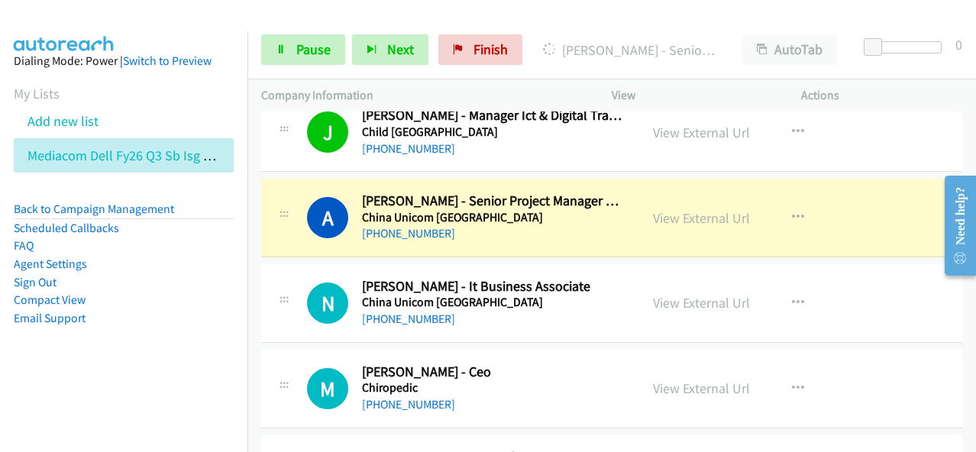
click at [208, 310] on li "Email Support" at bounding box center [124, 318] width 220 height 18
click at [663, 209] on link "View External Url" at bounding box center [701, 218] width 97 height 18
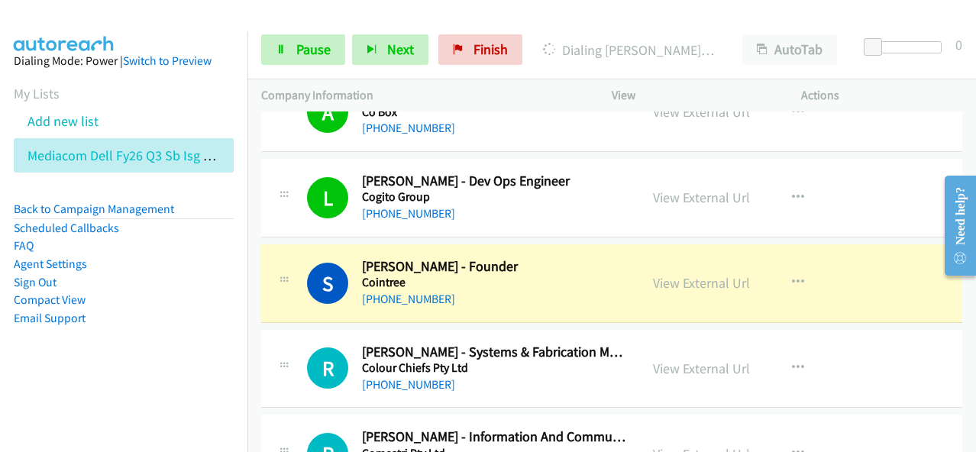
scroll to position [12112, 0]
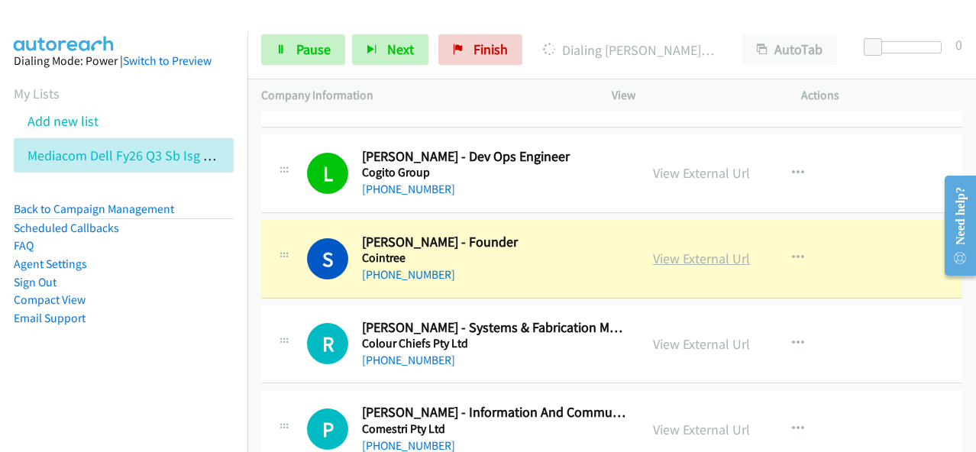
click at [685, 250] on link "View External Url" at bounding box center [701, 259] width 97 height 18
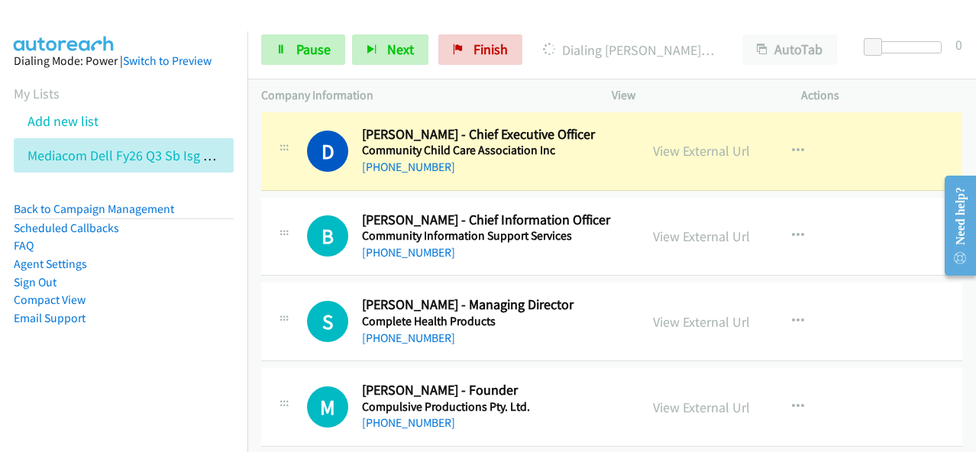
scroll to position [12571, 0]
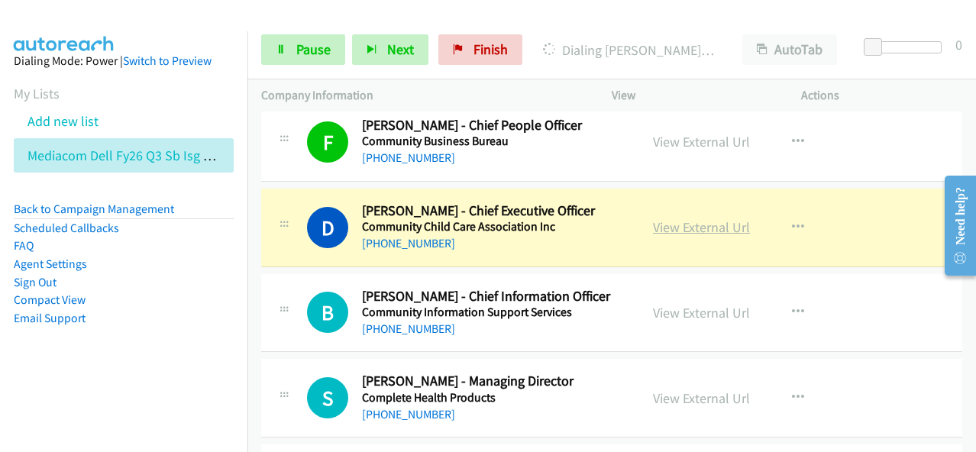
click at [676, 219] on link "View External Url" at bounding box center [701, 228] width 97 height 18
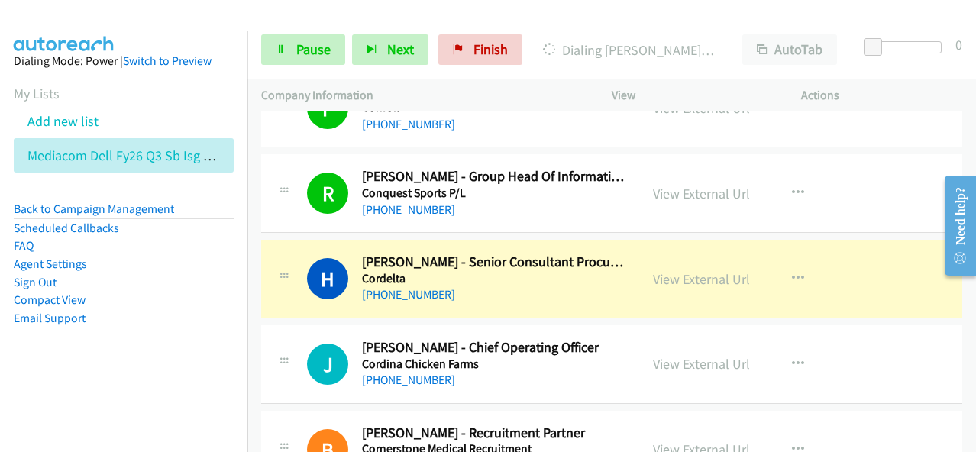
scroll to position [13258, 0]
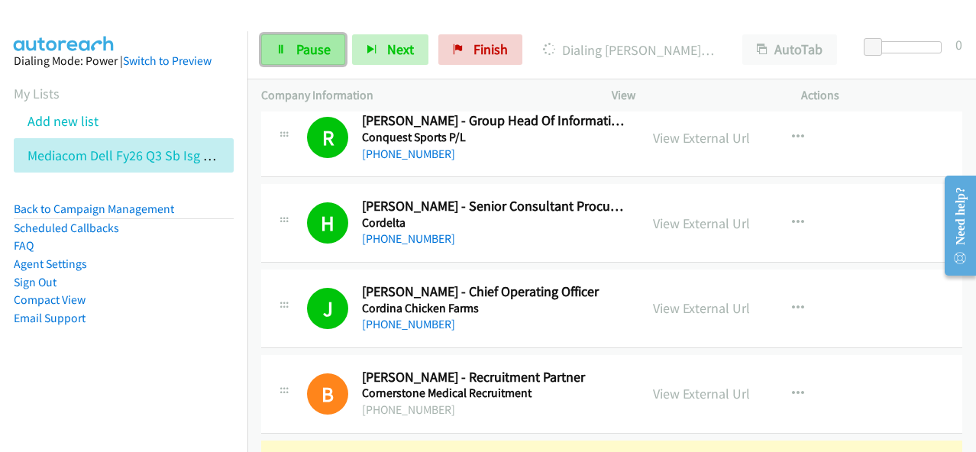
click at [313, 63] on link "Pause" at bounding box center [303, 49] width 84 height 31
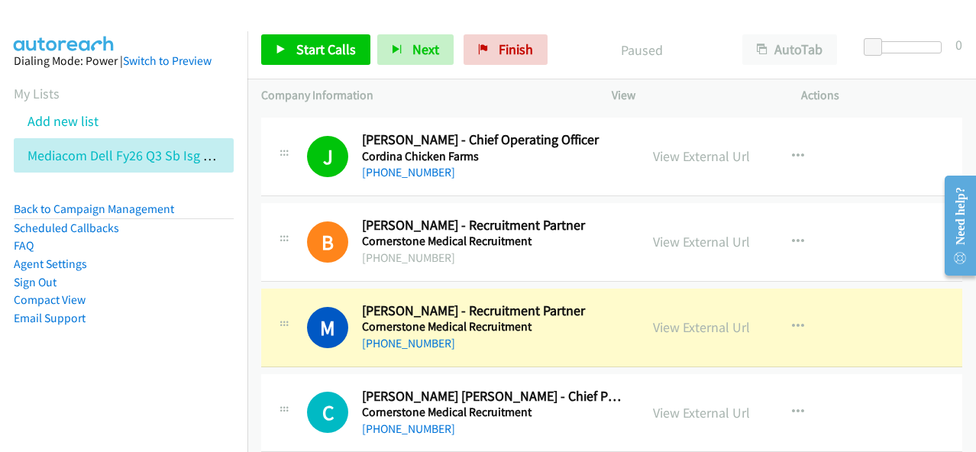
scroll to position [13411, 0]
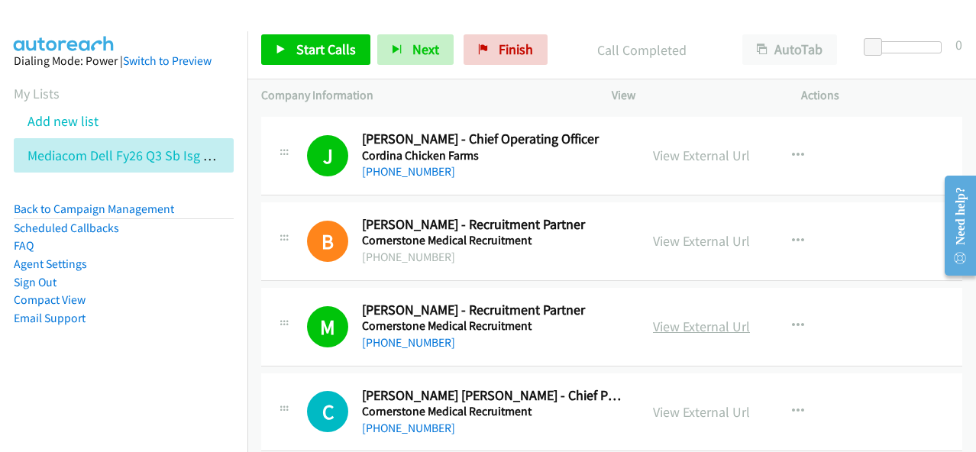
click at [691, 318] on link "View External Url" at bounding box center [701, 327] width 97 height 18
